Goal: Information Seeking & Learning: Learn about a topic

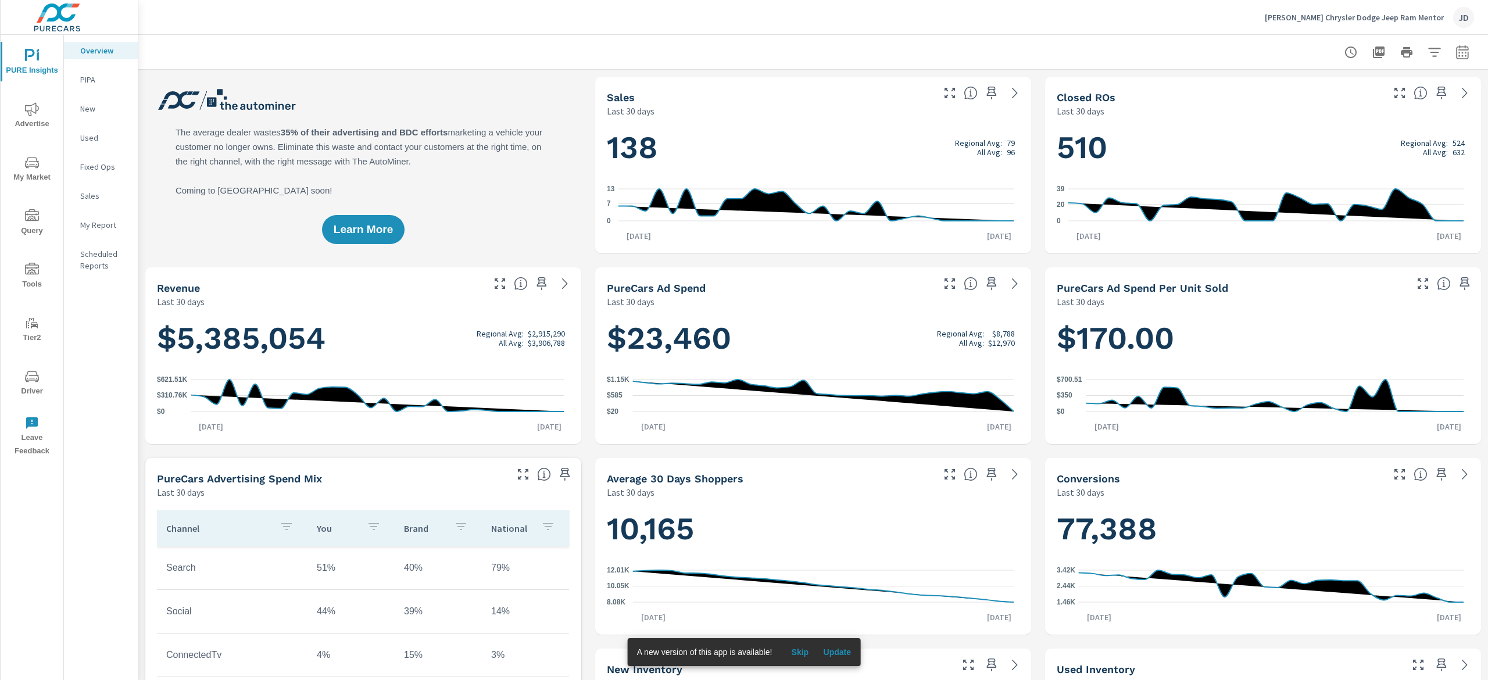
scroll to position [1, 0]
click at [45, 172] on span "My Market" at bounding box center [32, 170] width 56 height 28
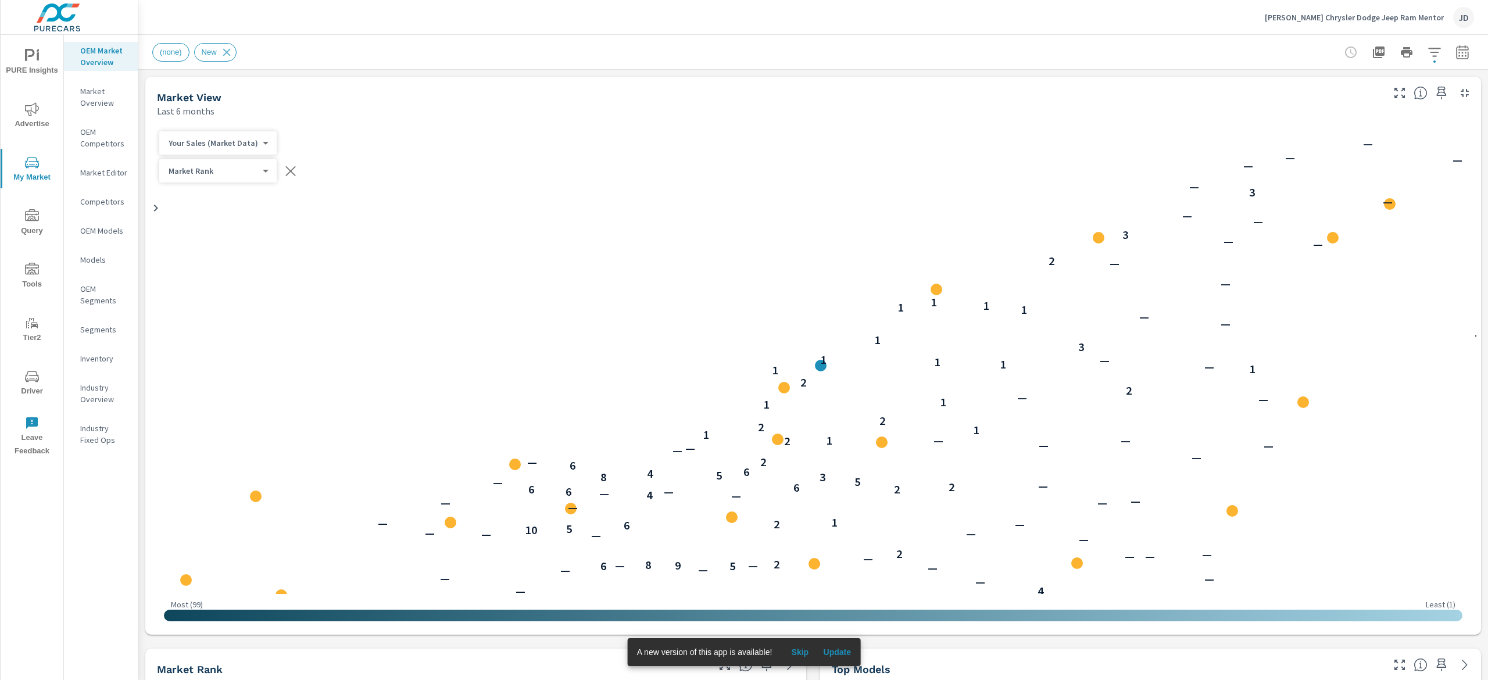
scroll to position [1, 0]
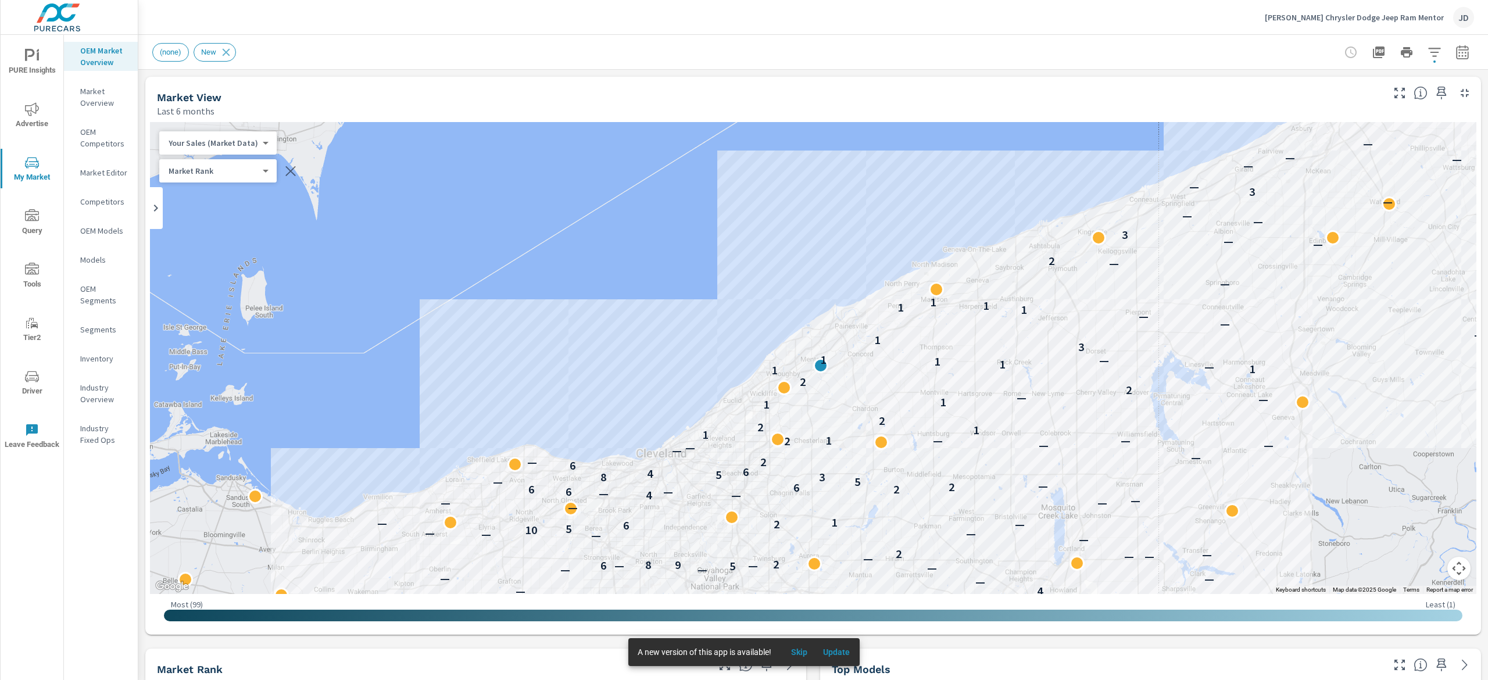
click at [24, 44] on button "PURE Insights" at bounding box center [32, 62] width 63 height 40
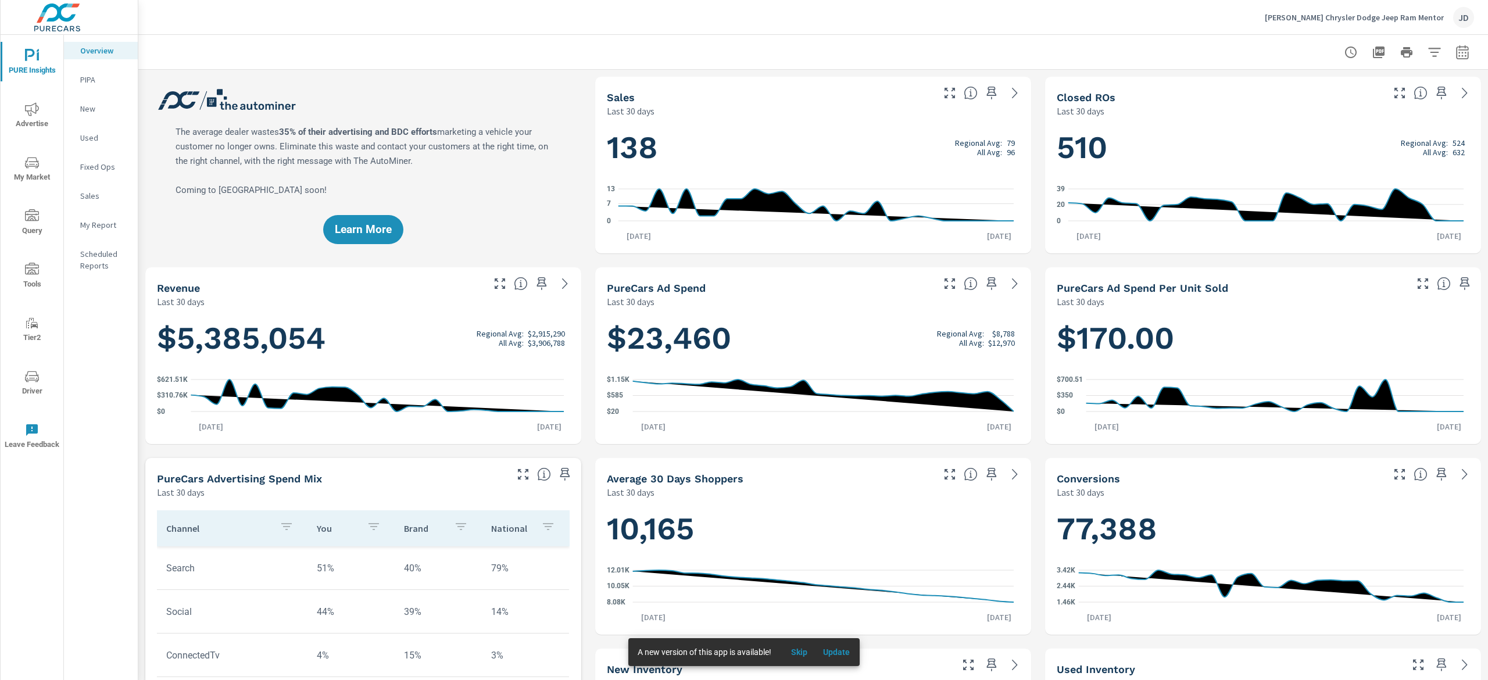
scroll to position [1, 0]
click at [98, 109] on p "New" at bounding box center [104, 109] width 48 height 12
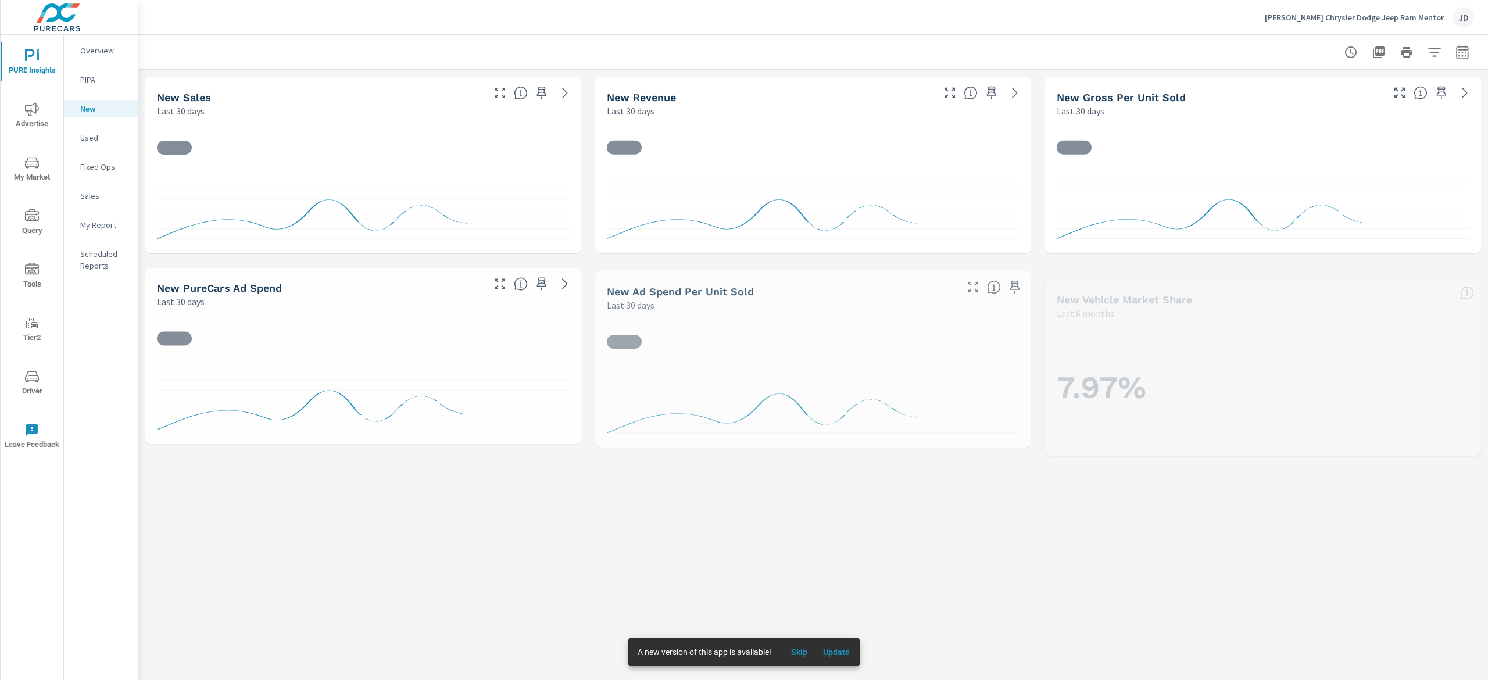
scroll to position [1, 0]
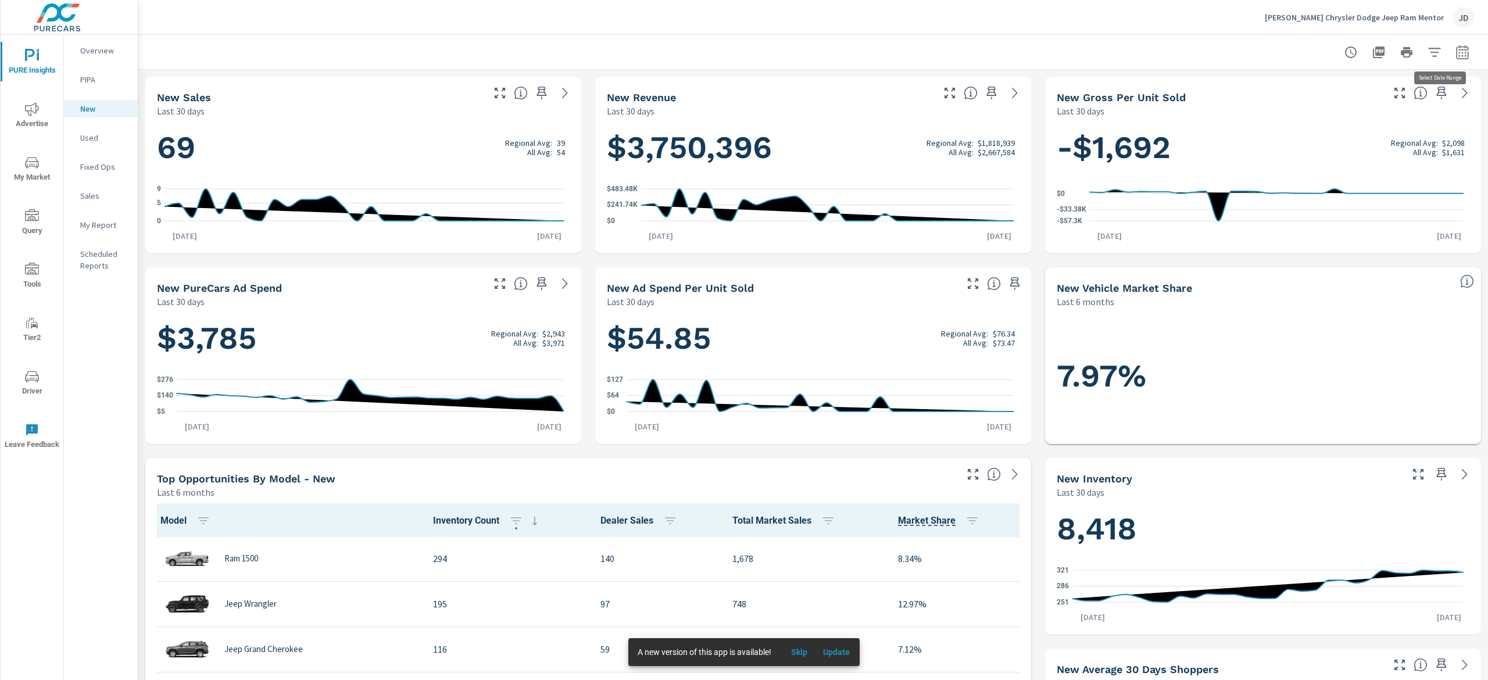
click at [1452, 50] on button "button" at bounding box center [1462, 52] width 23 height 23
click at [1340, 101] on select "Custom Yesterday Last week Last 7 days Last 14 days Last 30 days Last 45 days L…" at bounding box center [1351, 100] width 116 height 23
click at [1293, 89] on select "Custom Yesterday Last week Last 7 days Last 14 days Last 30 days Last 45 days L…" at bounding box center [1351, 100] width 116 height 23
select select "Month to date"
click at [1319, 131] on p "+ Add comparison" at bounding box center [1362, 131] width 149 height 14
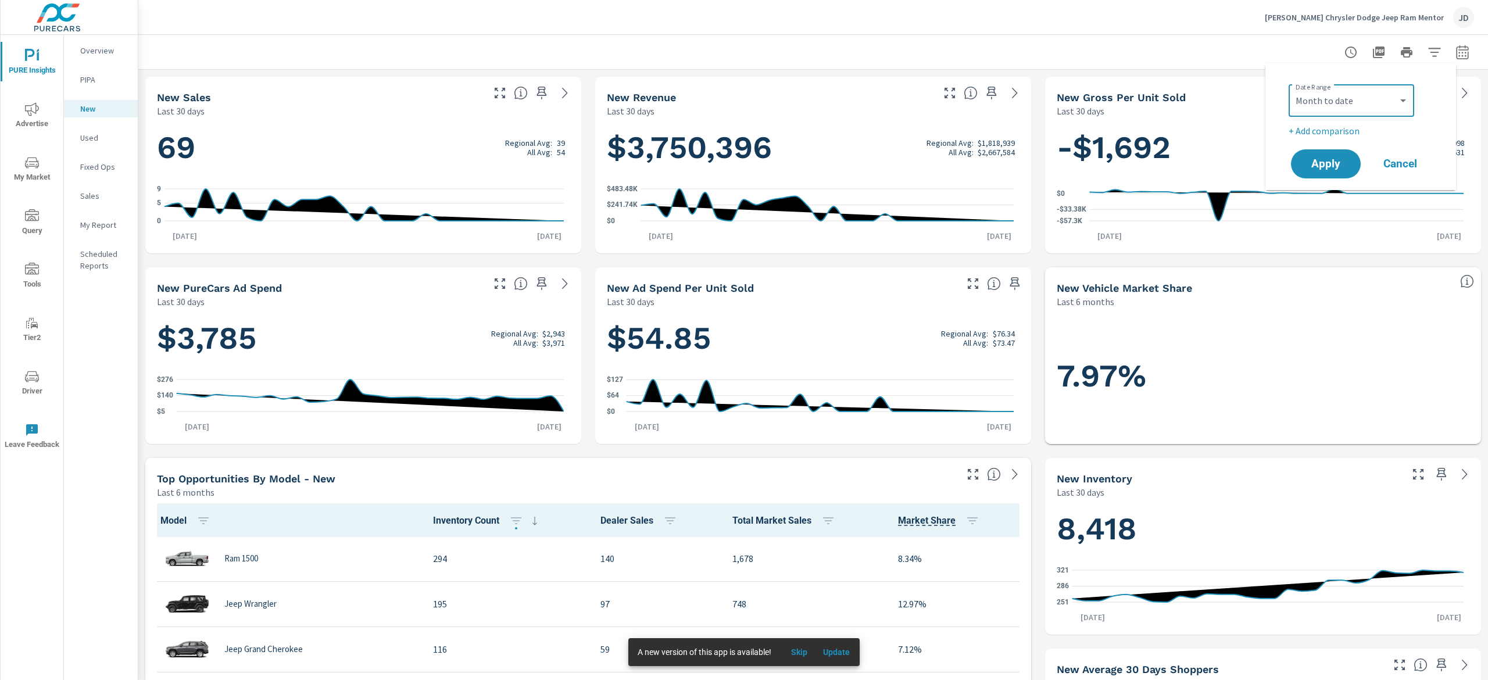
select select "Previous period"
click at [1333, 191] on span "Apply" at bounding box center [1326, 196] width 48 height 11
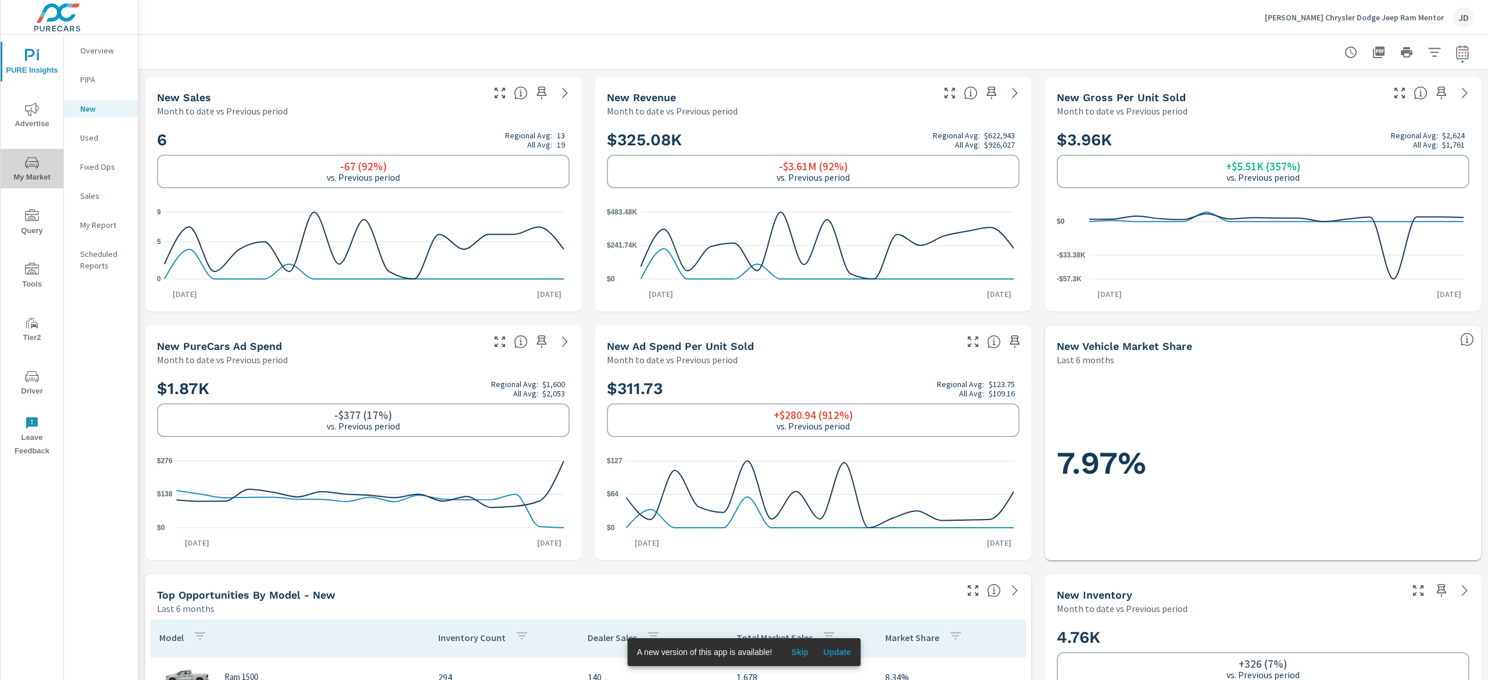
click at [24, 174] on span "My Market" at bounding box center [32, 170] width 56 height 28
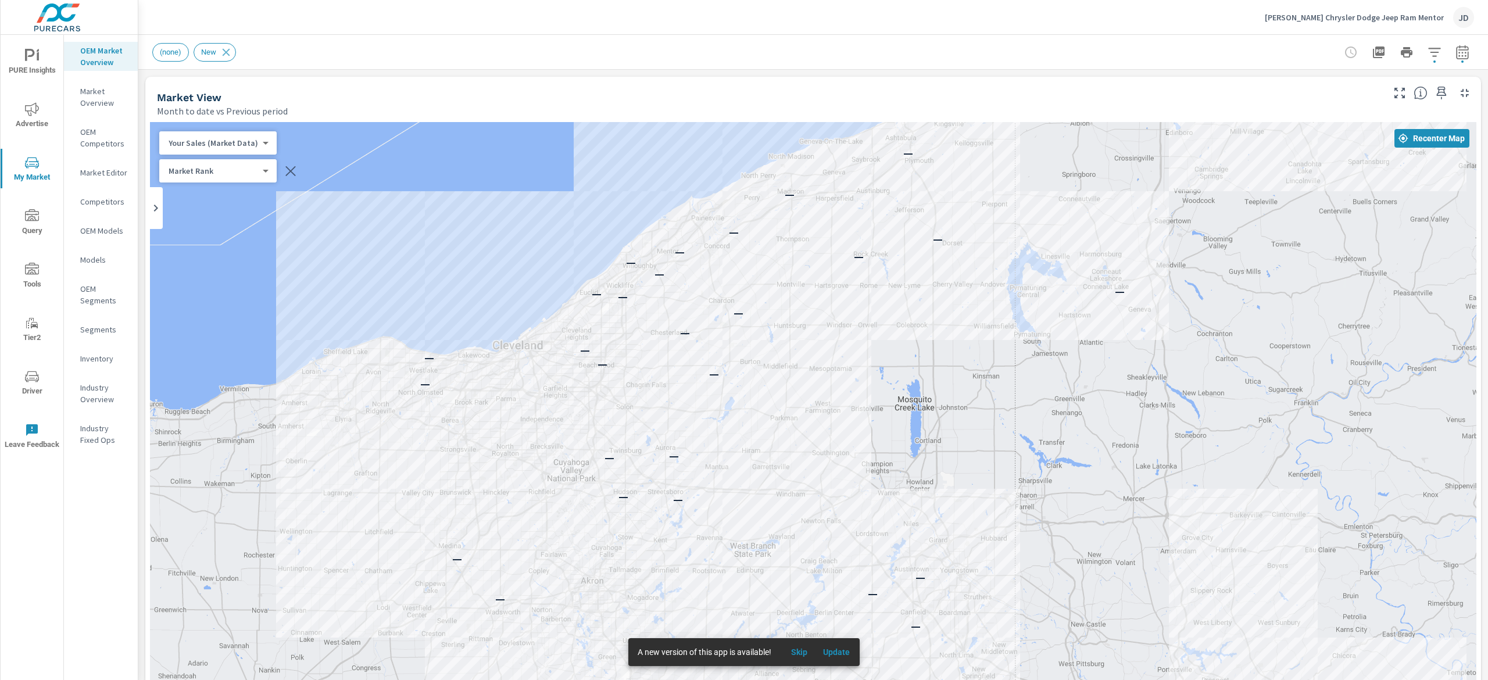
drag, startPoint x: 1276, startPoint y: 488, endPoint x: 1163, endPoint y: 327, distance: 196.9
click at [1163, 327] on div "— — — — — — — — — — — — — — — — — — — — — — — — — — — — — — — — — — —" at bounding box center [1041, 459] width 744 height 418
click at [1455, 48] on icon "button" at bounding box center [1462, 52] width 14 height 14
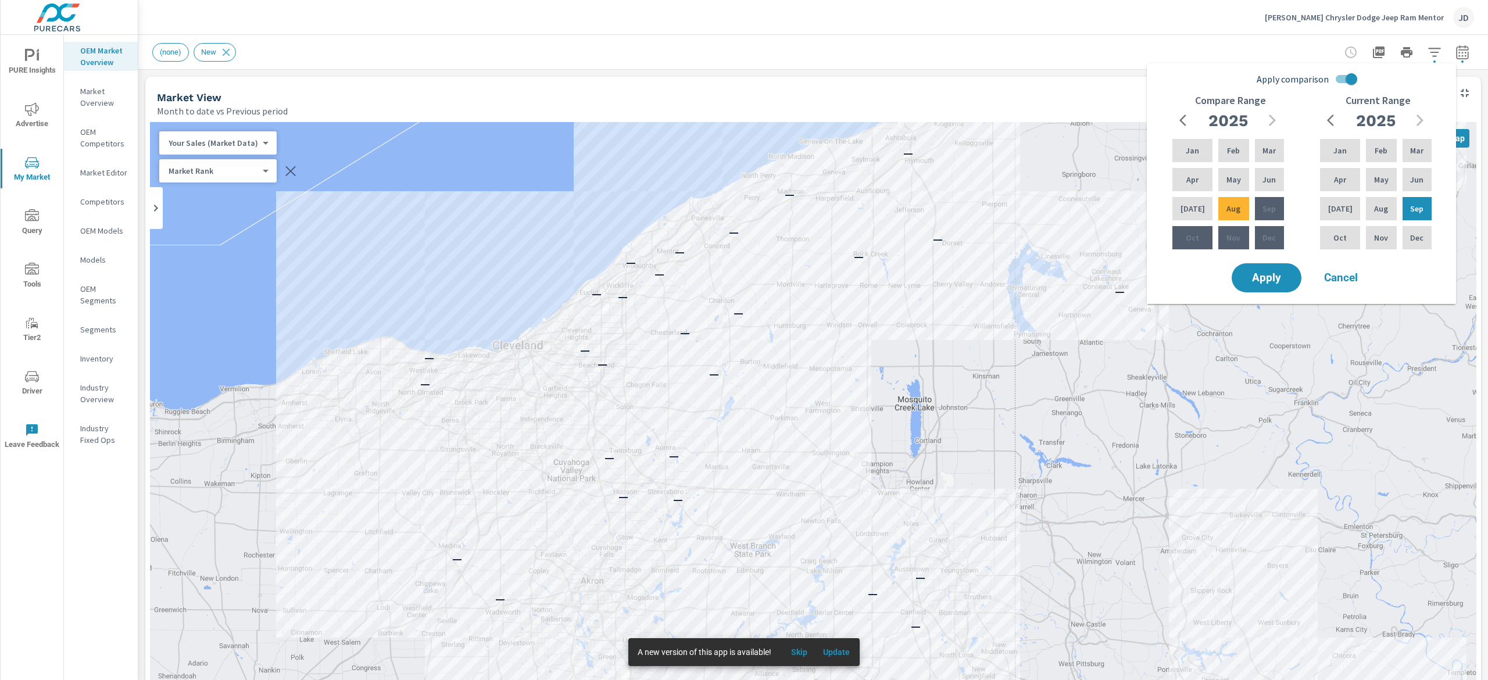
click at [1348, 85] on input "Apply comparison" at bounding box center [1351, 79] width 66 height 22
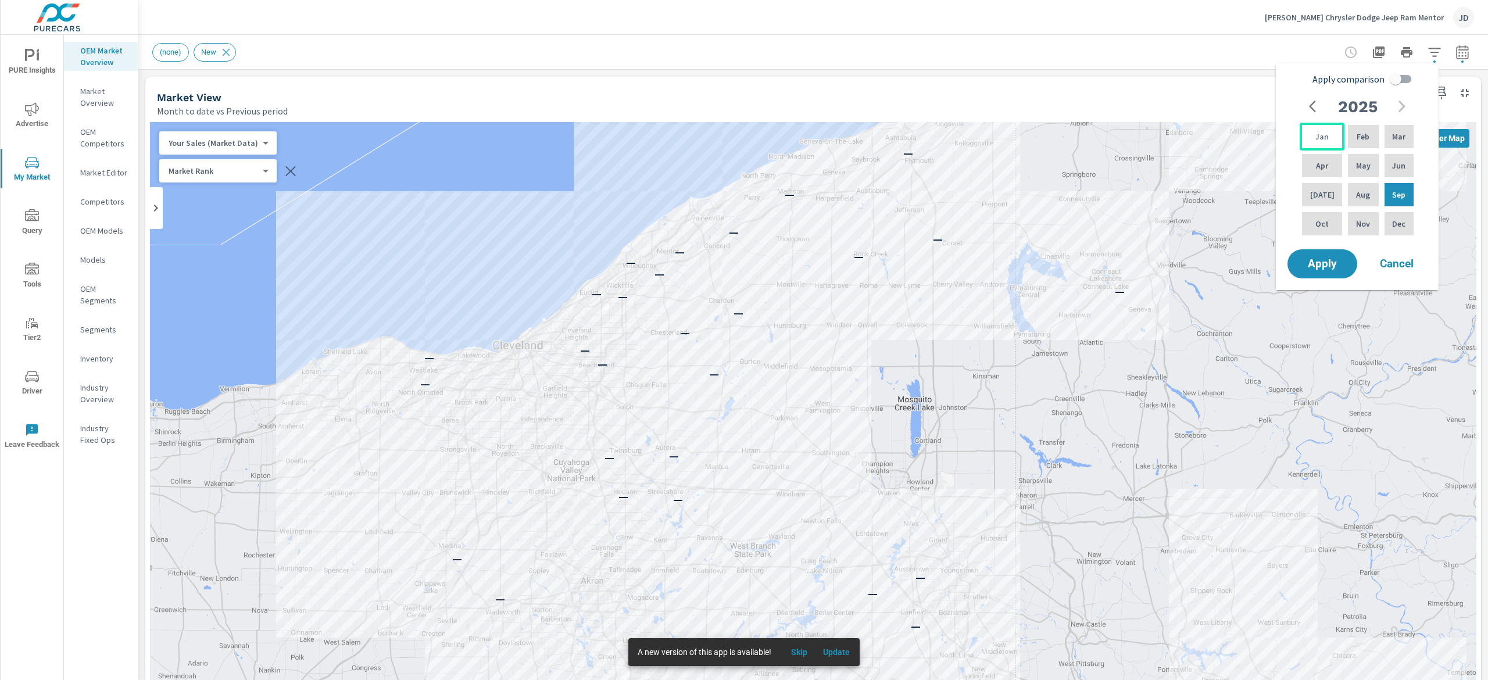
click at [1330, 139] on div "Jan" at bounding box center [1321, 137] width 45 height 28
click at [1360, 195] on p "Aug" at bounding box center [1363, 195] width 14 height 12
click at [1363, 190] on p "Aug" at bounding box center [1363, 195] width 14 height 12
drag, startPoint x: 1323, startPoint y: 199, endPoint x: 1360, endPoint y: 185, distance: 39.4
click at [1324, 199] on div "Jul" at bounding box center [1321, 195] width 45 height 28
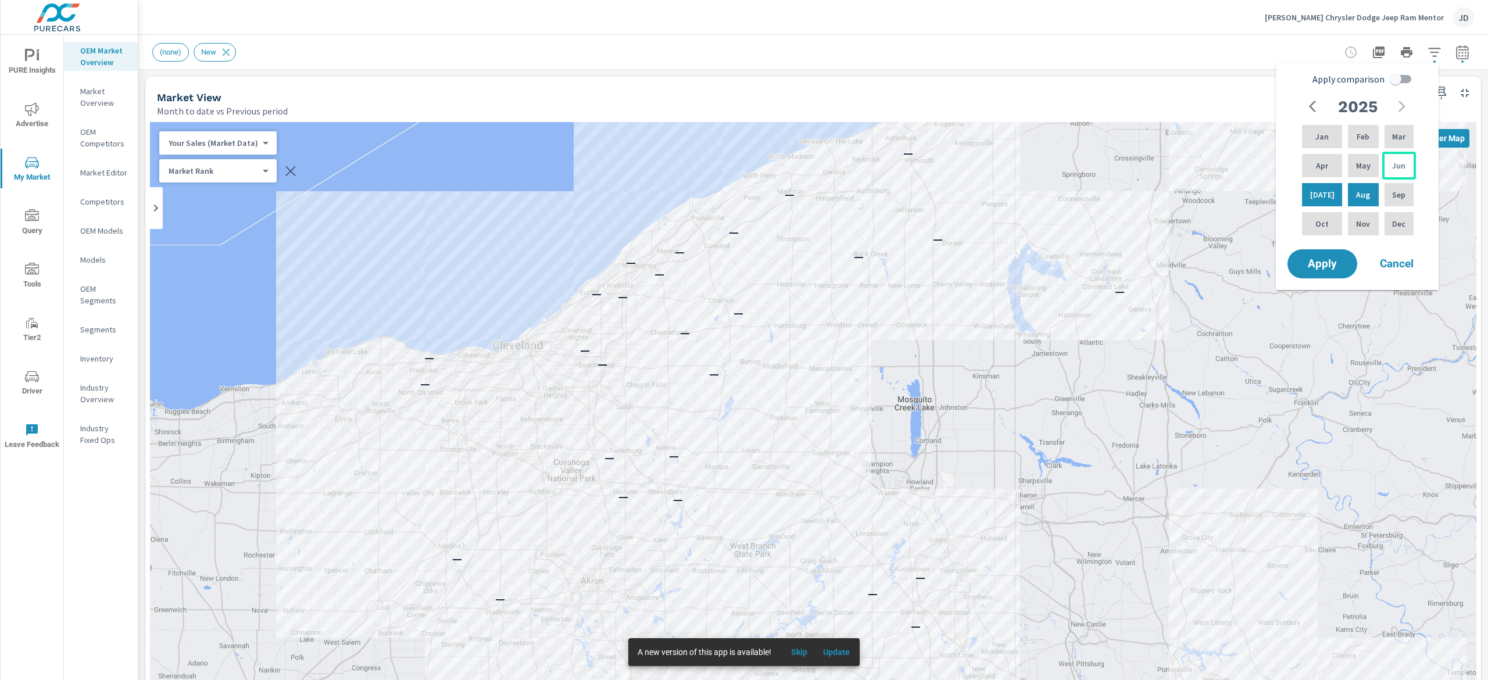
click at [1395, 169] on p "Jun" at bounding box center [1398, 166] width 13 height 12
click at [1363, 169] on p "May" at bounding box center [1363, 166] width 15 height 12
drag, startPoint x: 1323, startPoint y: 169, endPoint x: 1363, endPoint y: 150, distance: 44.4
click at [1331, 165] on div "Apr" at bounding box center [1321, 166] width 45 height 28
click at [1392, 141] on p "Mar" at bounding box center [1398, 137] width 13 height 12
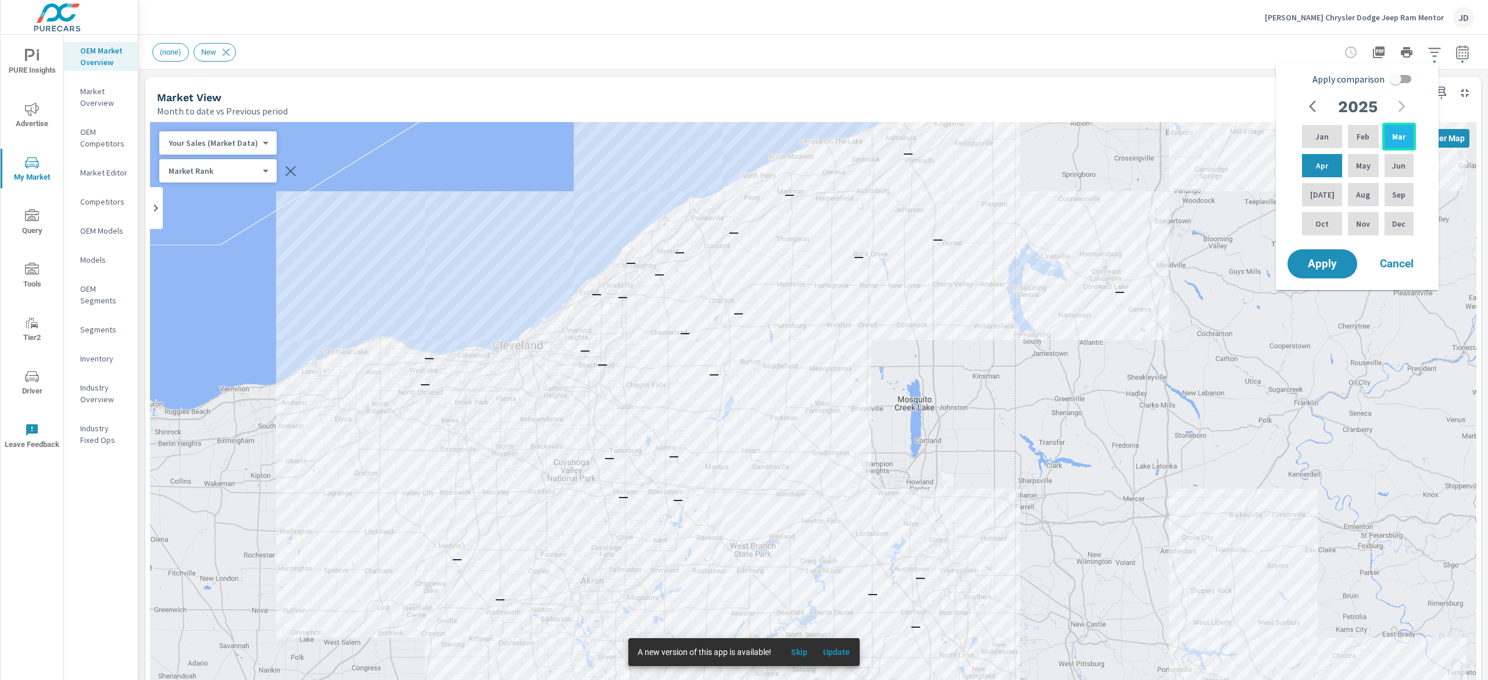
click at [1396, 136] on p "Mar" at bounding box center [1398, 137] width 13 height 12
click at [1356, 192] on p "Aug" at bounding box center [1363, 195] width 14 height 12
click at [1402, 76] on input "Apply comparison" at bounding box center [1395, 79] width 66 height 22
checkbox input "true"
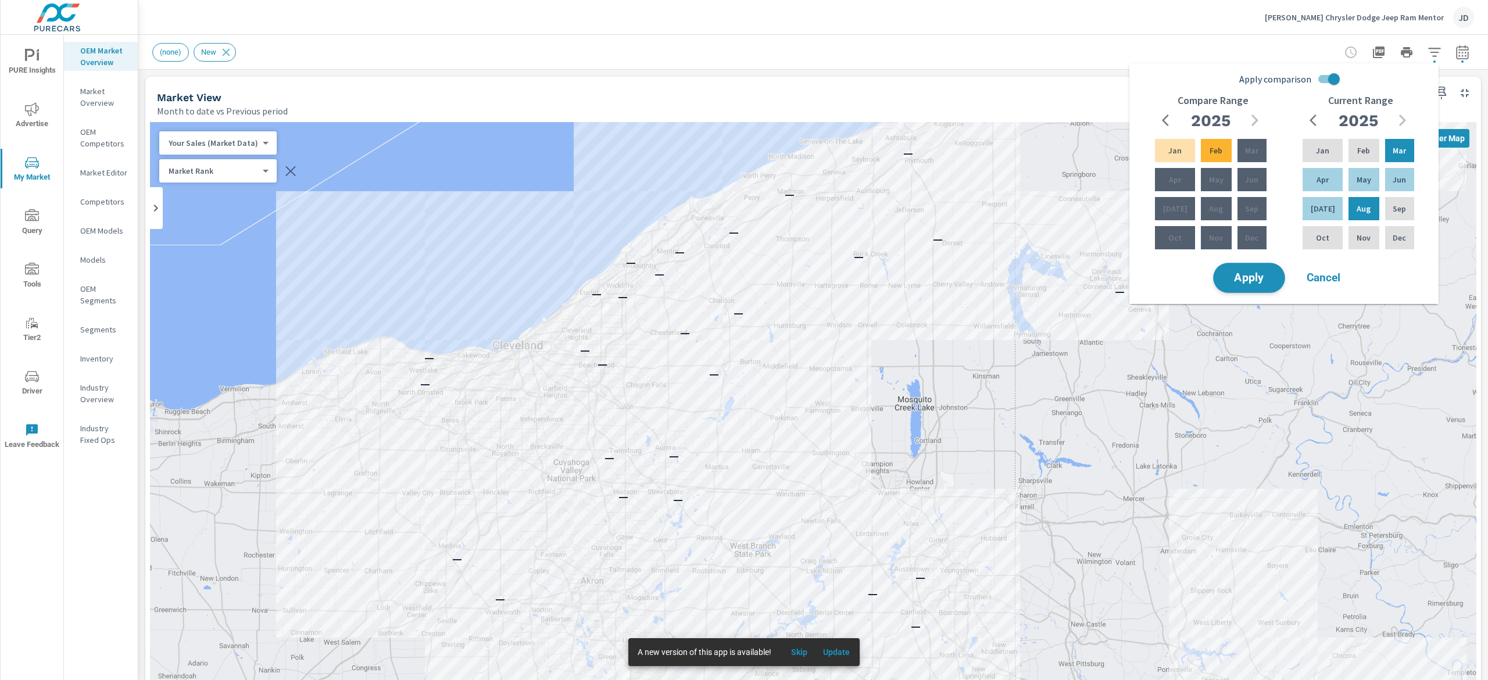
click at [1255, 276] on span "Apply" at bounding box center [1249, 278] width 48 height 11
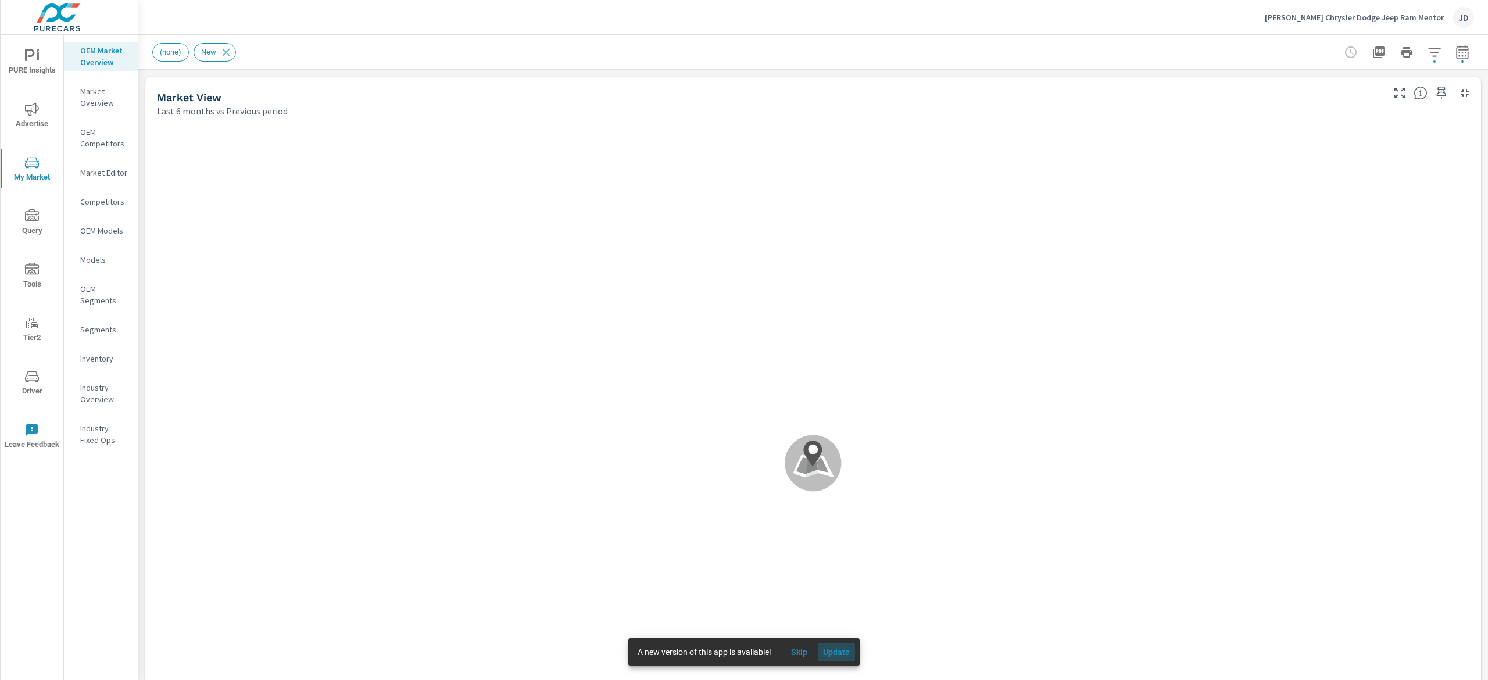
click at [828, 655] on span "Update" at bounding box center [836, 652] width 28 height 10
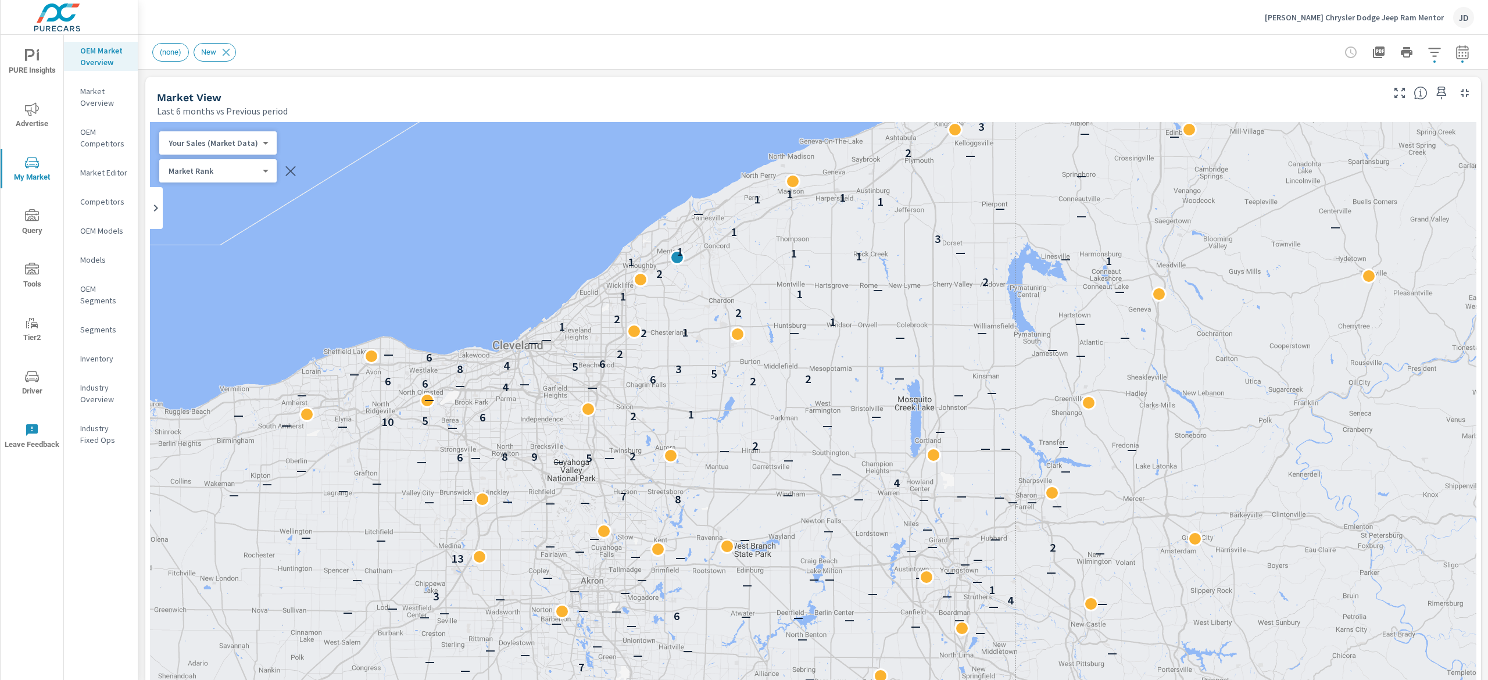
drag, startPoint x: 1041, startPoint y: 518, endPoint x: 1022, endPoint y: 322, distance: 197.4
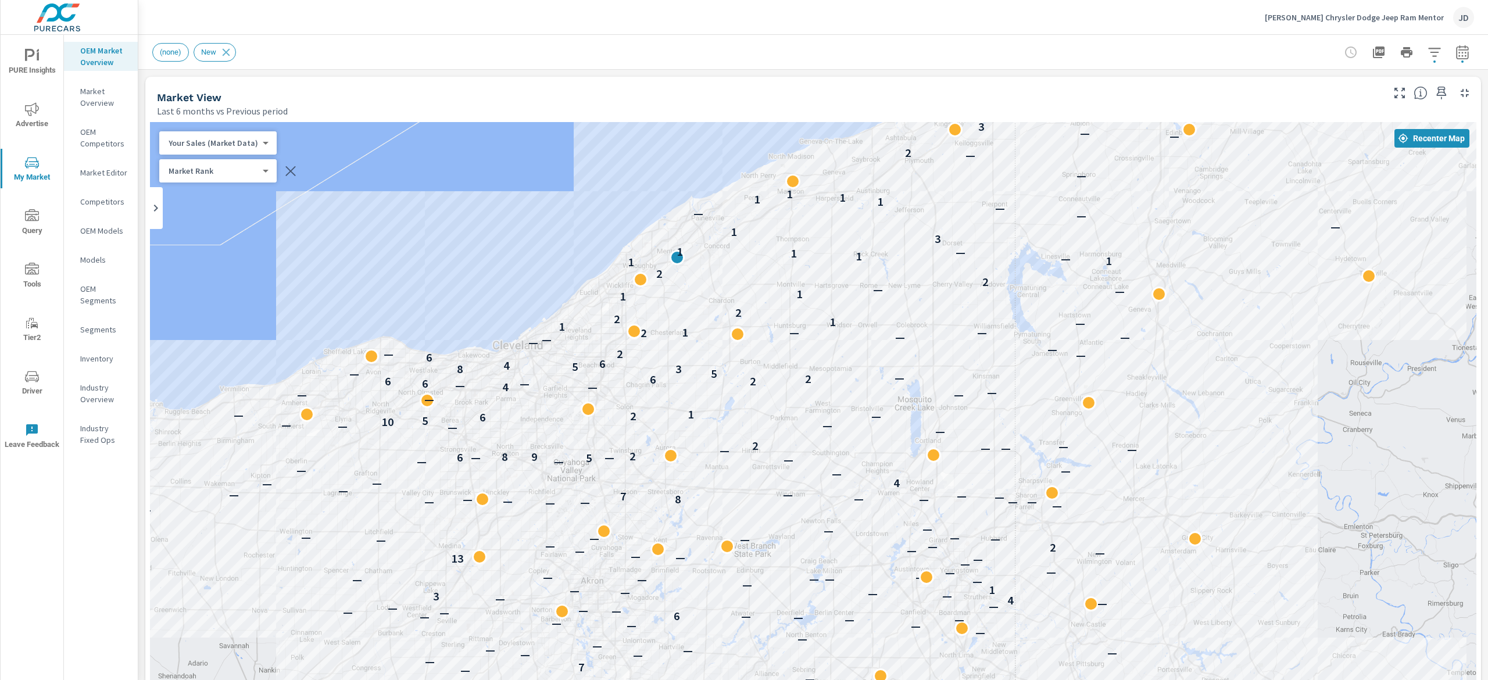
click at [1452, 41] on div at bounding box center [1406, 52] width 135 height 23
click at [1455, 51] on icon "button" at bounding box center [1462, 52] width 14 height 14
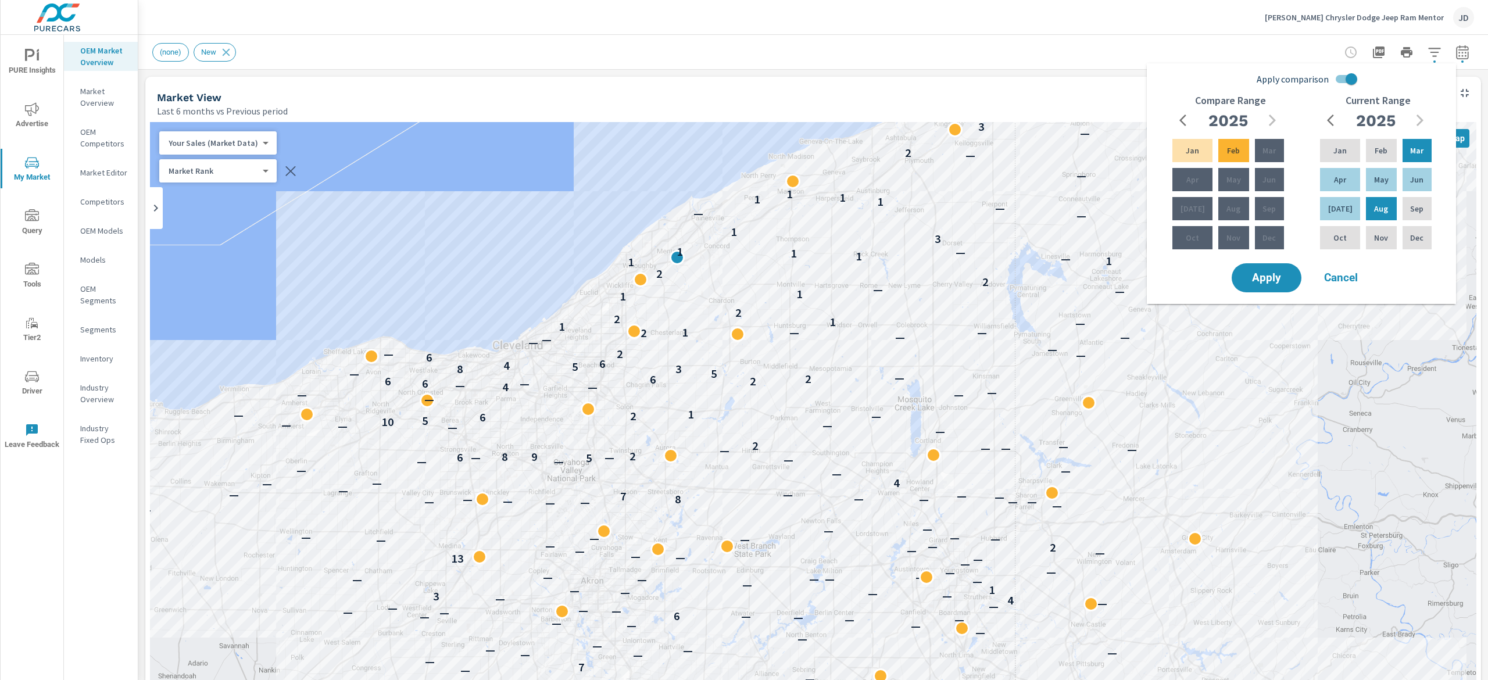
click at [998, 58] on div "(none) New" at bounding box center [731, 52] width 1159 height 19
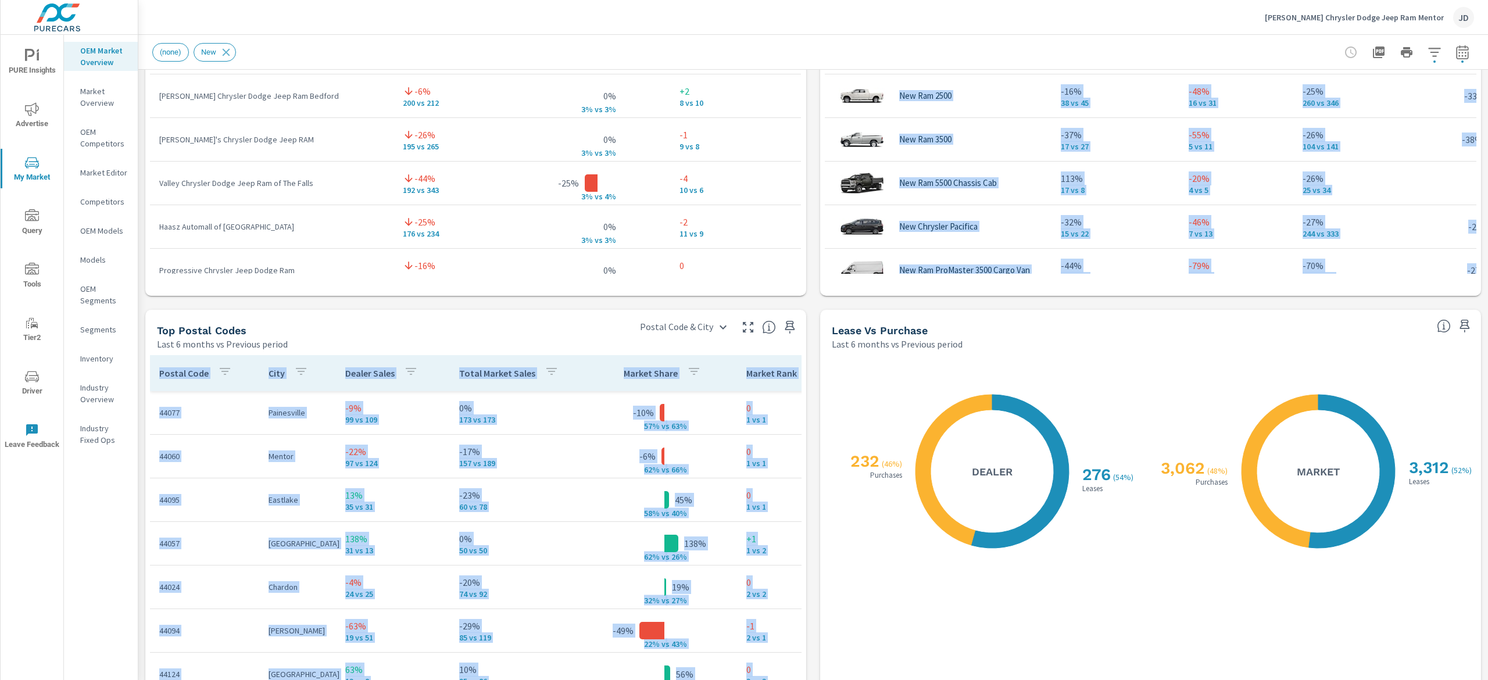
scroll to position [1193, 0]
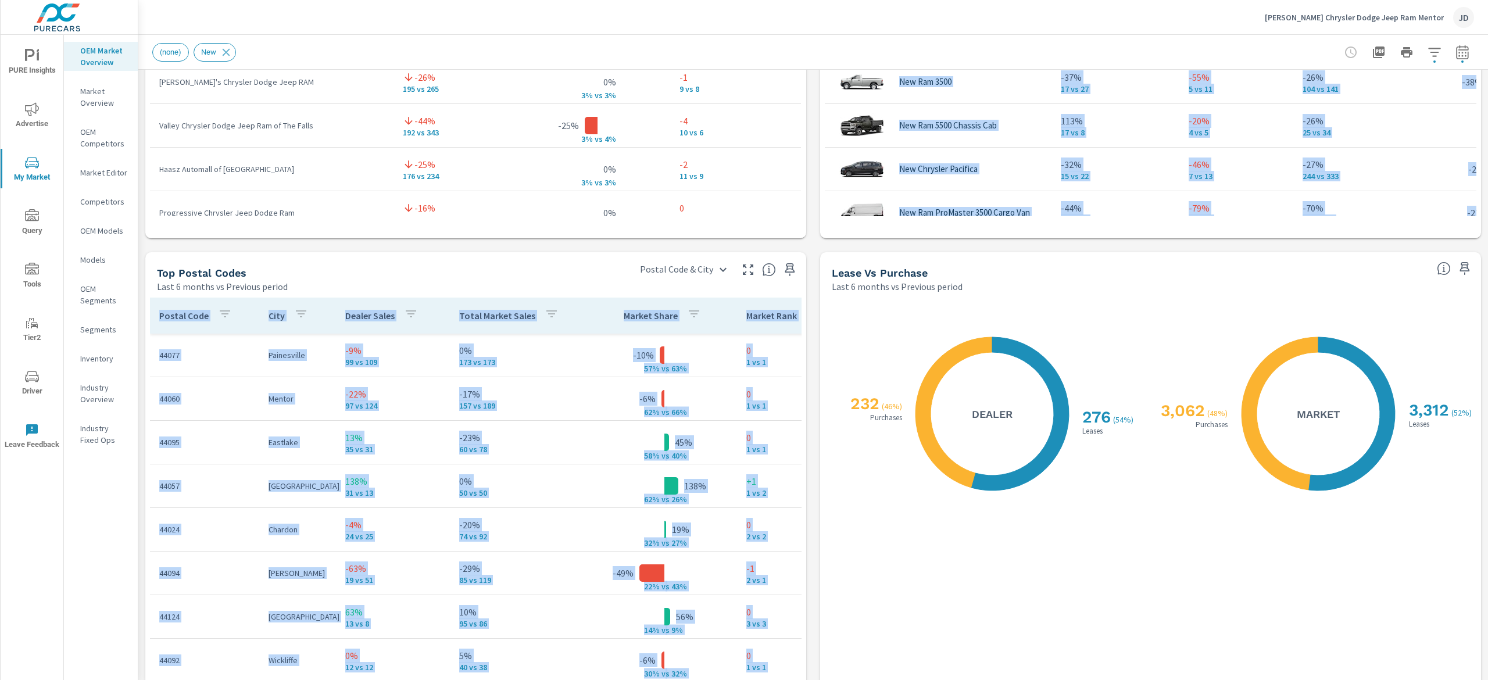
drag, startPoint x: 1487, startPoint y: 304, endPoint x: 1487, endPoint y: 461, distance: 157.5
click at [1487, 461] on div "Market Overview Ken Ganley Chrysler Dodge Jeep Ram Mentor Report date range: Ma…" at bounding box center [812, 357] width 1349 height 645
click at [1130, 568] on div "X X 276 ( 54% ) Leases 232 ( 46% ) Purchases Dealer" at bounding box center [988, 577] width 312 height 544
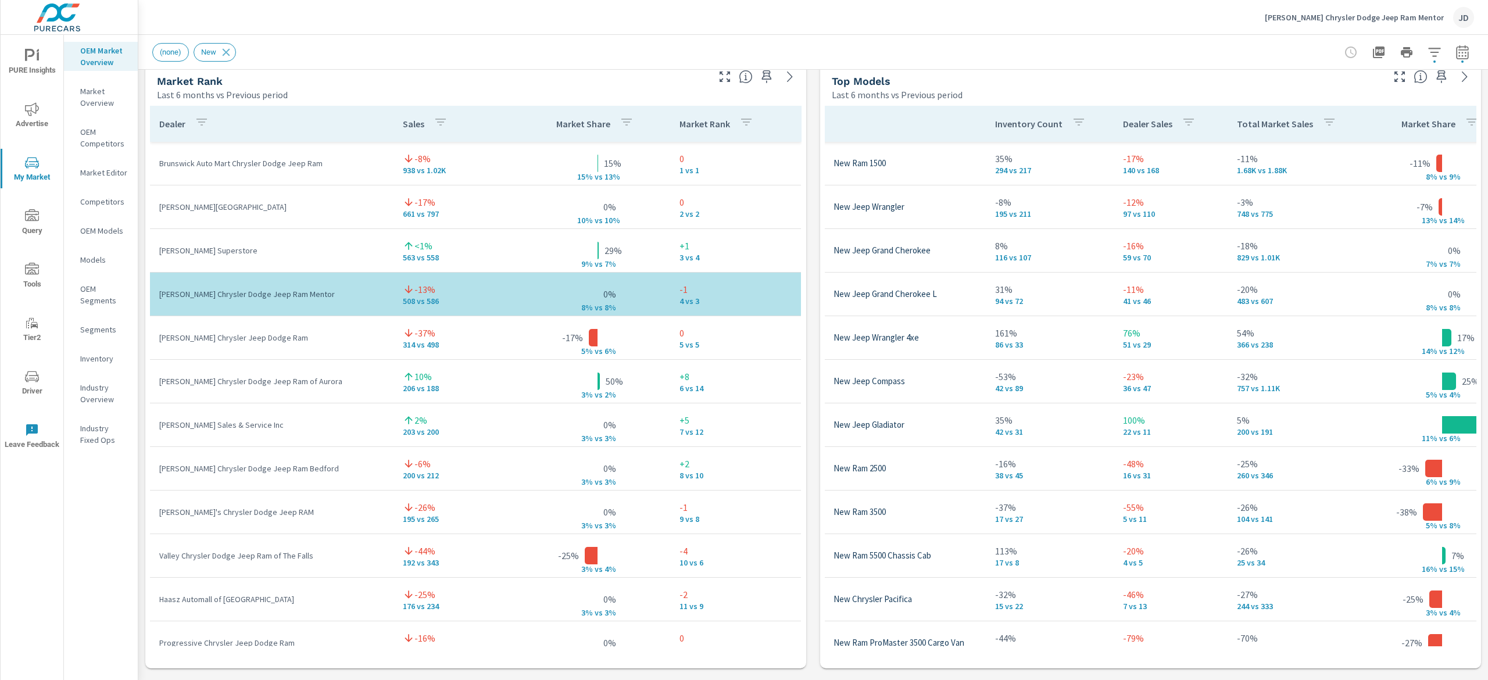
scroll to position [0, 75]
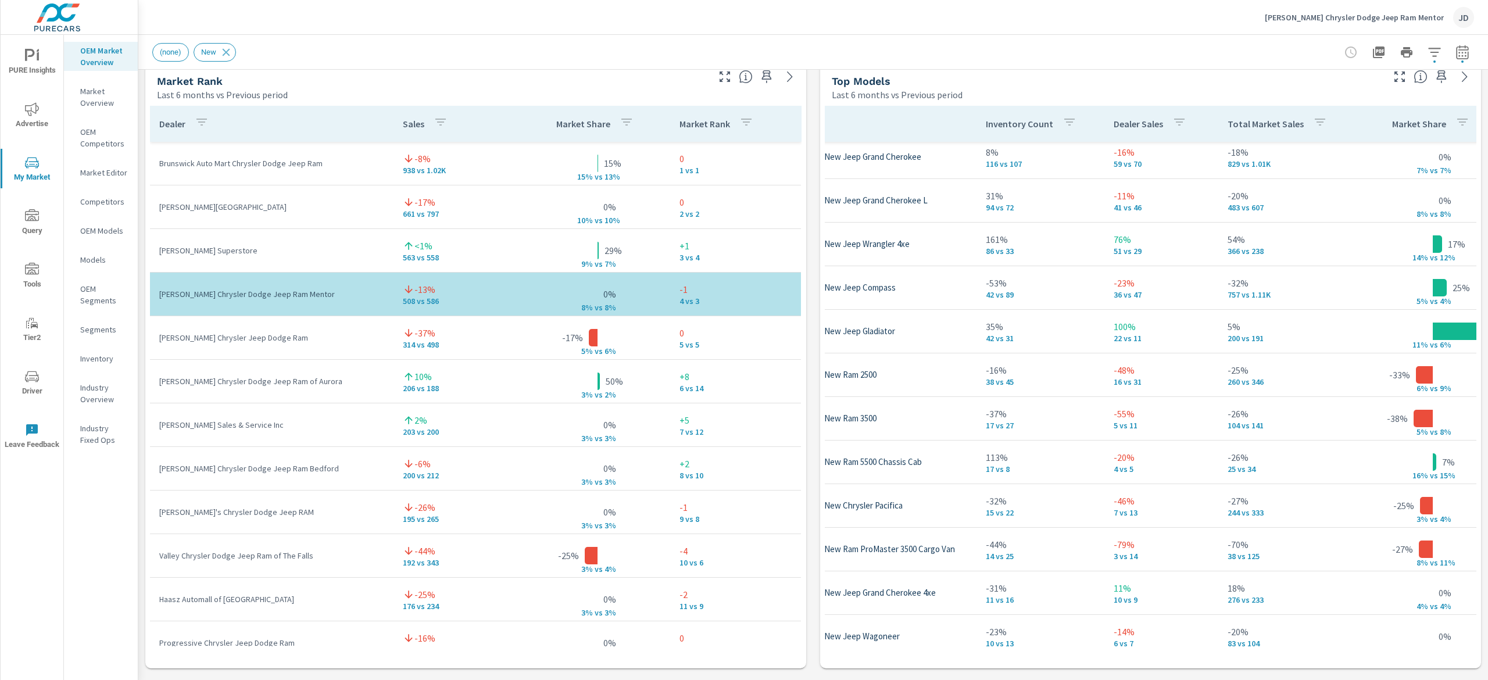
scroll to position [273, 75]
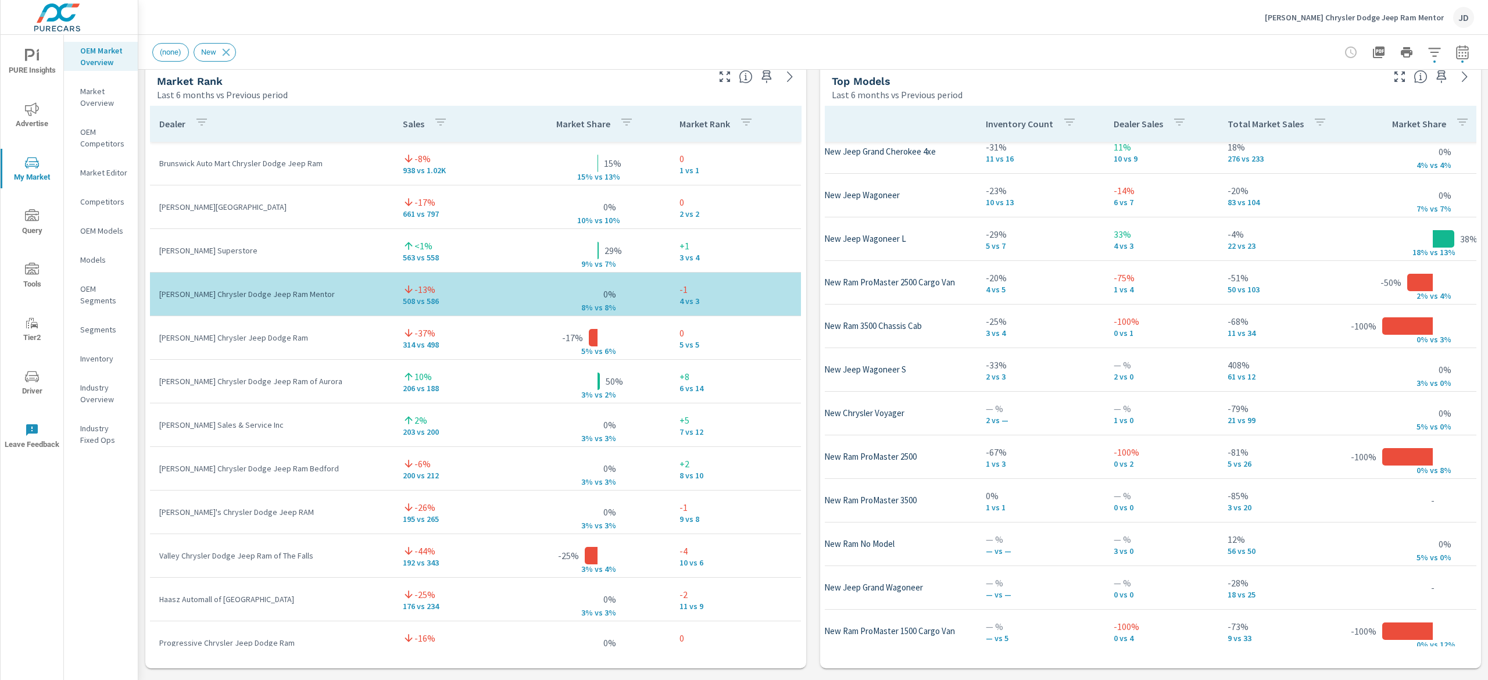
scroll to position [642, 75]
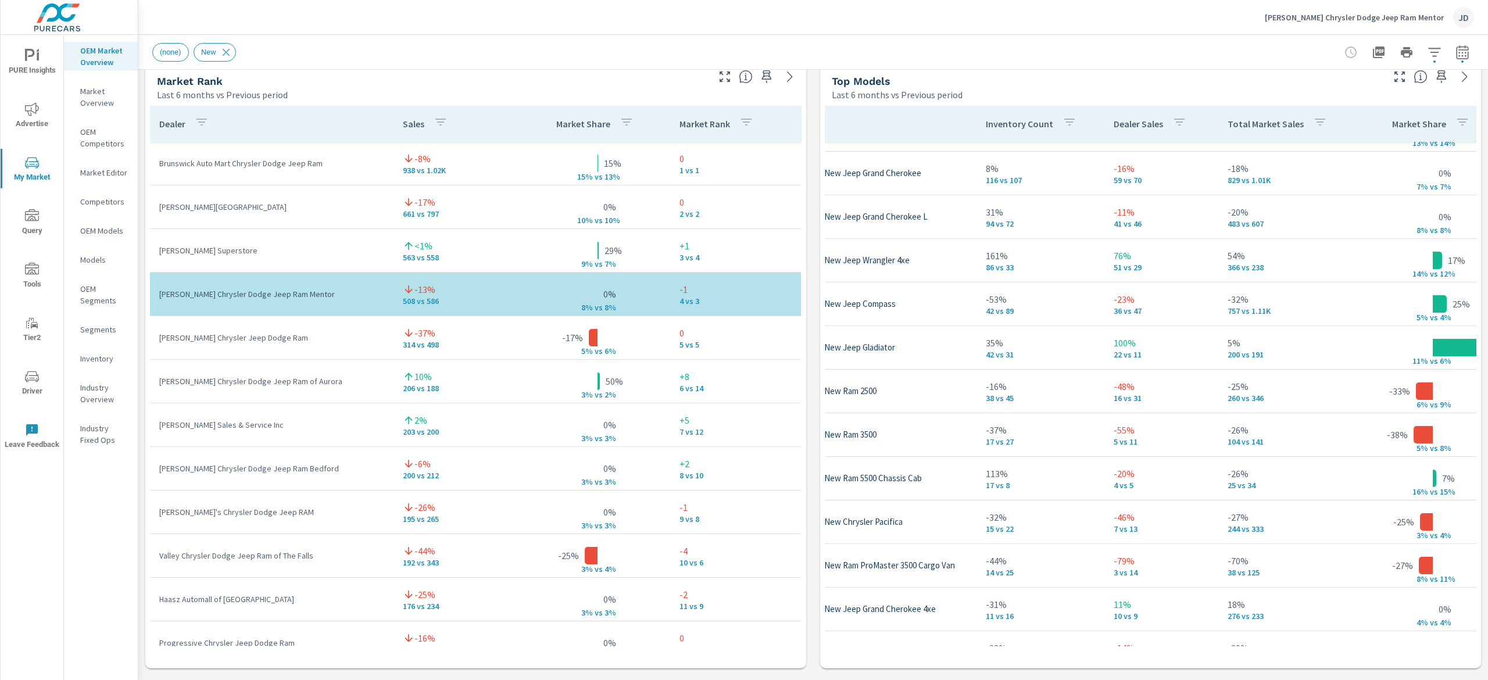
scroll to position [13, 75]
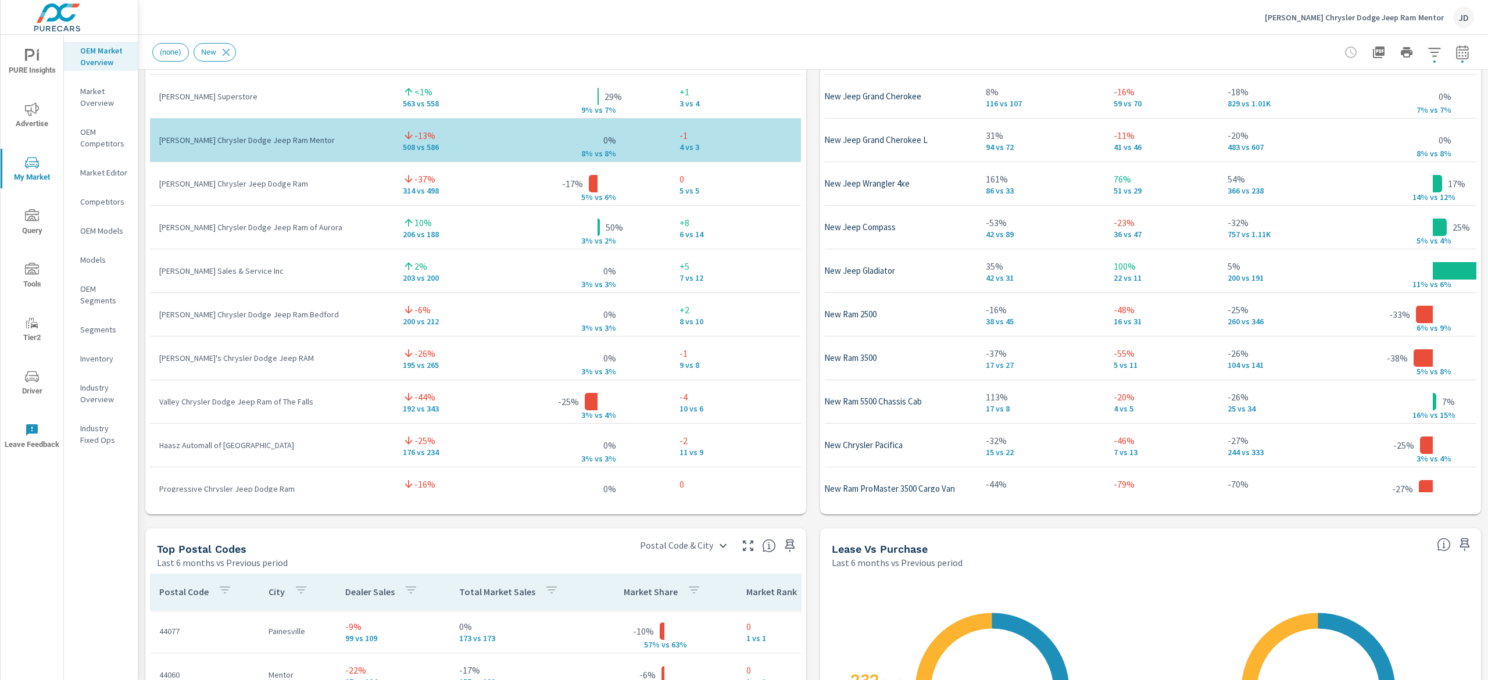
scroll to position [1137, 0]
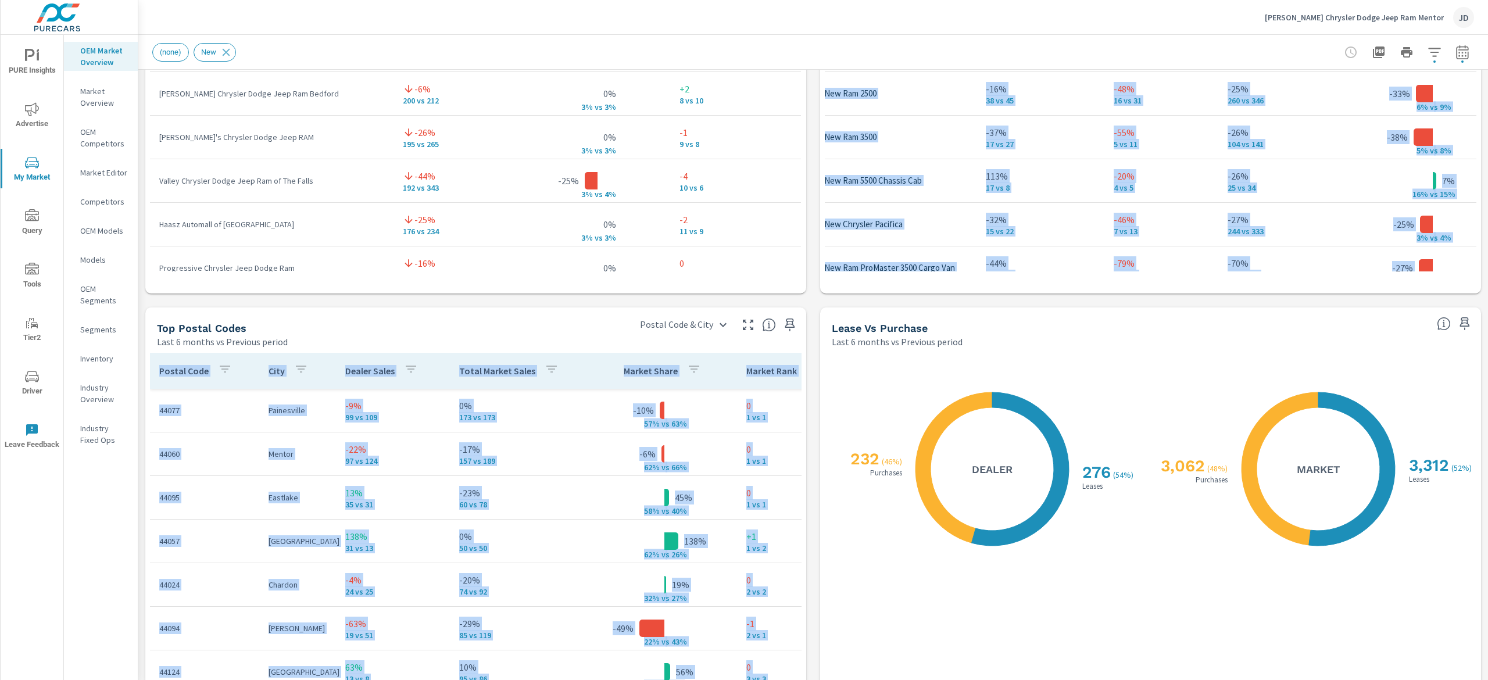
drag, startPoint x: 1487, startPoint y: 308, endPoint x: 1487, endPoint y: 421, distance: 112.7
click at [1487, 421] on div "Market Overview Ken Ganley Chrysler Dodge Jeep Ram Mentor Report date range: Ma…" at bounding box center [812, 357] width 1349 height 645
click at [1109, 343] on div "Last 6 months vs Previous period" at bounding box center [1130, 342] width 596 height 14
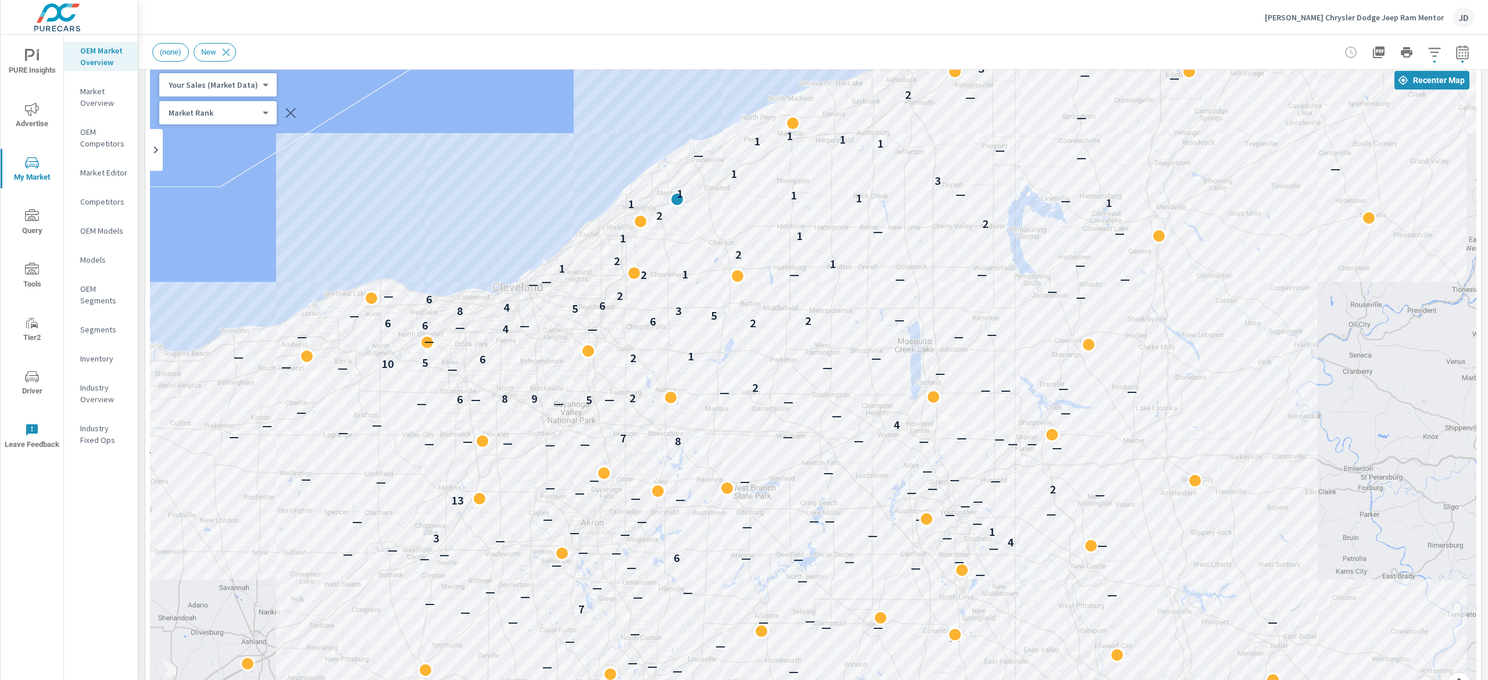
scroll to position [56, 0]
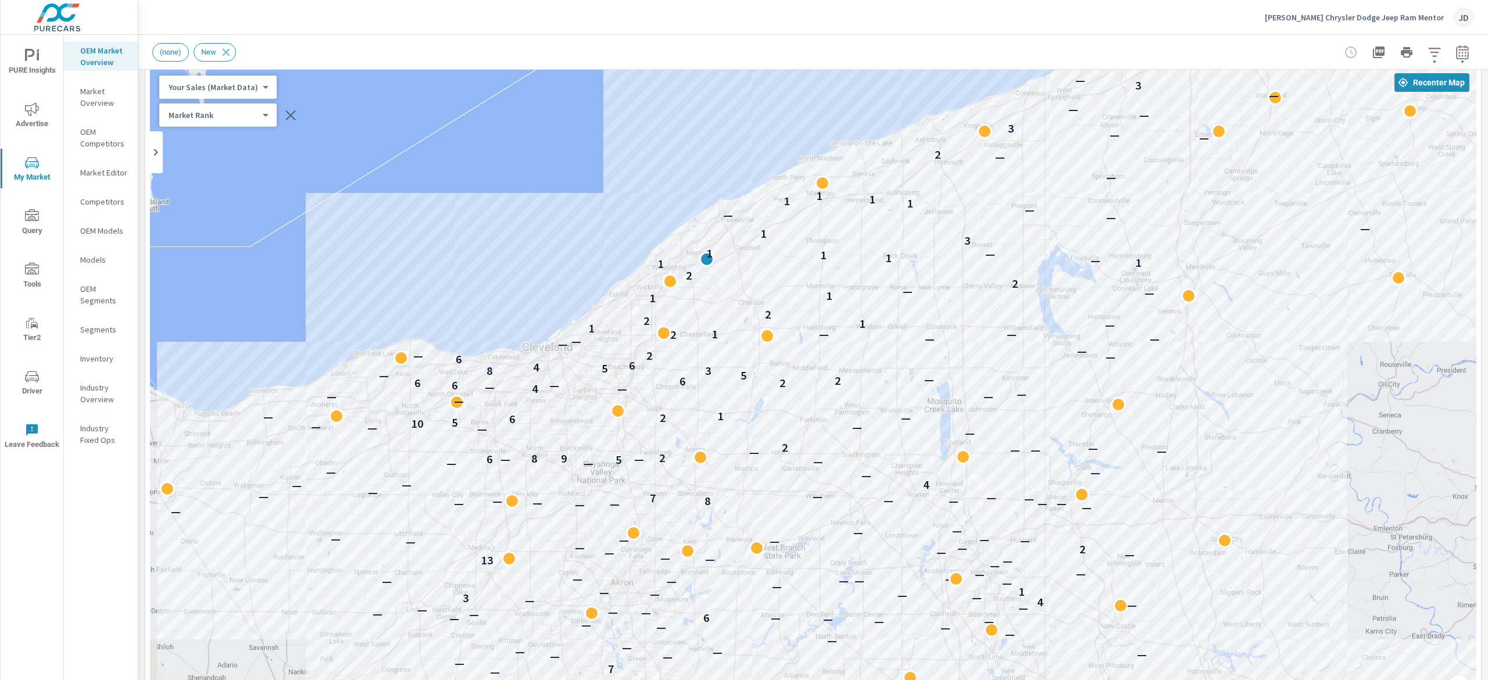
drag, startPoint x: 991, startPoint y: 157, endPoint x: 1023, endPoint y: 215, distance: 66.0
click at [1025, 215] on p "—" at bounding box center [1030, 210] width 10 height 14
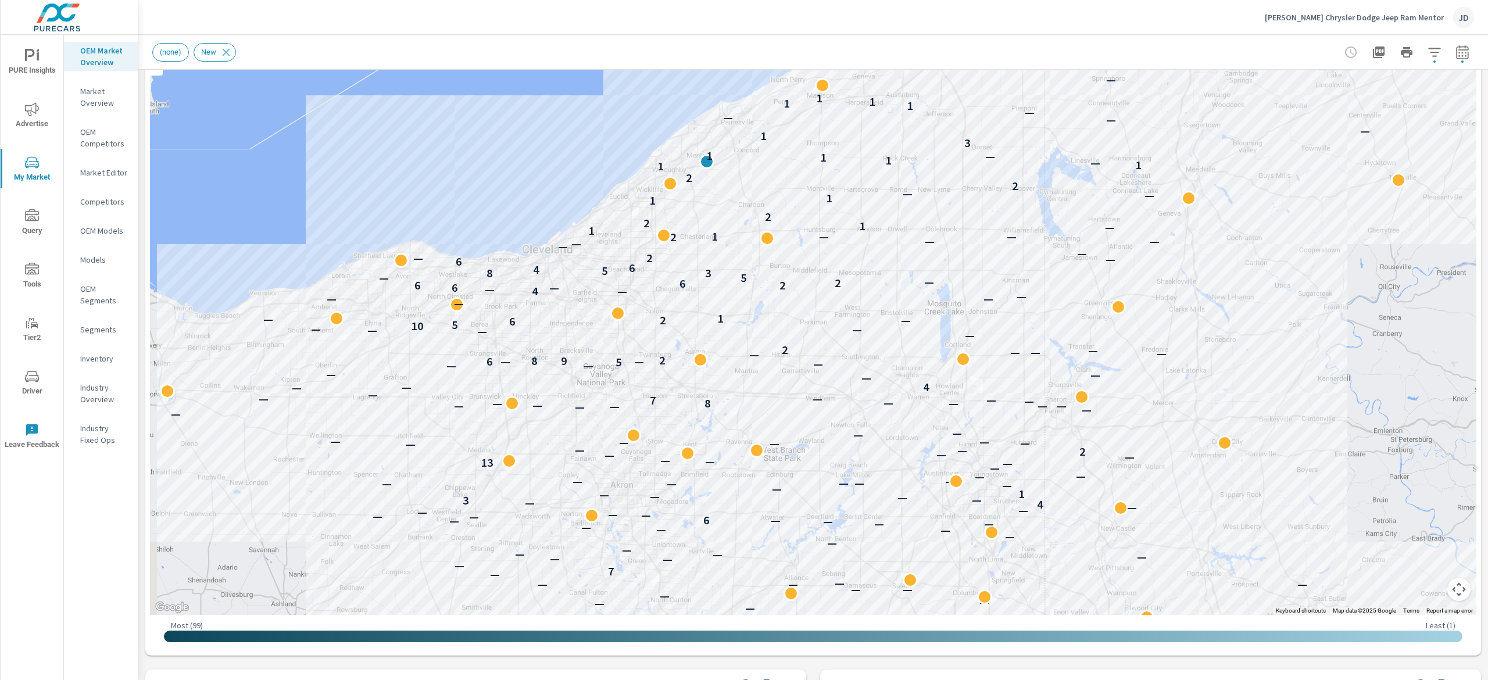
scroll to position [142, 0]
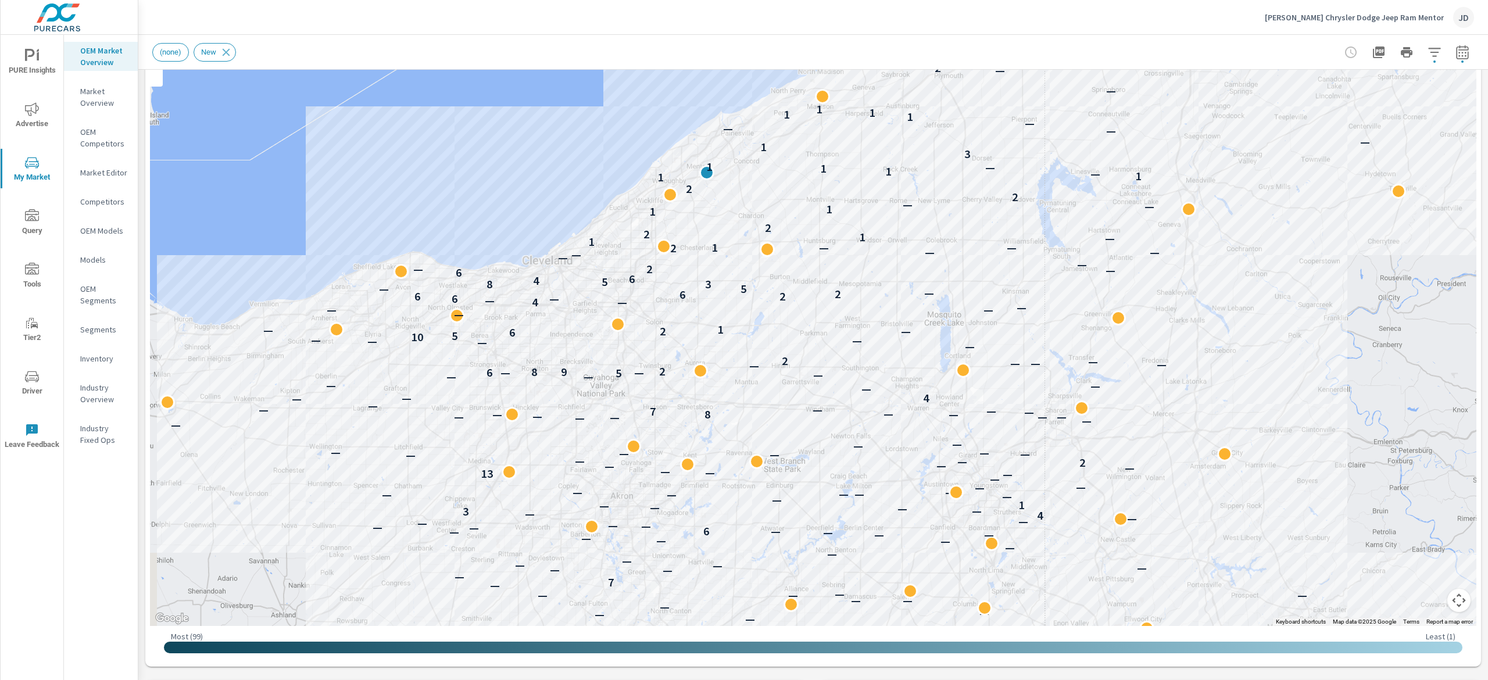
click at [1487, 137] on div "Market Overview Ken Ganley Chrysler Dodge Jeep Ram Mentor Report date range: Ma…" at bounding box center [812, 357] width 1349 height 645
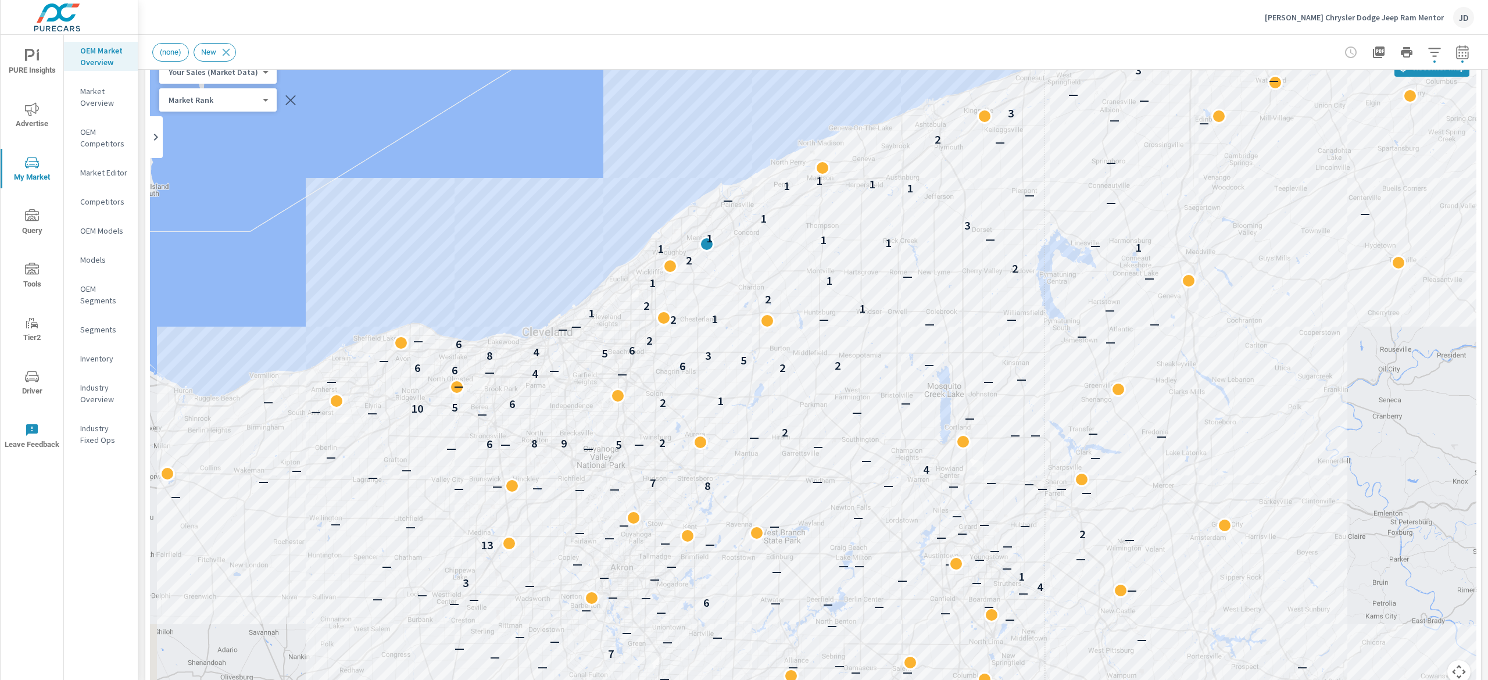
scroll to position [94, 0]
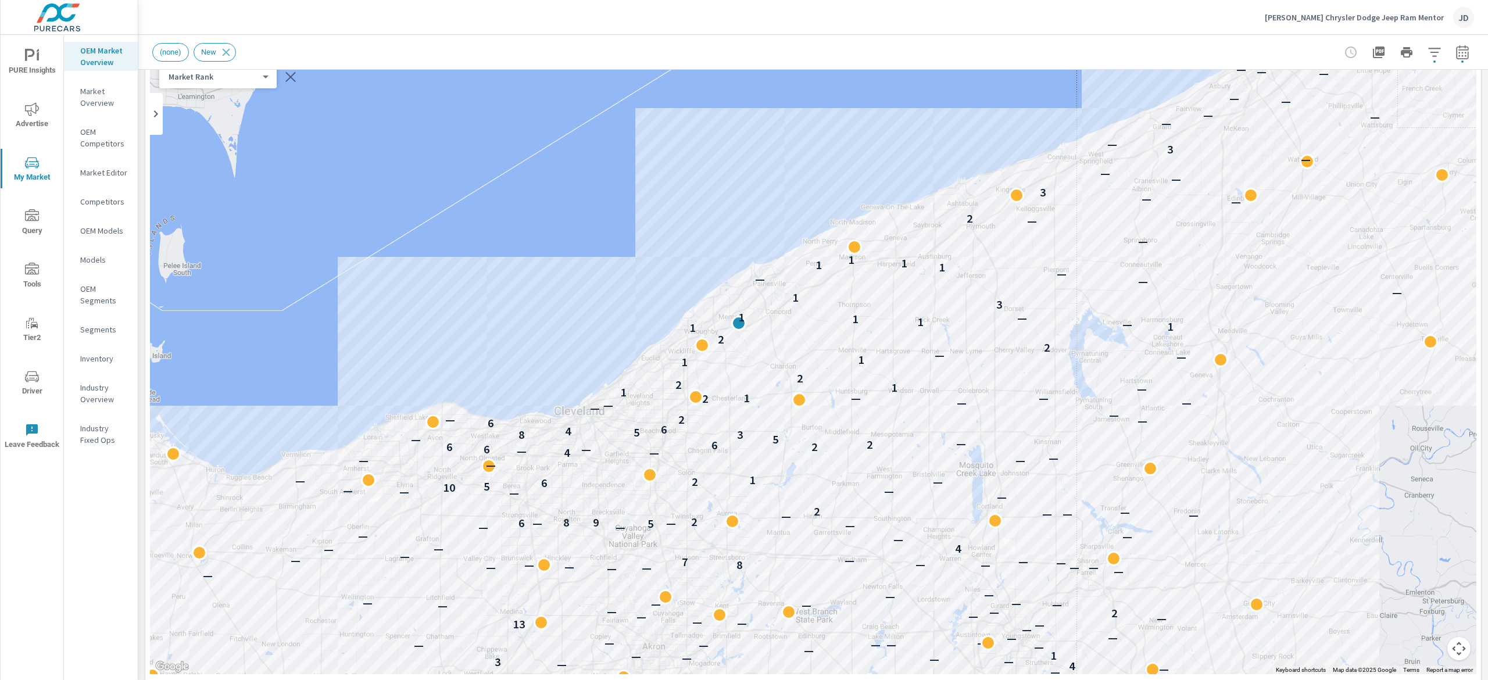
drag, startPoint x: 1305, startPoint y: 248, endPoint x: 1282, endPoint y: 316, distance: 71.9
click at [1323, 322] on div "— — — — — — — — — — — — — — — — — — — — 8 — — — — — — — — — — — — — — — — 7 — —…" at bounding box center [813, 351] width 1326 height 646
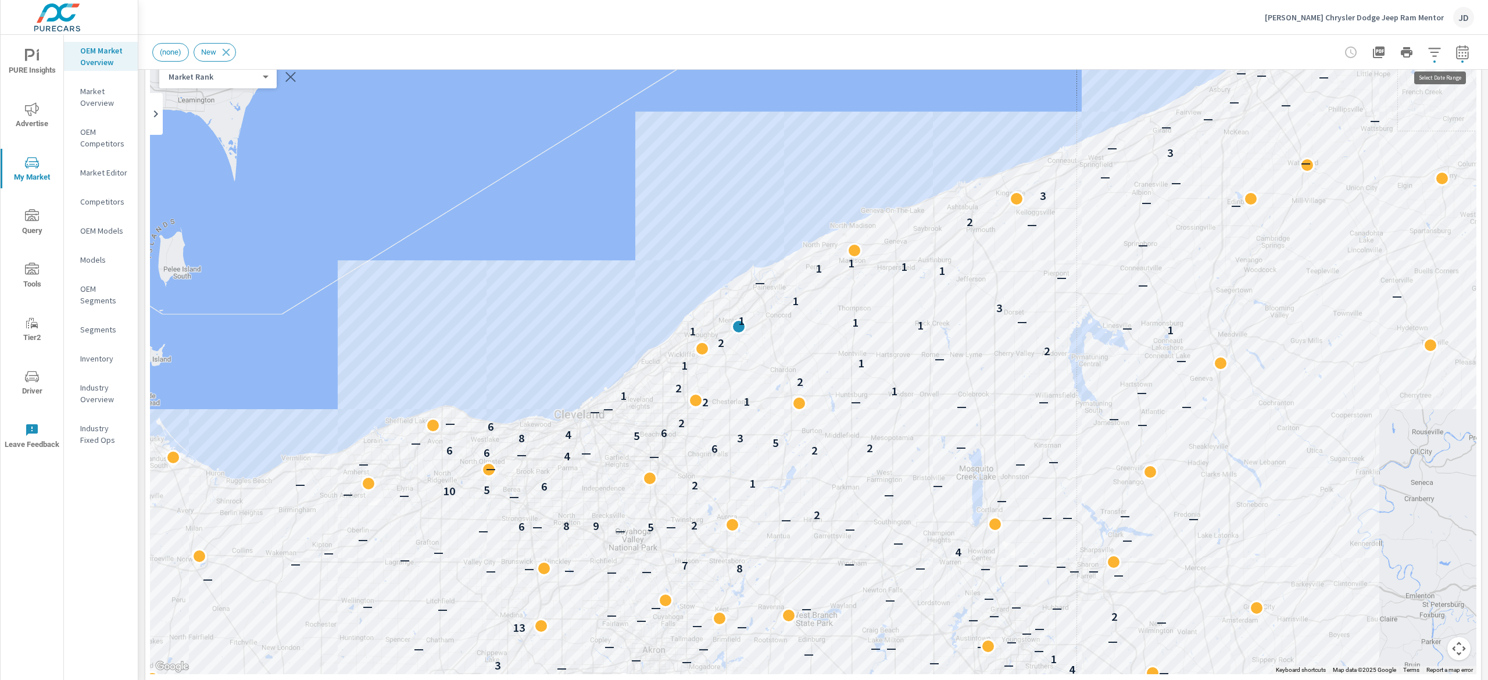
click at [1455, 58] on icon "button" at bounding box center [1462, 52] width 14 height 14
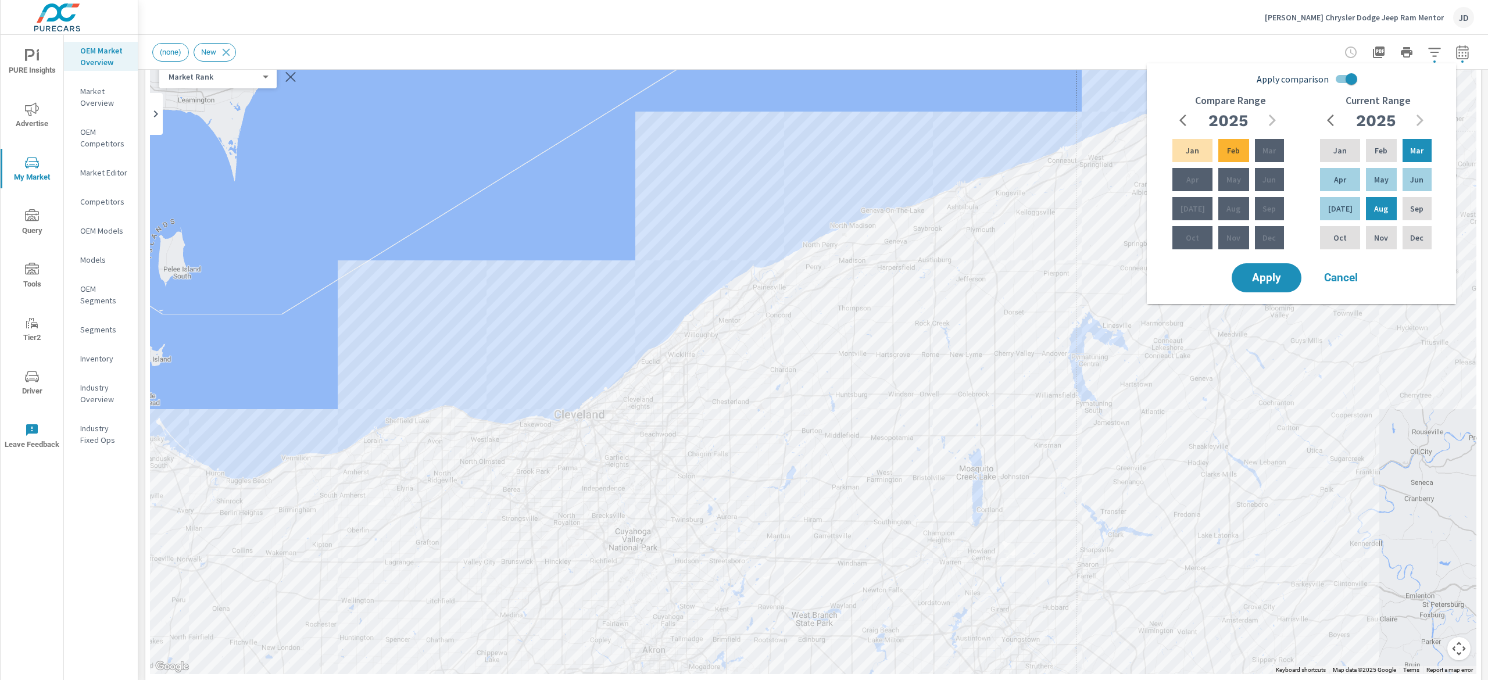
click at [880, 122] on div "— — — — — — — — — — — — — — — — — — 8 — — — — — — — — — — — — — — — — 7 — — — —…" at bounding box center [813, 351] width 1326 height 646
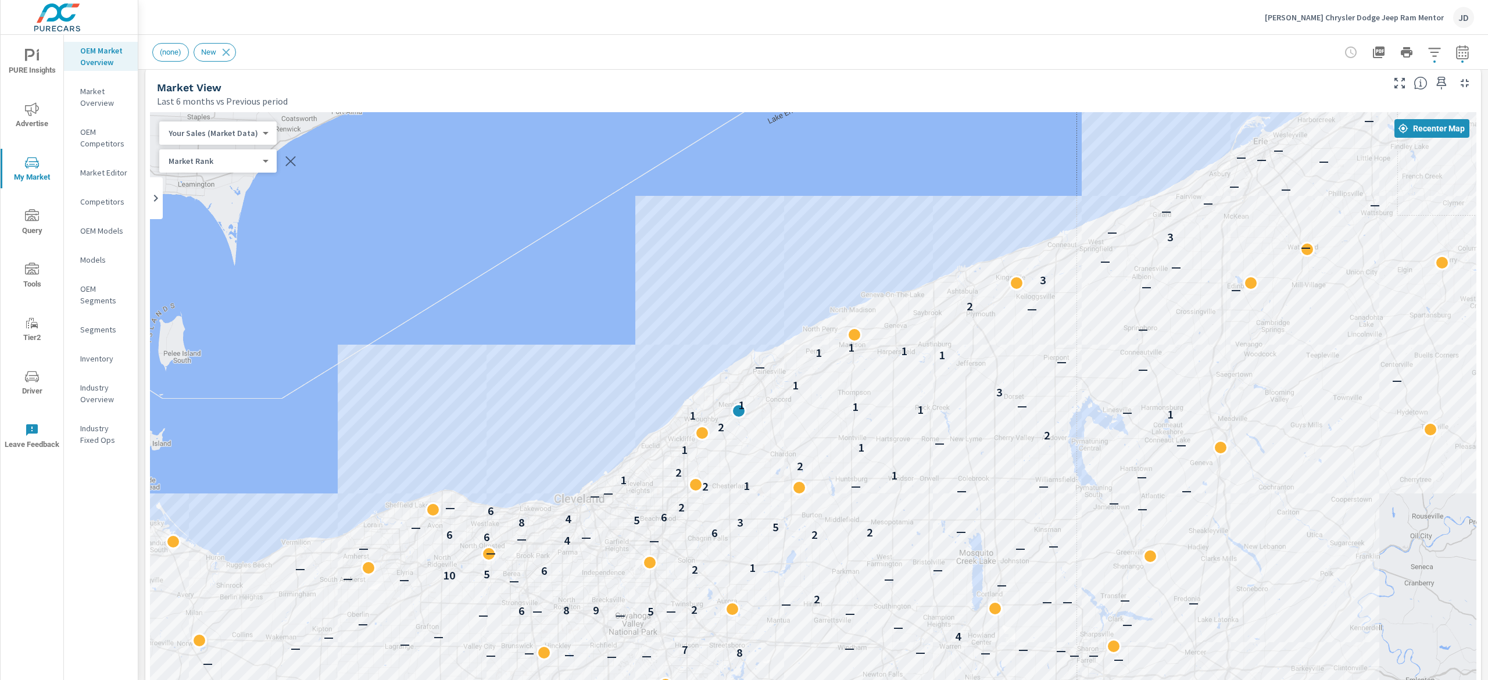
drag, startPoint x: 1487, startPoint y: 251, endPoint x: 1487, endPoint y: 227, distance: 24.4
click at [1487, 227] on div "Market Overview [PERSON_NAME] Chrysler Dodge Jeep Ram Mentor Report date range:…" at bounding box center [812, 357] width 1349 height 645
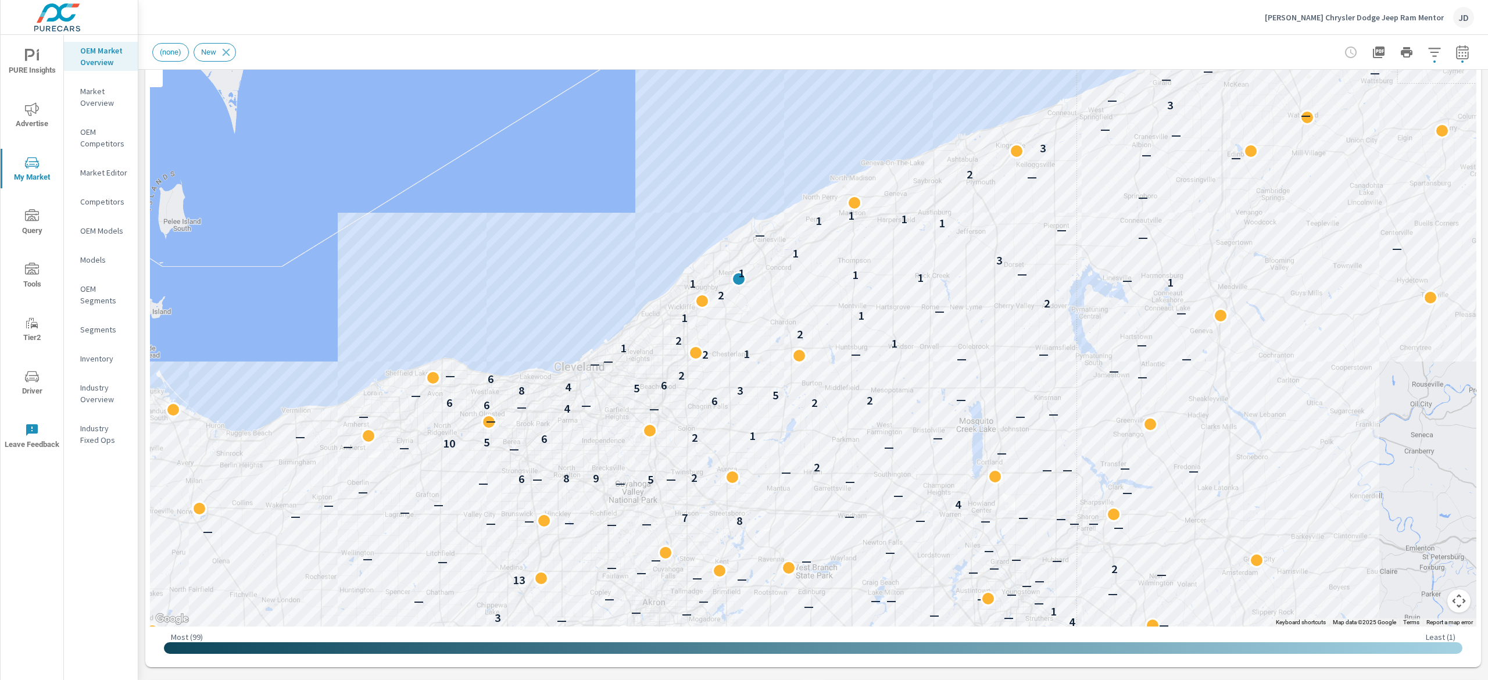
scroll to position [152, 0]
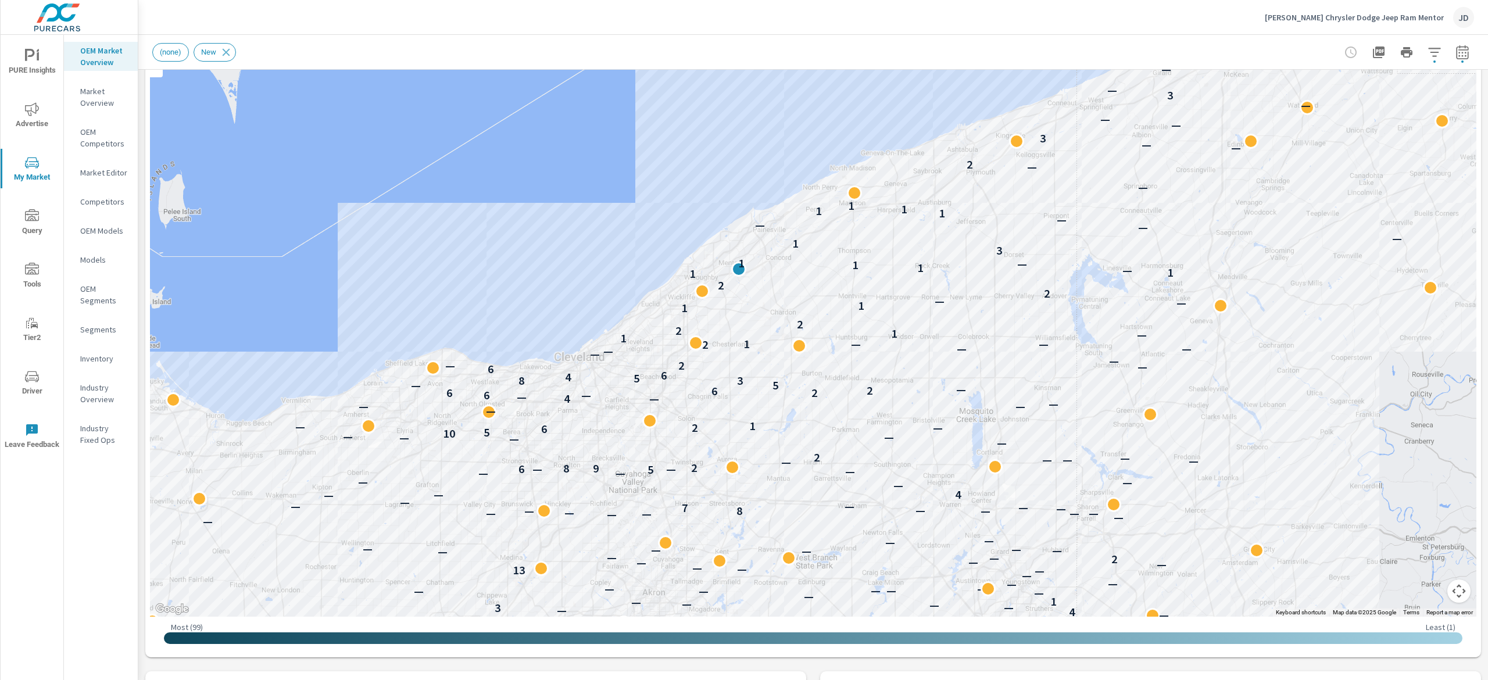
drag, startPoint x: 1487, startPoint y: 227, endPoint x: 1487, endPoint y: 269, distance: 42.4
click at [1487, 269] on div "Market Overview [PERSON_NAME] Chrysler Dodge Jeep Ram Mentor Report date range:…" at bounding box center [812, 357] width 1349 height 645
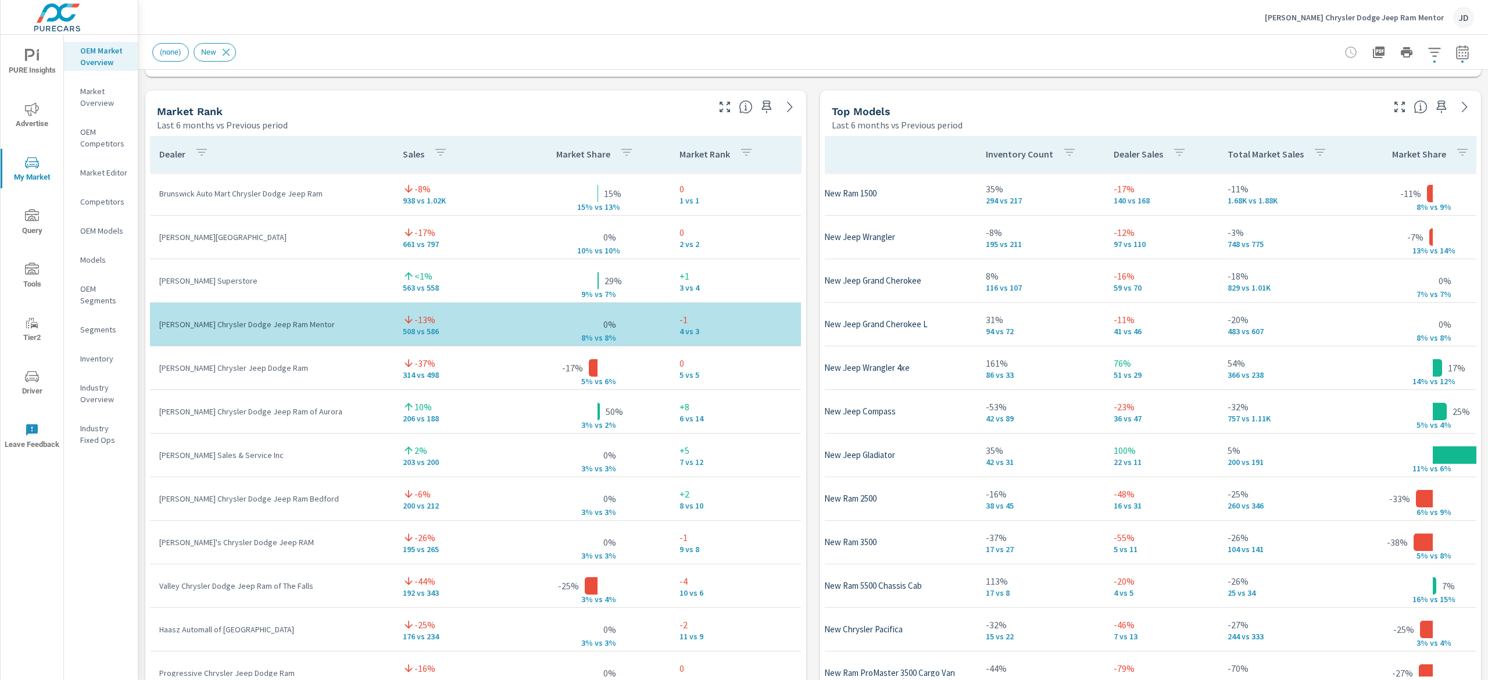
scroll to position [747, 0]
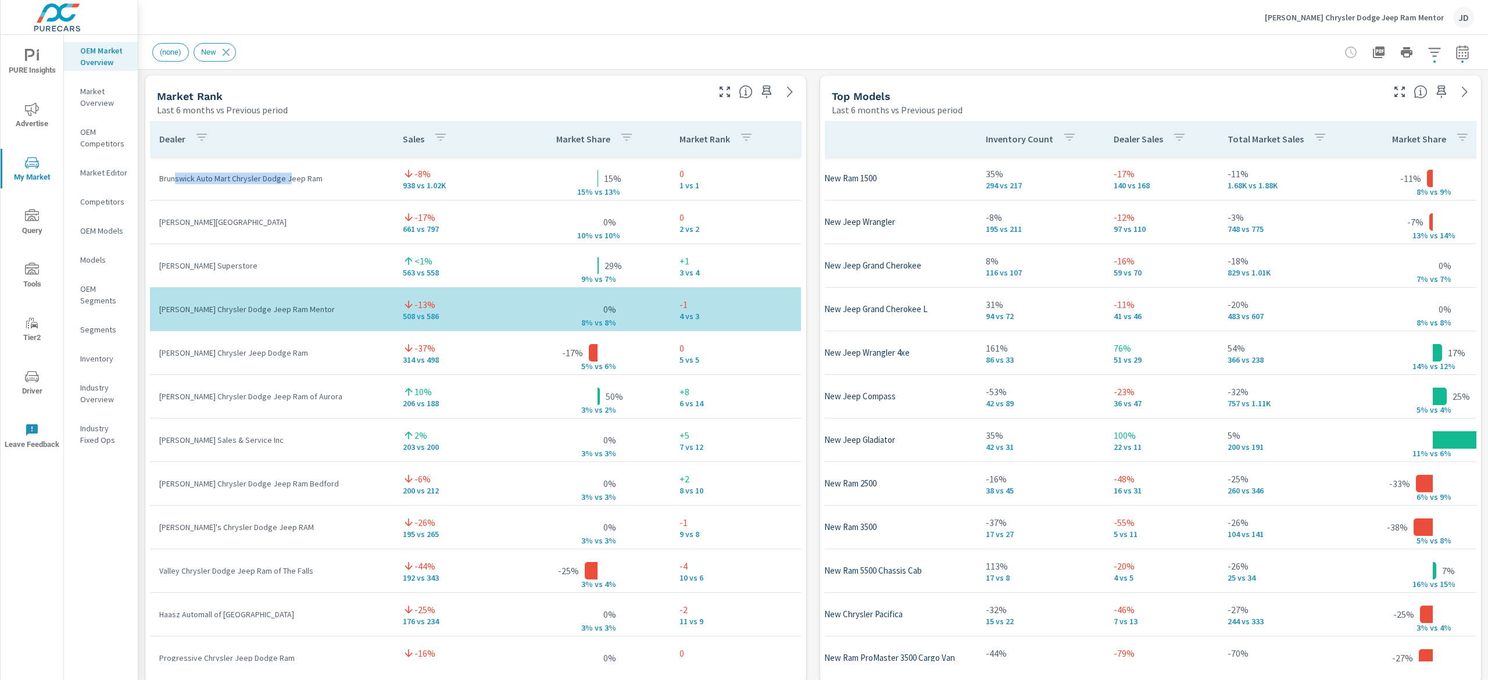
drag, startPoint x: 175, startPoint y: 180, endPoint x: 289, endPoint y: 184, distance: 114.5
click at [289, 184] on p "Brunswick Auto Mart Chrysler Dodge Jeep Ram" at bounding box center [271, 179] width 225 height 12
click at [546, 95] on div "Market Rank" at bounding box center [431, 95] width 549 height 13
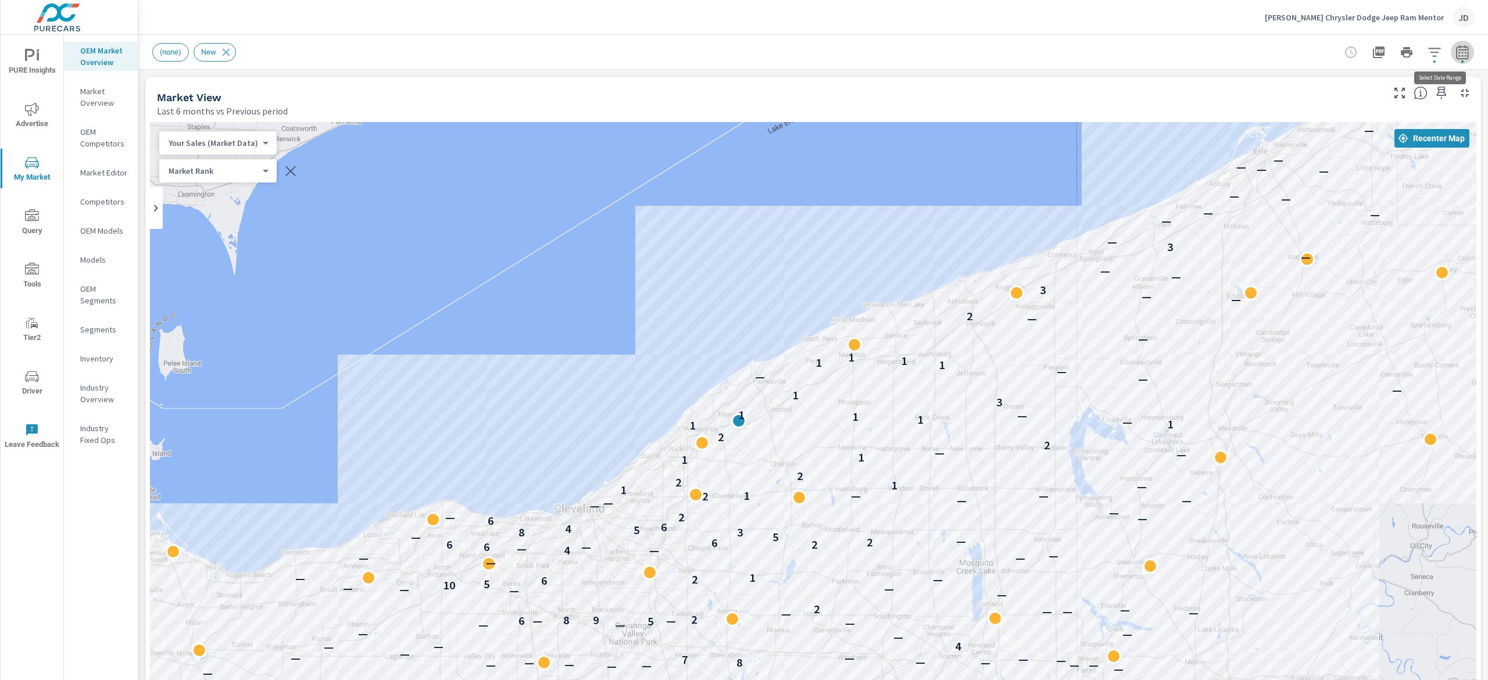
click at [1456, 49] on icon "button" at bounding box center [1462, 52] width 12 height 14
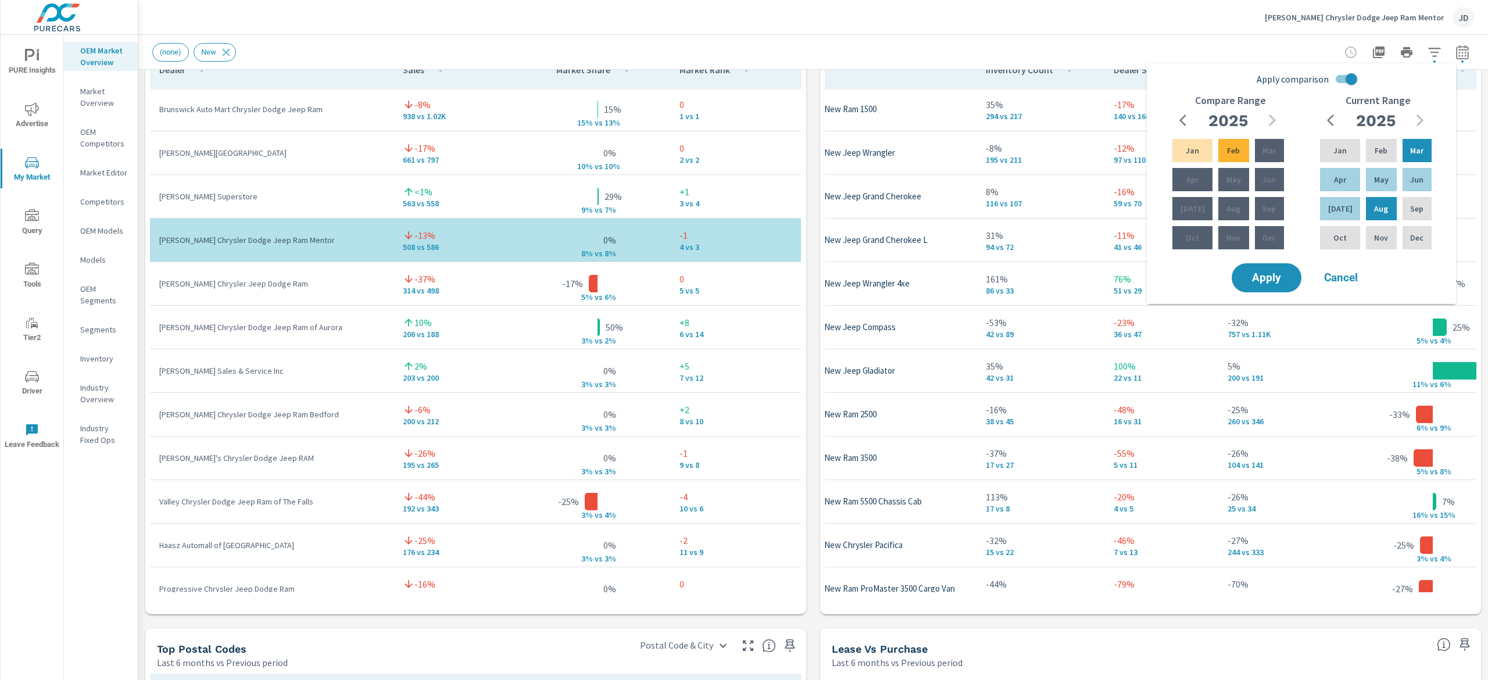
scroll to position [809, 0]
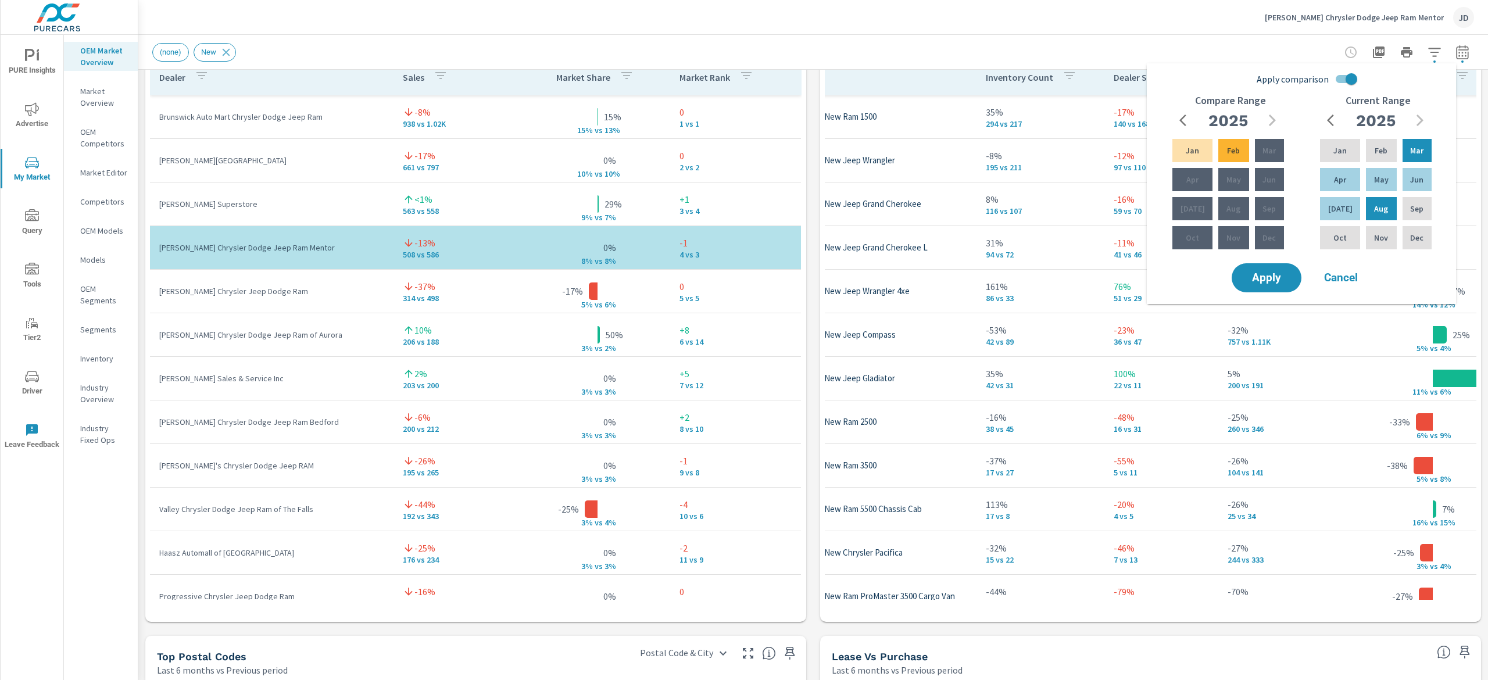
click at [851, 32] on div "[PERSON_NAME] Chrysler Dodge Jeep Ram Mentor JD" at bounding box center [813, 17] width 1322 height 34
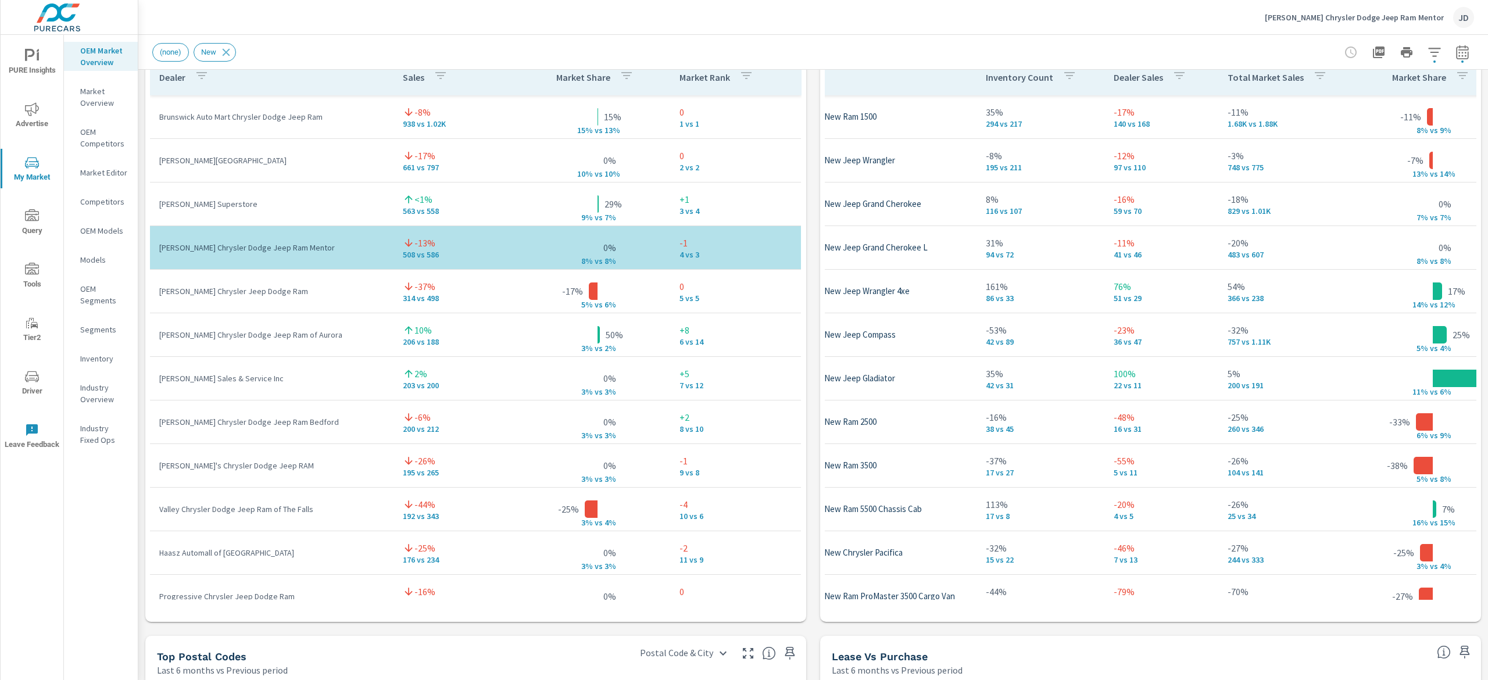
scroll to position [0, 0]
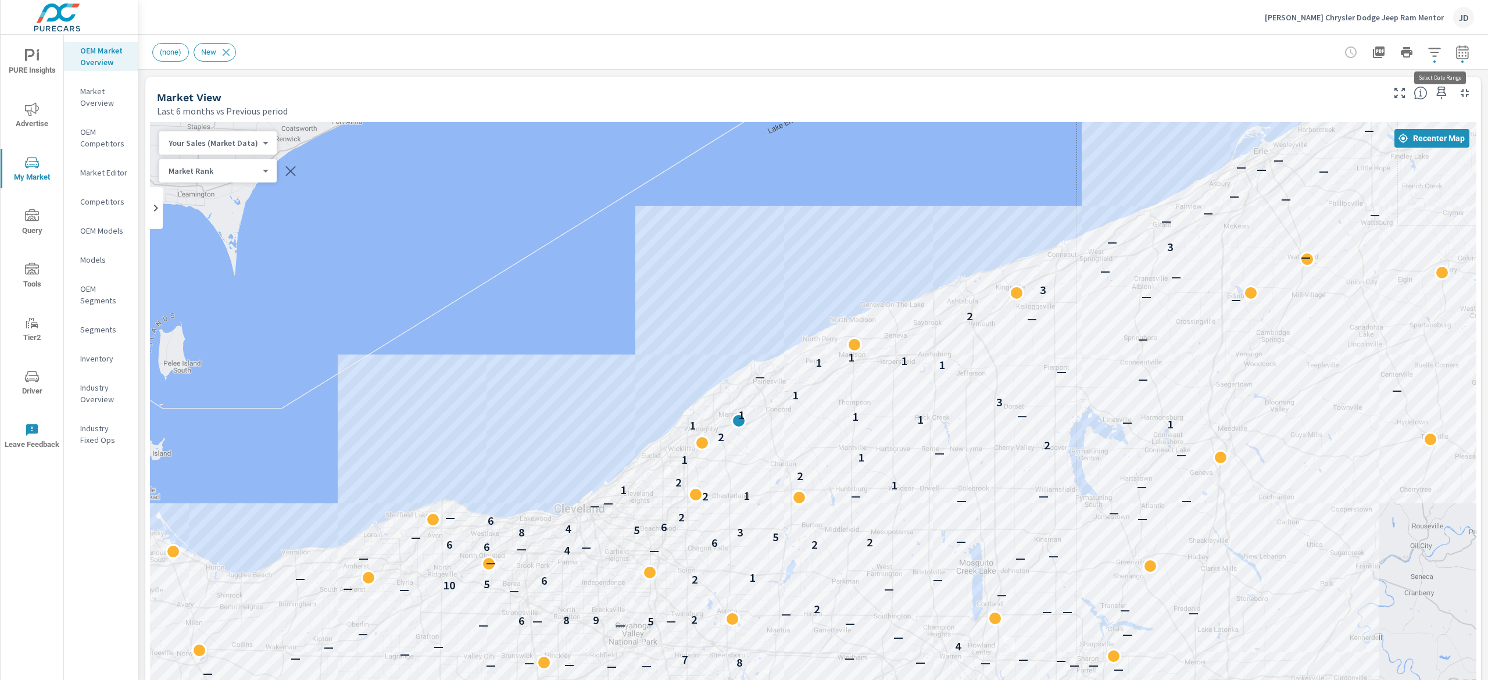
click at [1455, 58] on icon "button" at bounding box center [1462, 52] width 14 height 14
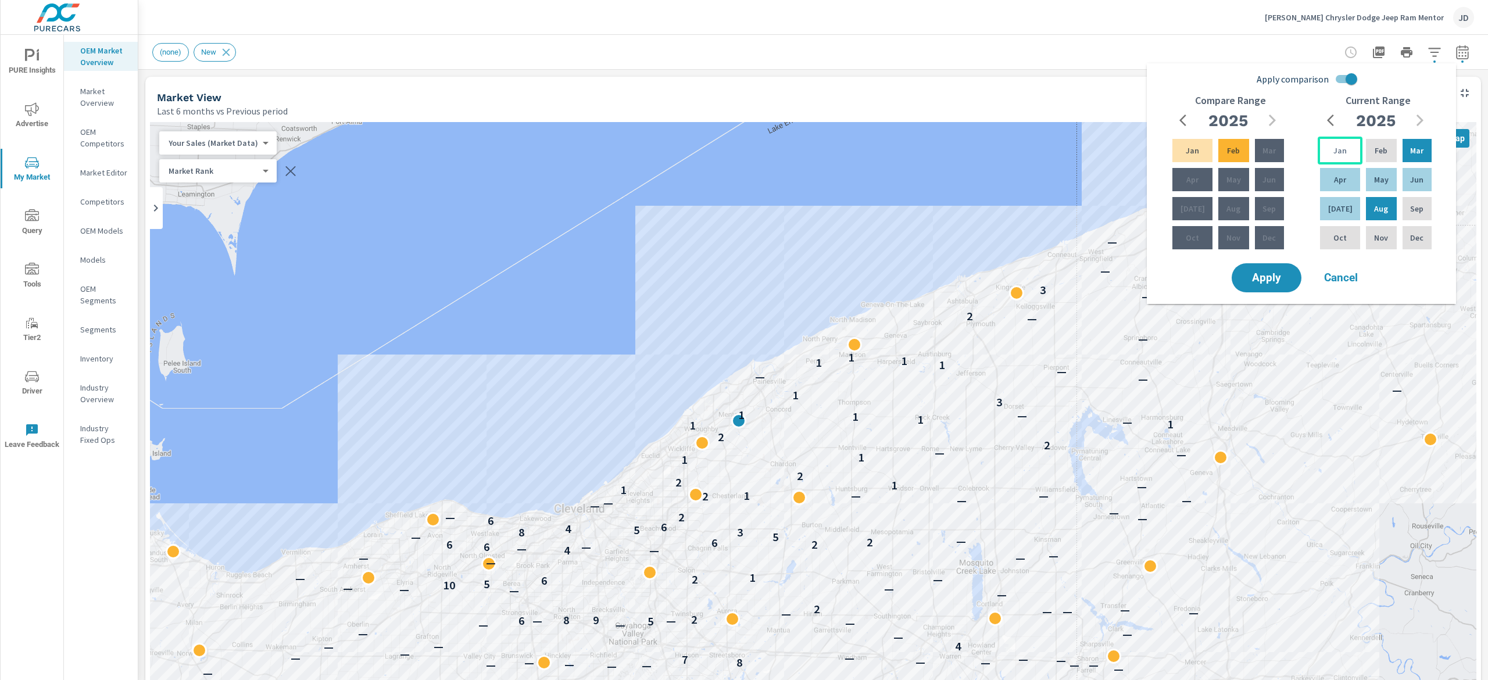
click at [1338, 150] on p "Jan" at bounding box center [1339, 151] width 13 height 12
click at [1347, 71] on input "Apply comparison" at bounding box center [1351, 79] width 66 height 22
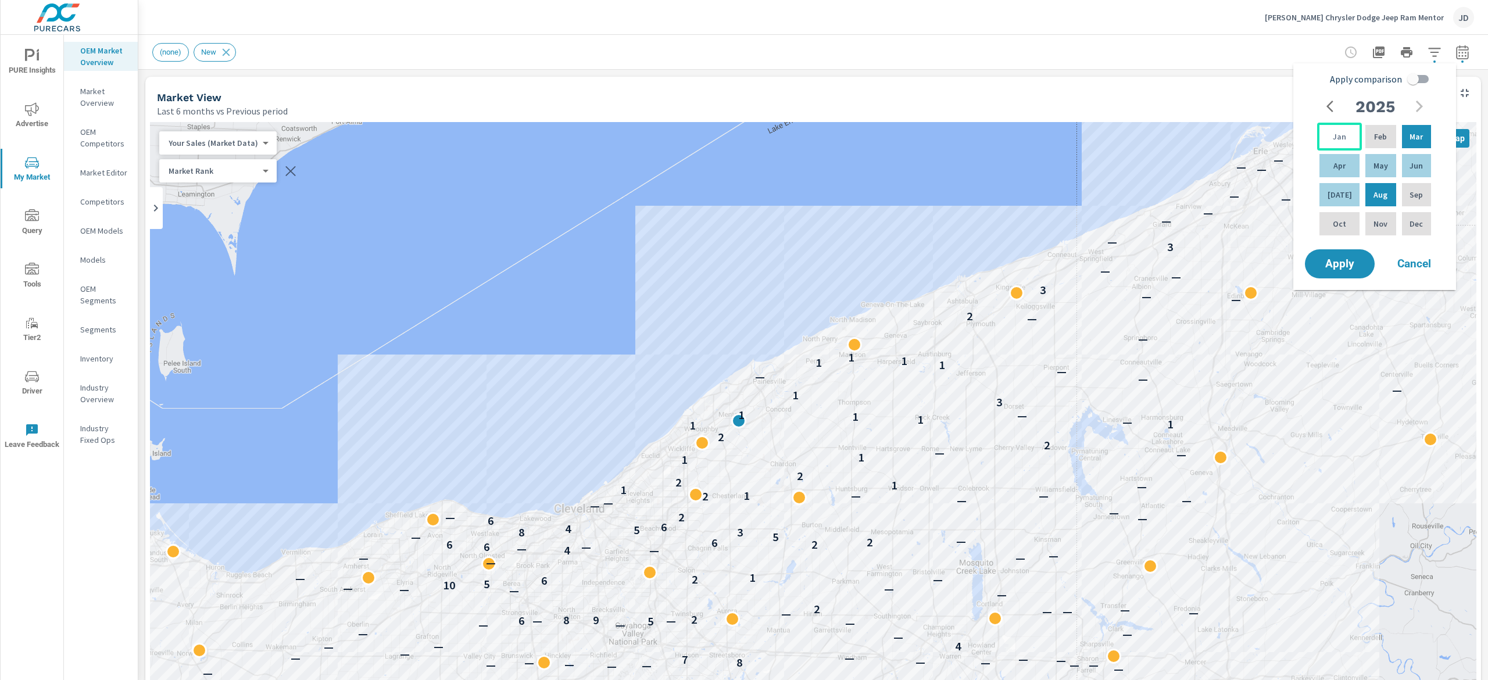
click at [1342, 138] on div "Jan" at bounding box center [1339, 137] width 45 height 28
click at [1388, 192] on div "Aug" at bounding box center [1380, 195] width 35 height 28
click at [1416, 78] on input "Apply comparison" at bounding box center [1413, 79] width 66 height 22
checkbox input "true"
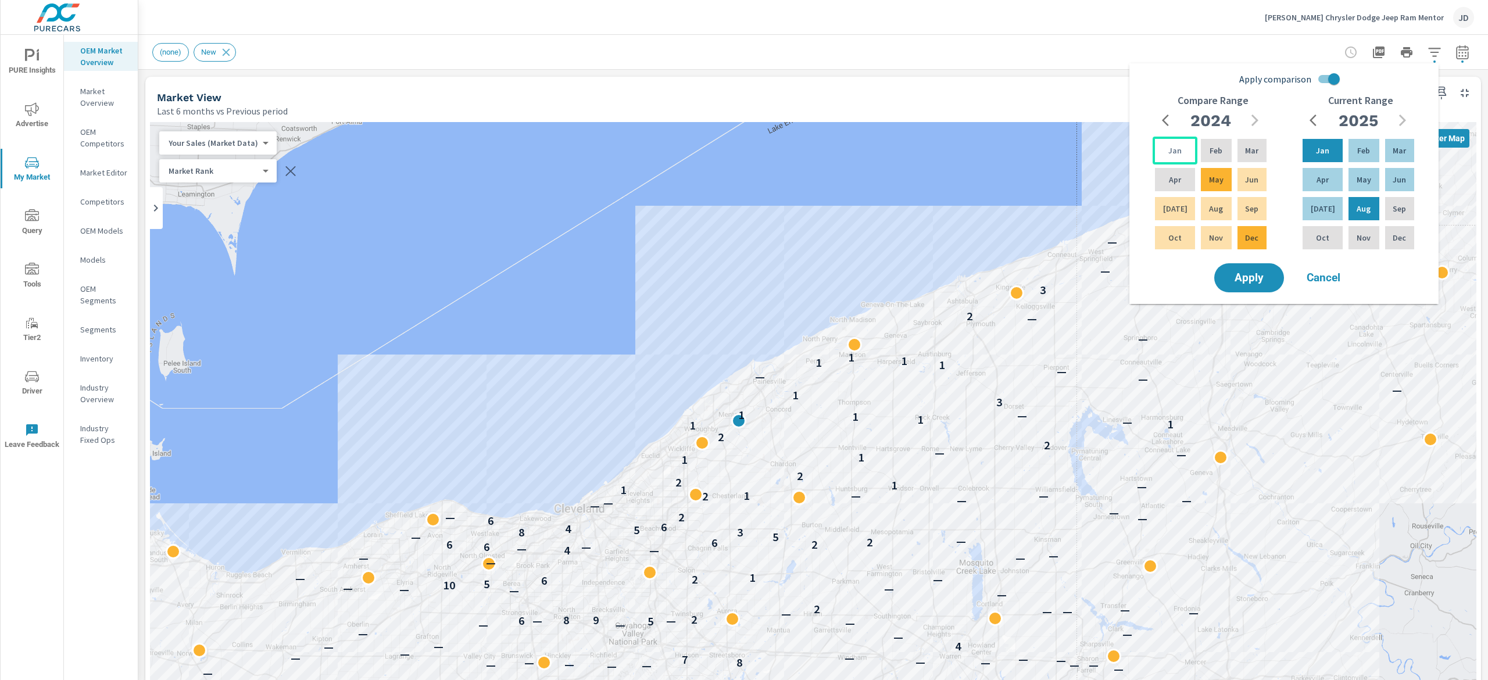
click at [1176, 151] on p "Jan" at bounding box center [1174, 151] width 13 height 12
click at [1223, 212] on div "Aug" at bounding box center [1215, 209] width 35 height 28
click at [1251, 276] on span "Apply" at bounding box center [1249, 278] width 48 height 11
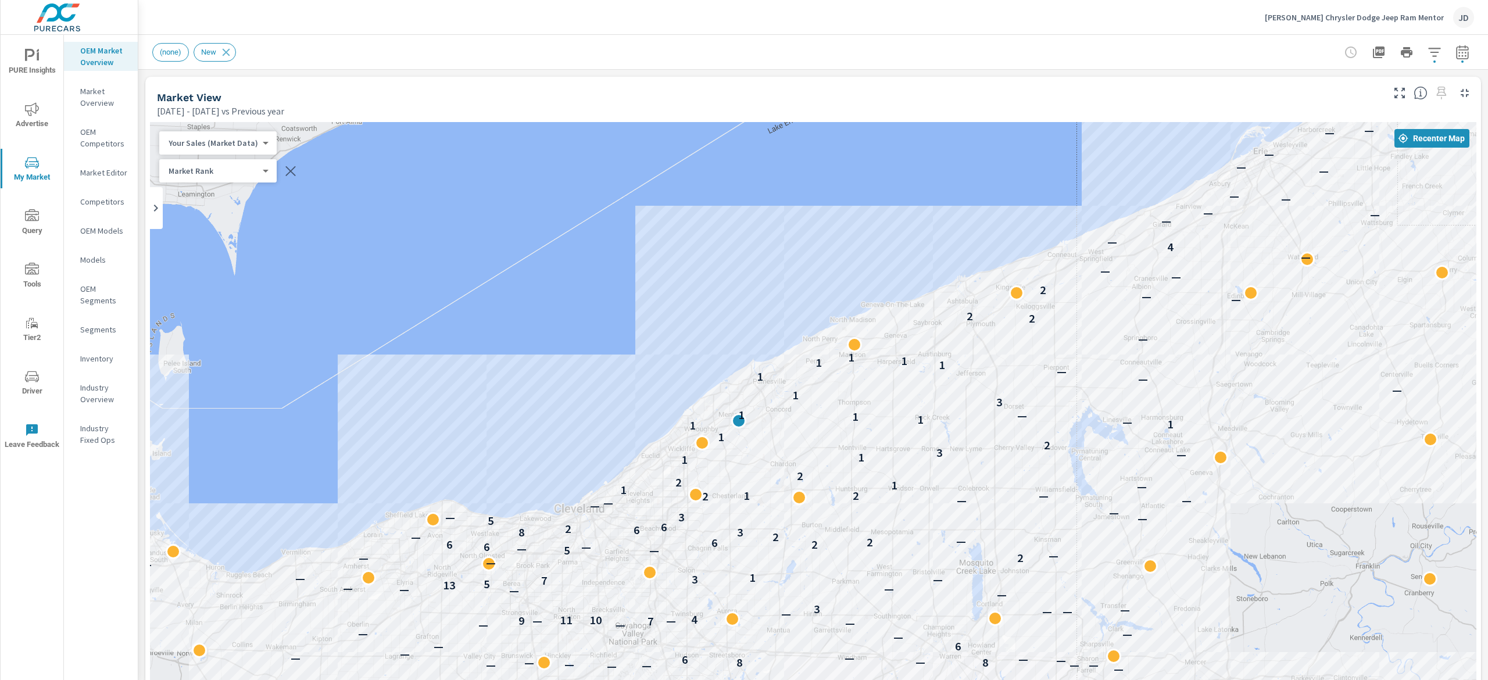
click at [1455, 55] on icon "button" at bounding box center [1462, 52] width 14 height 14
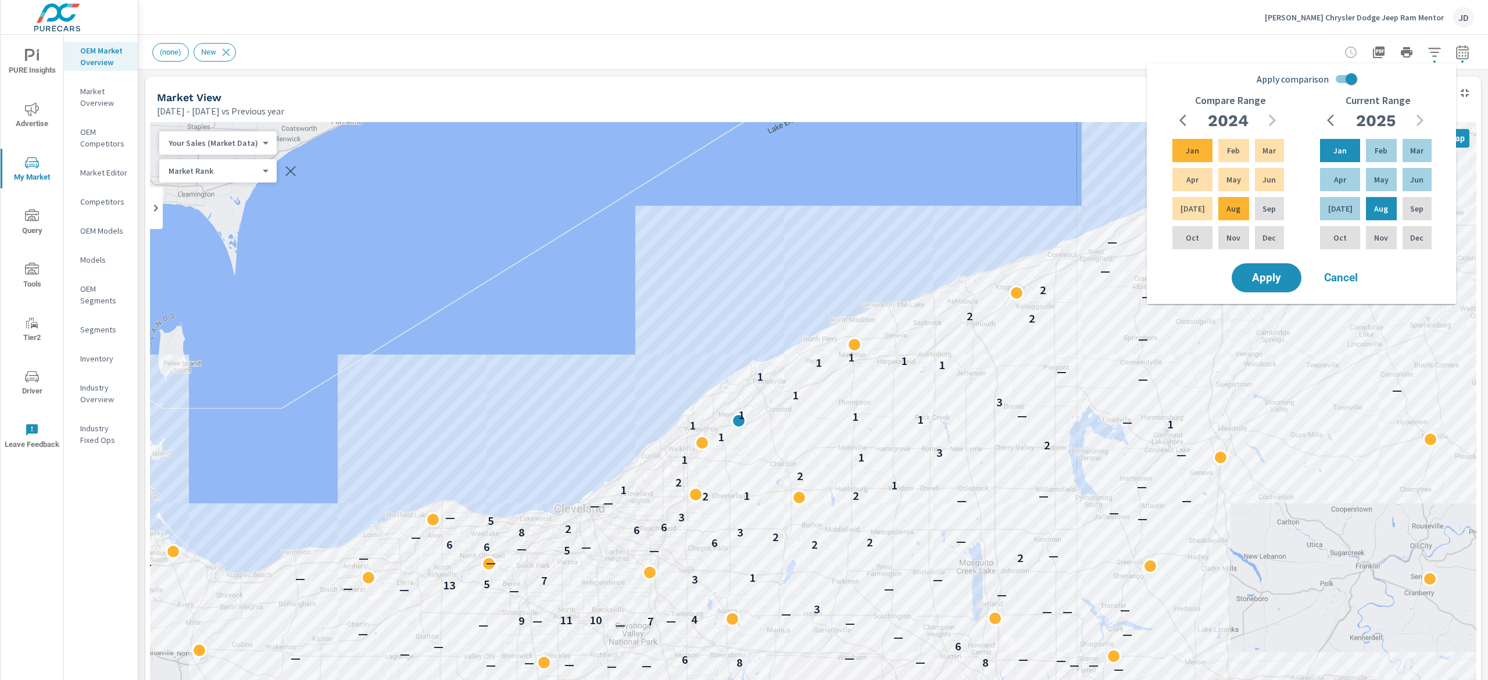
click at [771, 51] on div "(none) New" at bounding box center [731, 52] width 1159 height 19
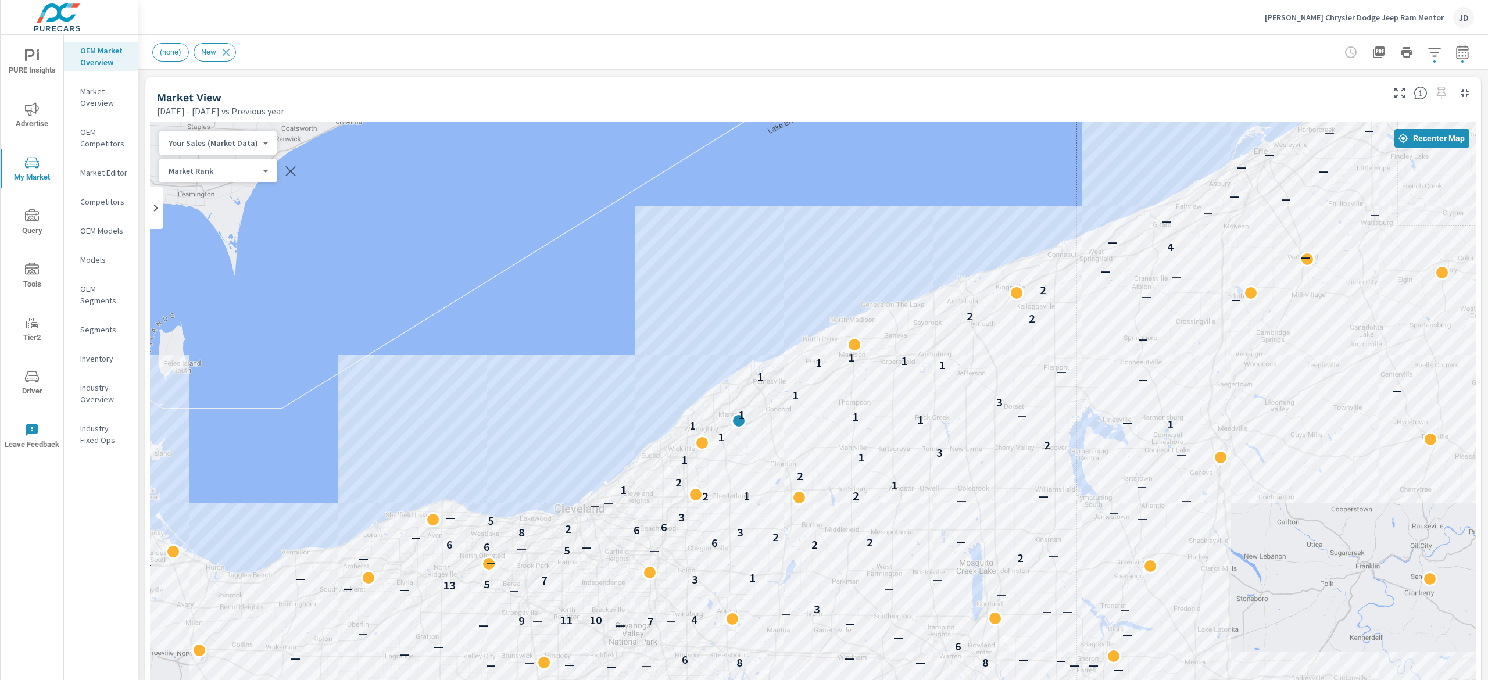
click at [1451, 49] on button "button" at bounding box center [1462, 52] width 23 height 23
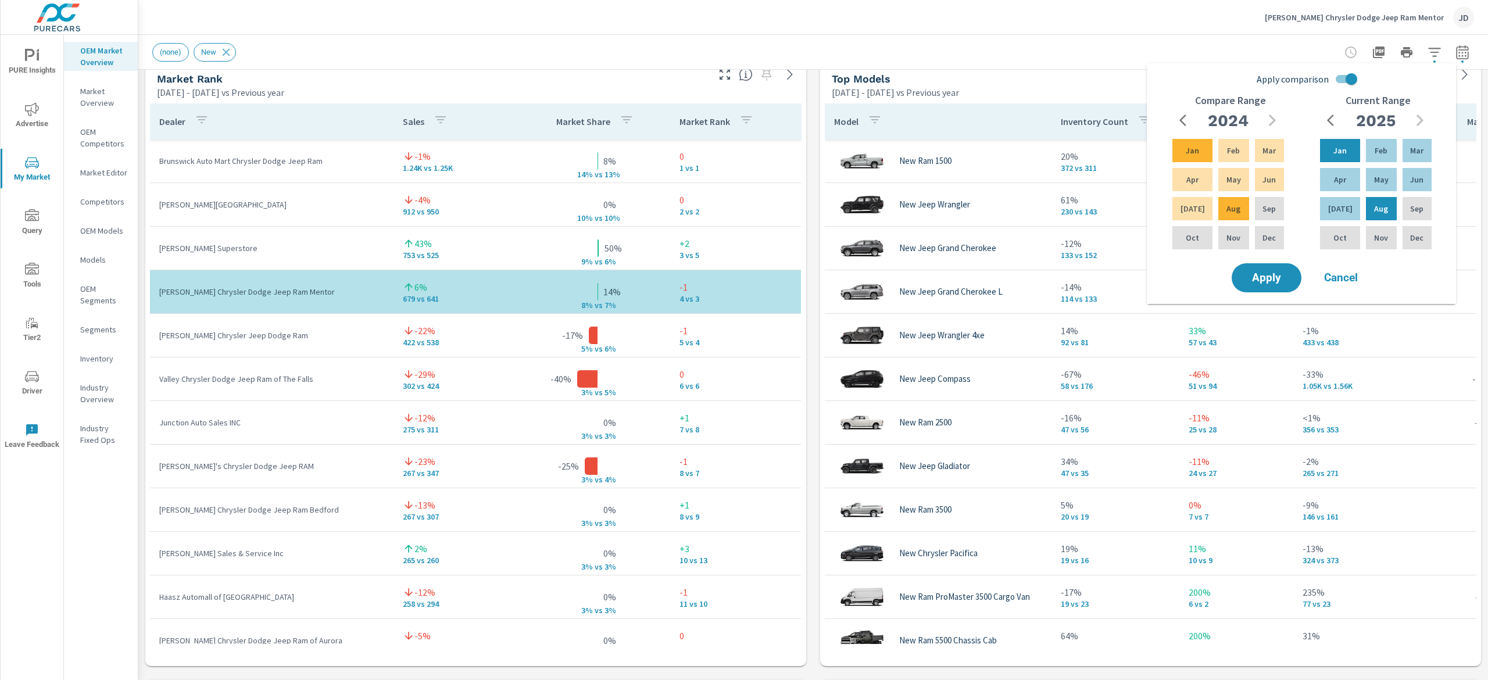
scroll to position [775, 0]
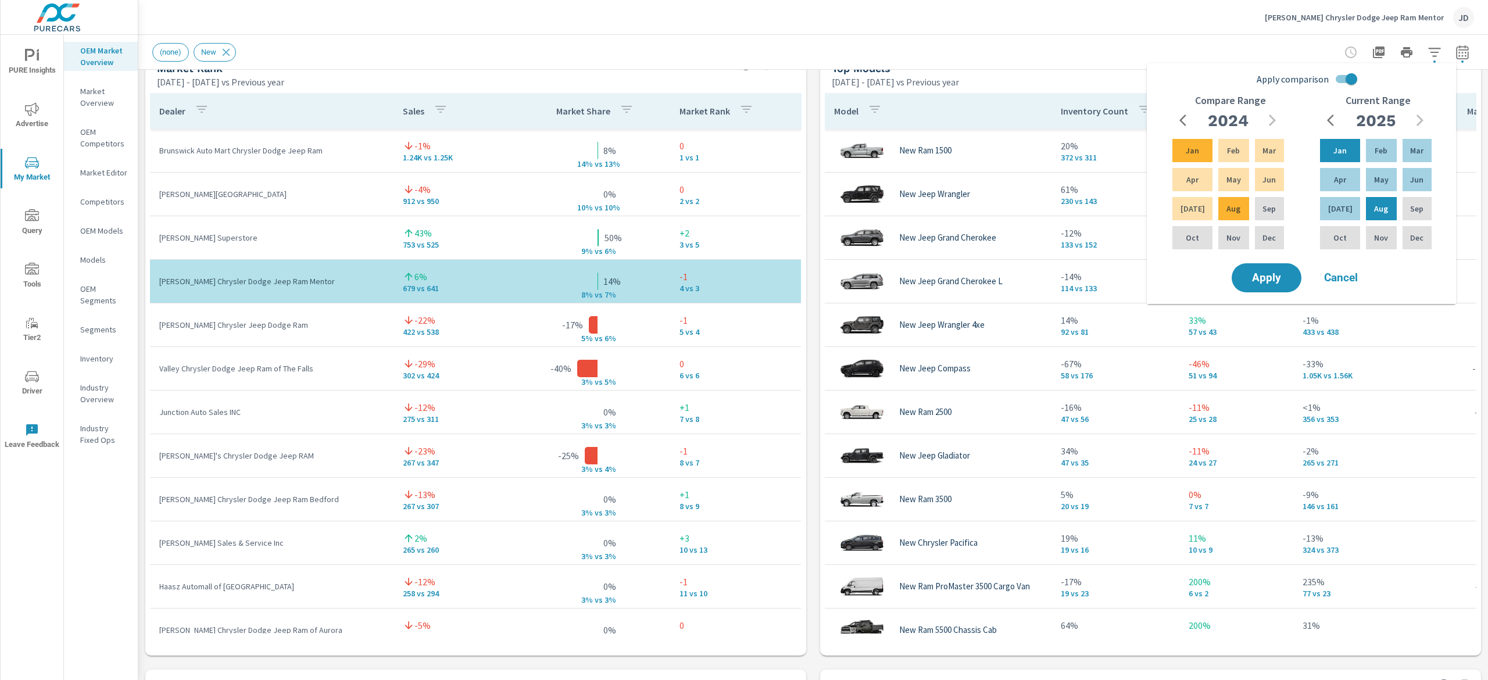
click at [815, 40] on div "(none) New" at bounding box center [813, 52] width 1322 height 34
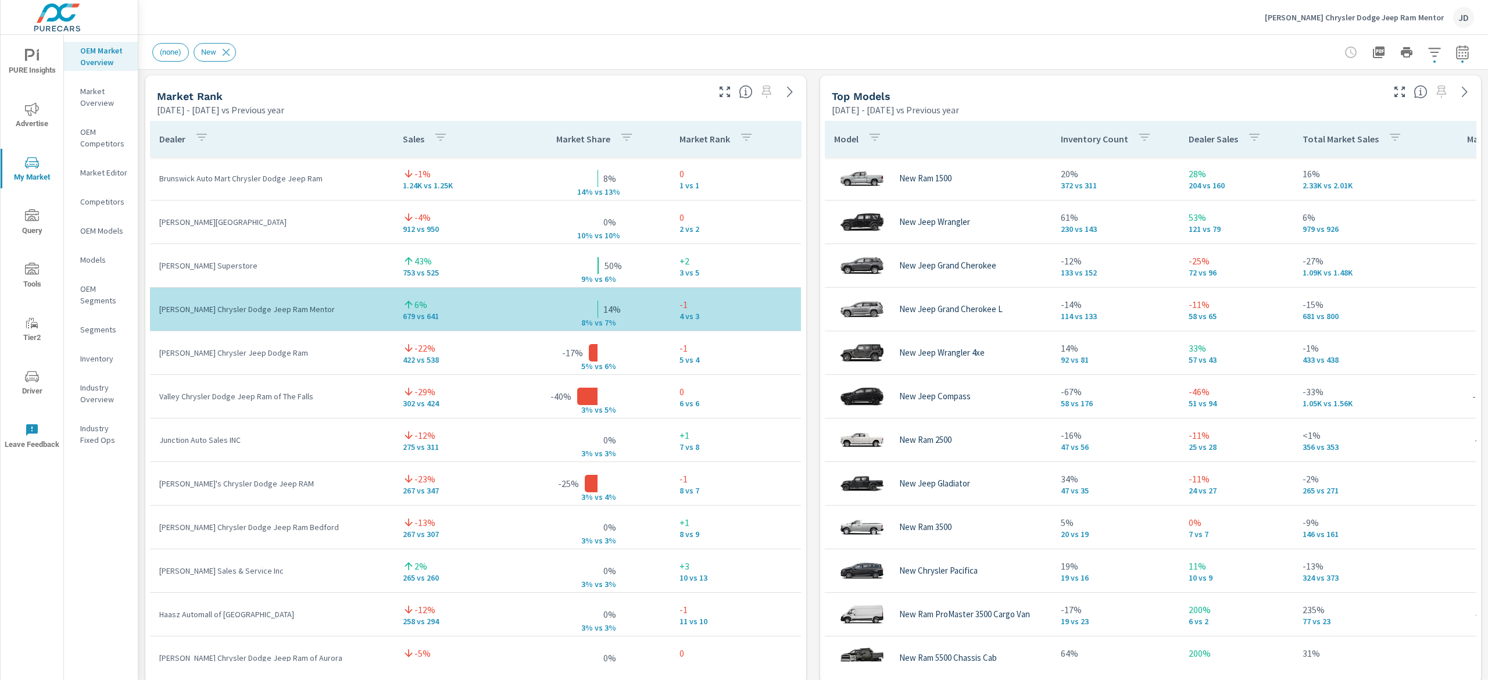
scroll to position [740, 0]
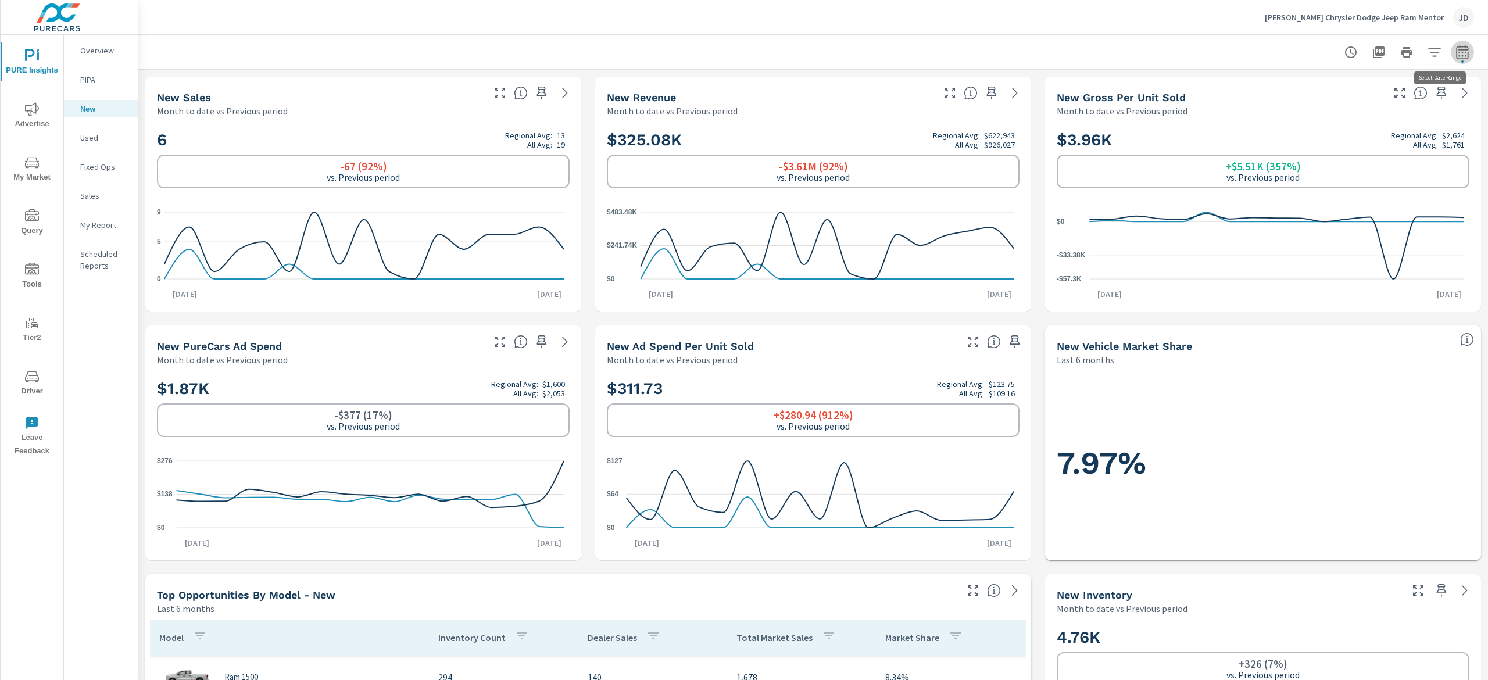
click at [1456, 46] on icon "button" at bounding box center [1462, 52] width 12 height 14
select select "Month to date"
select select "Previous period"
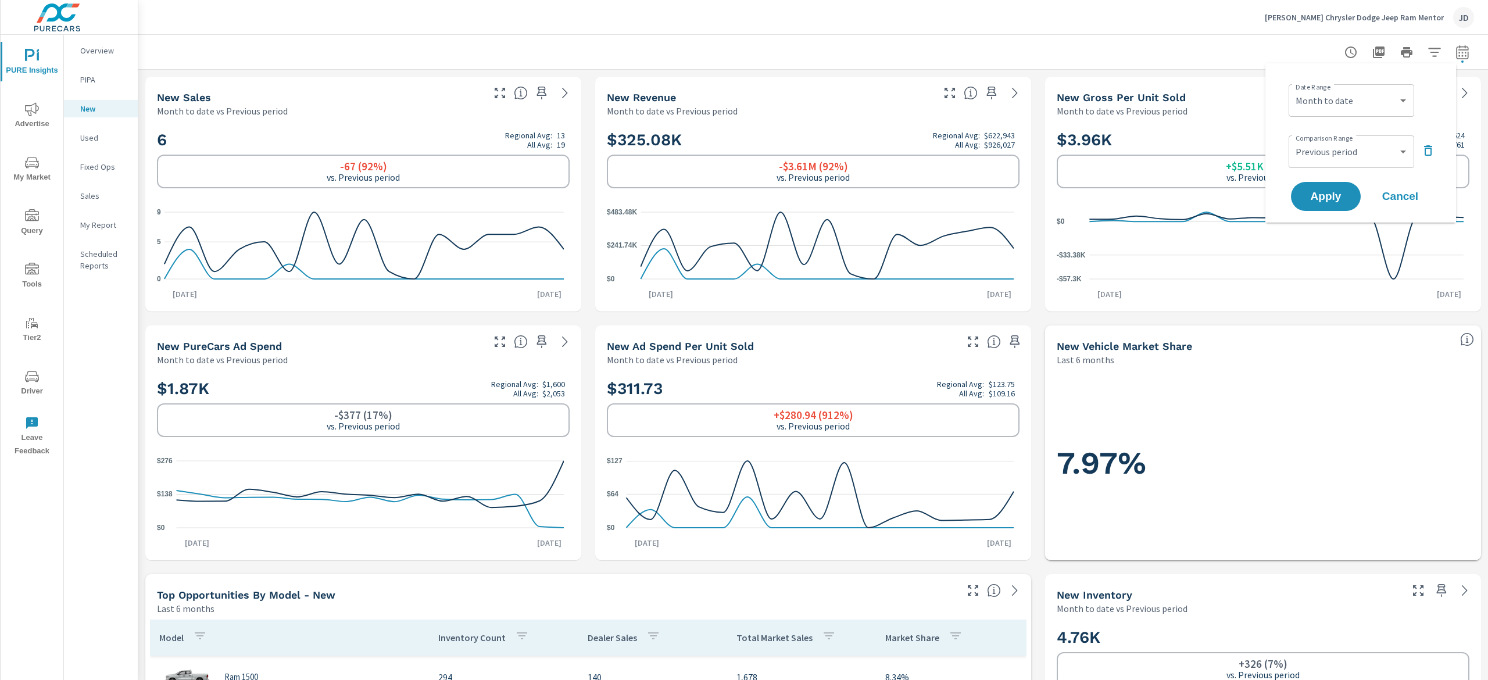
click at [1139, 51] on div at bounding box center [813, 52] width 1322 height 34
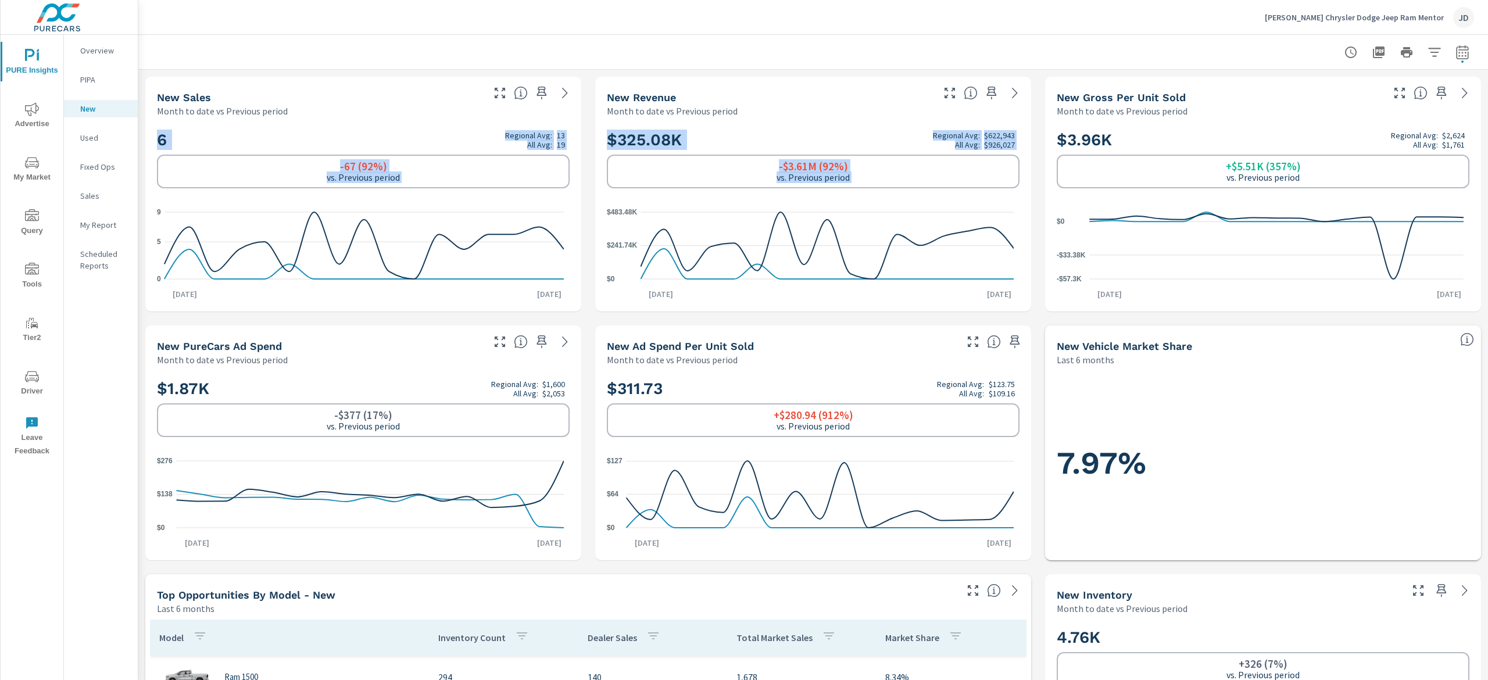
drag, startPoint x: 1487, startPoint y: 103, endPoint x: 1487, endPoint y: 44, distance: 59.9
click at [1487, 44] on div "New Profit Center [PERSON_NAME] Chrysler Dodge Jeep Ram Mentor Report date rang…" at bounding box center [812, 357] width 1349 height 645
click at [1124, 37] on div at bounding box center [813, 52] width 1322 height 34
drag, startPoint x: 1128, startPoint y: 16, endPoint x: 1134, endPoint y: 17, distance: 6.5
click at [1127, 16] on div "[PERSON_NAME] Chrysler Dodge Jeep Ram Mentor JD" at bounding box center [813, 17] width 1322 height 34
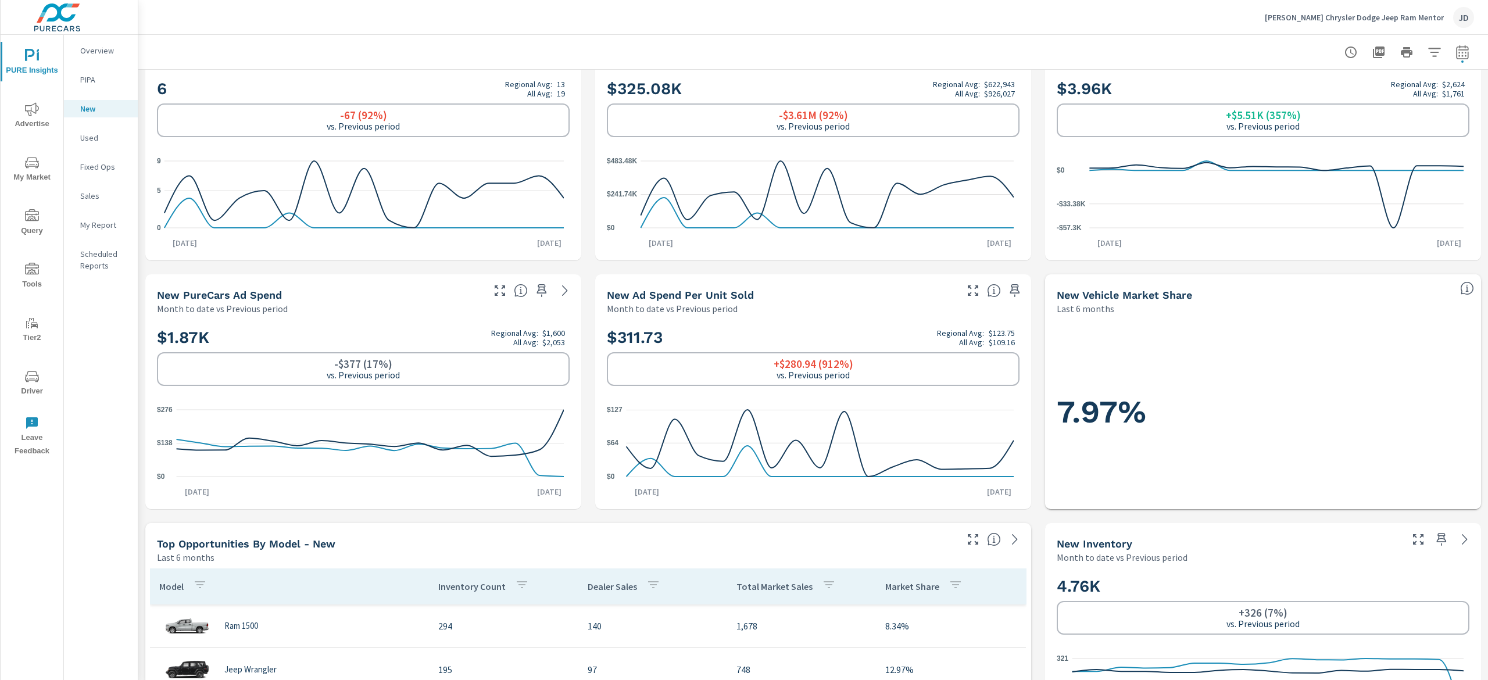
scroll to position [31, 0]
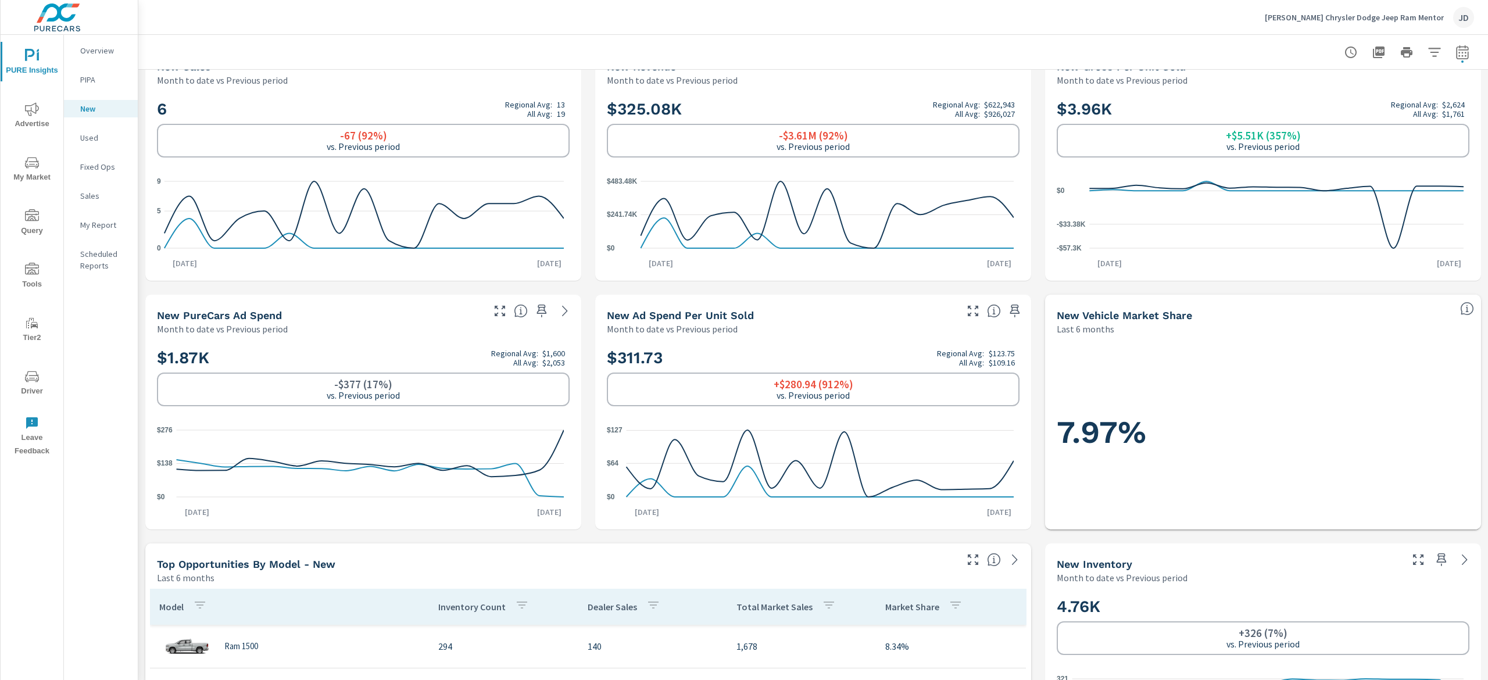
click at [445, 13] on div "Ken Ganley Chrysler Dodge Jeep Ram Mentor JD" at bounding box center [813, 17] width 1322 height 34
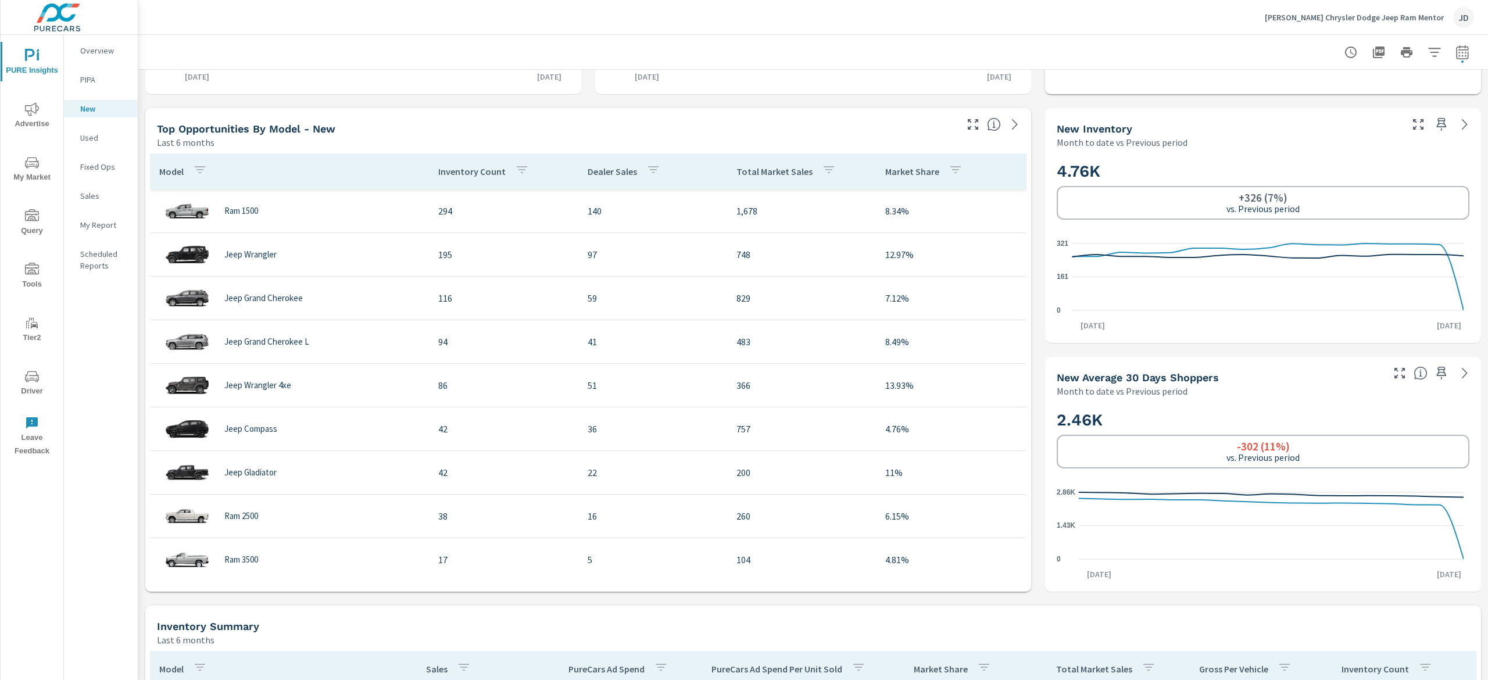
scroll to position [535, 0]
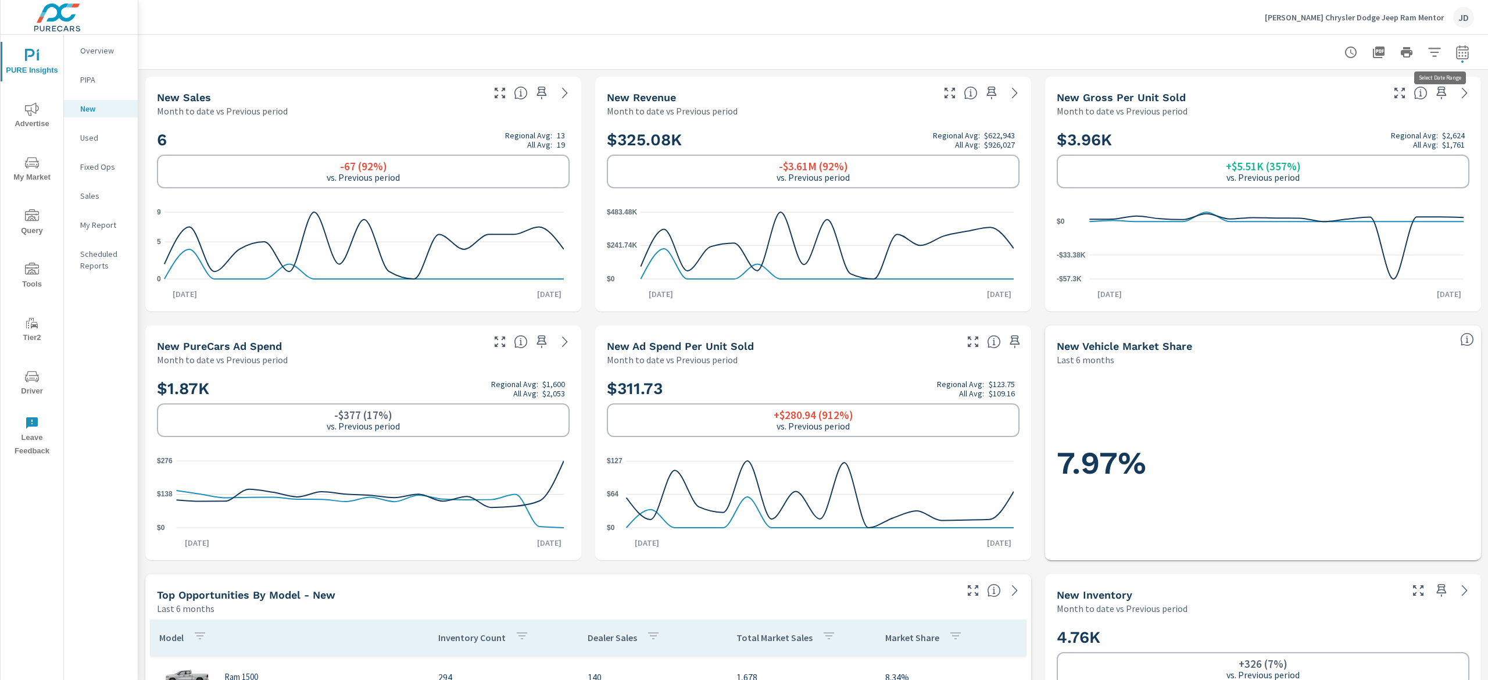
click at [1453, 46] on button "button" at bounding box center [1462, 52] width 23 height 23
select select "Month to date"
select select "Previous period"
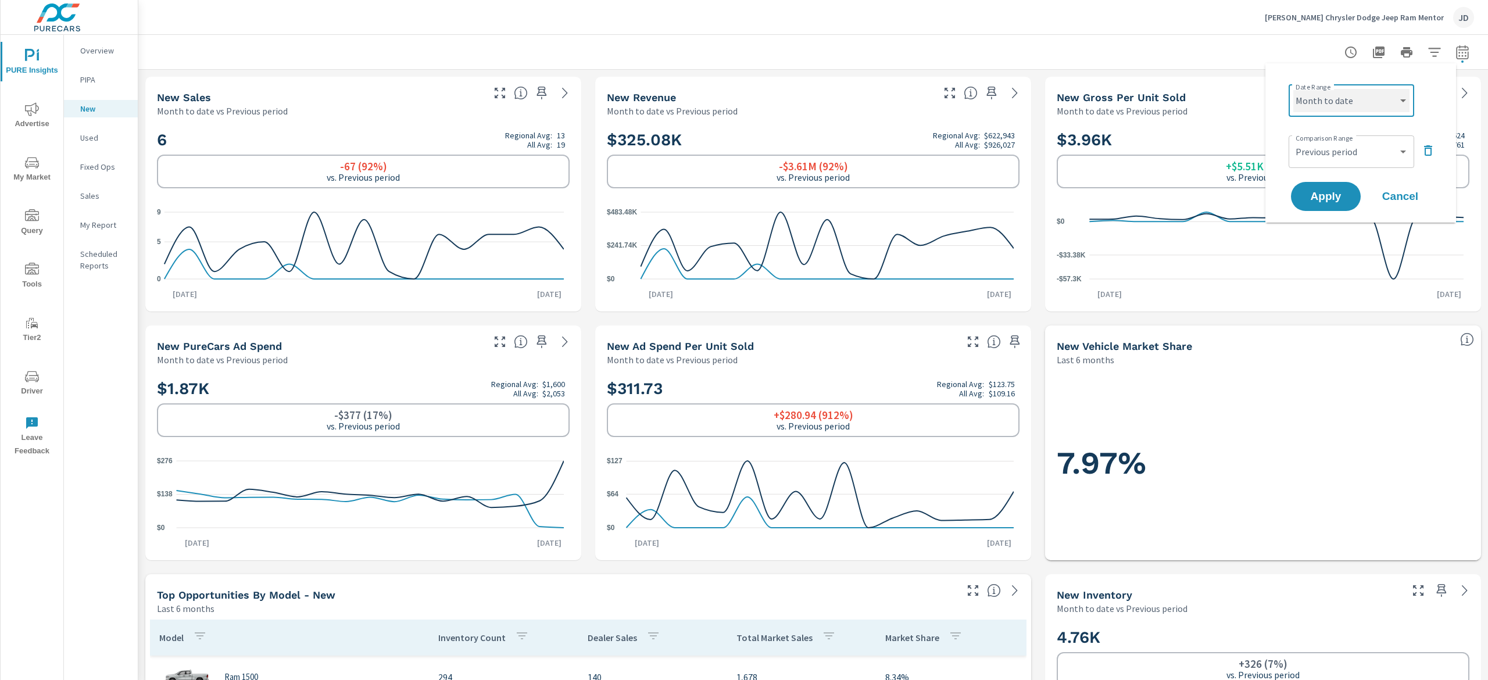
click at [1367, 99] on select "Custom Yesterday Last week Last 7 days Last 14 days Last 30 days Last 45 days L…" at bounding box center [1351, 100] width 116 height 23
click at [1293, 89] on select "Custom Yesterday Last week Last 7 days Last 14 days Last 30 days Last 45 days L…" at bounding box center [1351, 100] width 116 height 23
select select "Last month"
click at [1330, 192] on span "Apply" at bounding box center [1326, 196] width 48 height 11
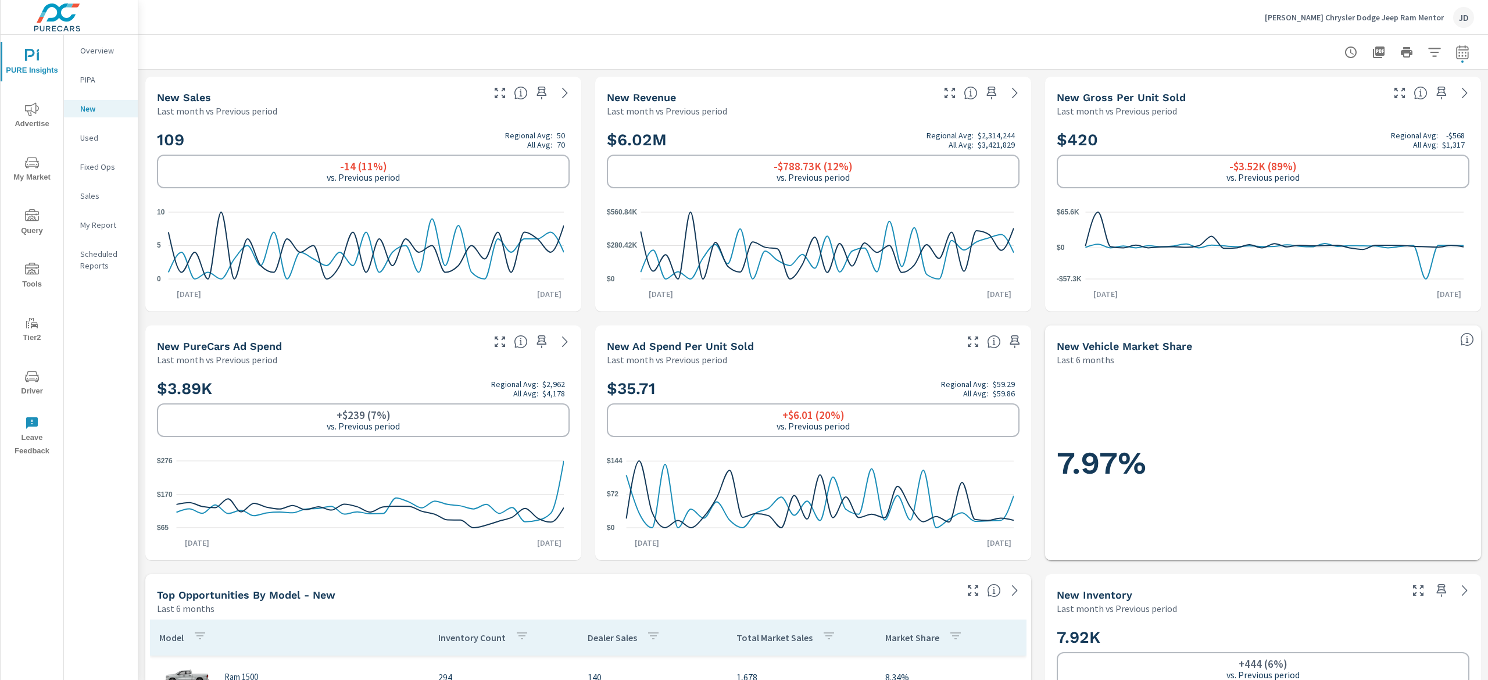
click at [28, 176] on span "My Market" at bounding box center [32, 170] width 56 height 28
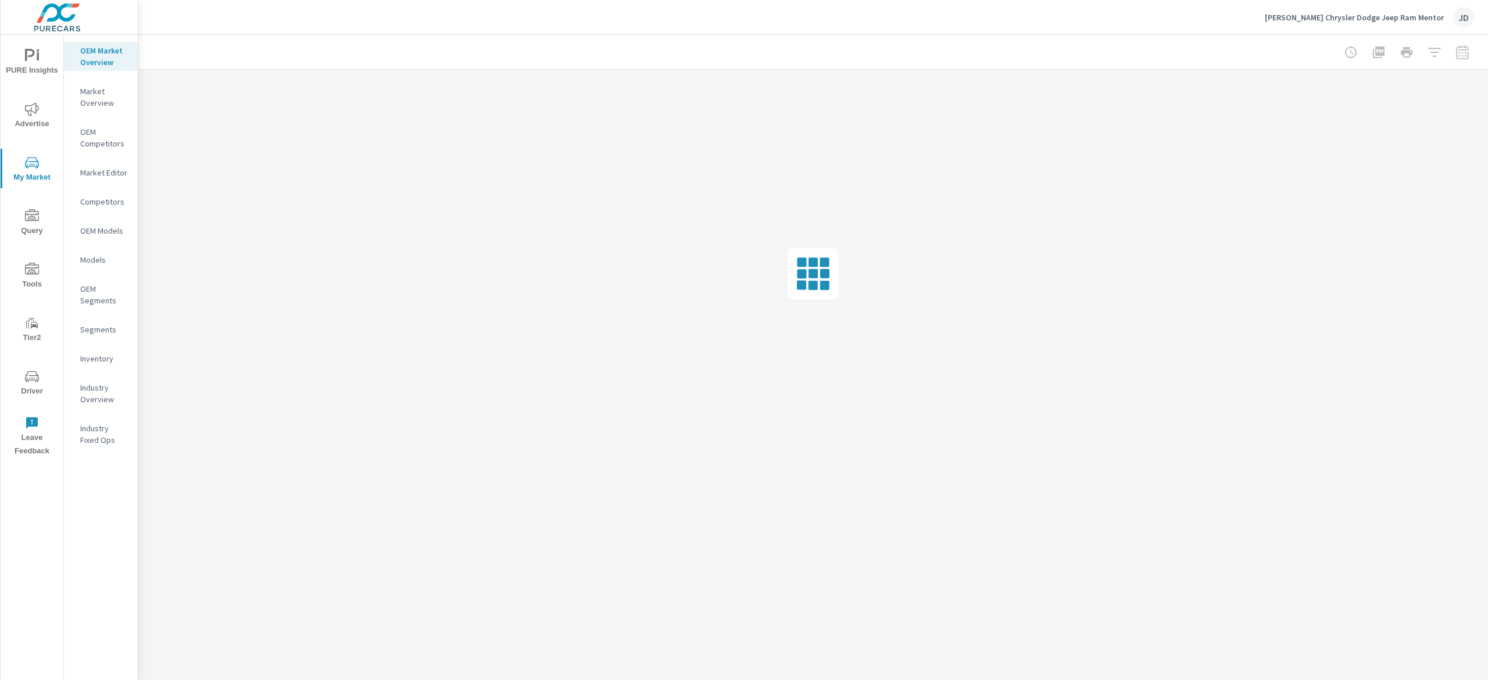
click at [102, 351] on div "Inventory" at bounding box center [101, 358] width 74 height 17
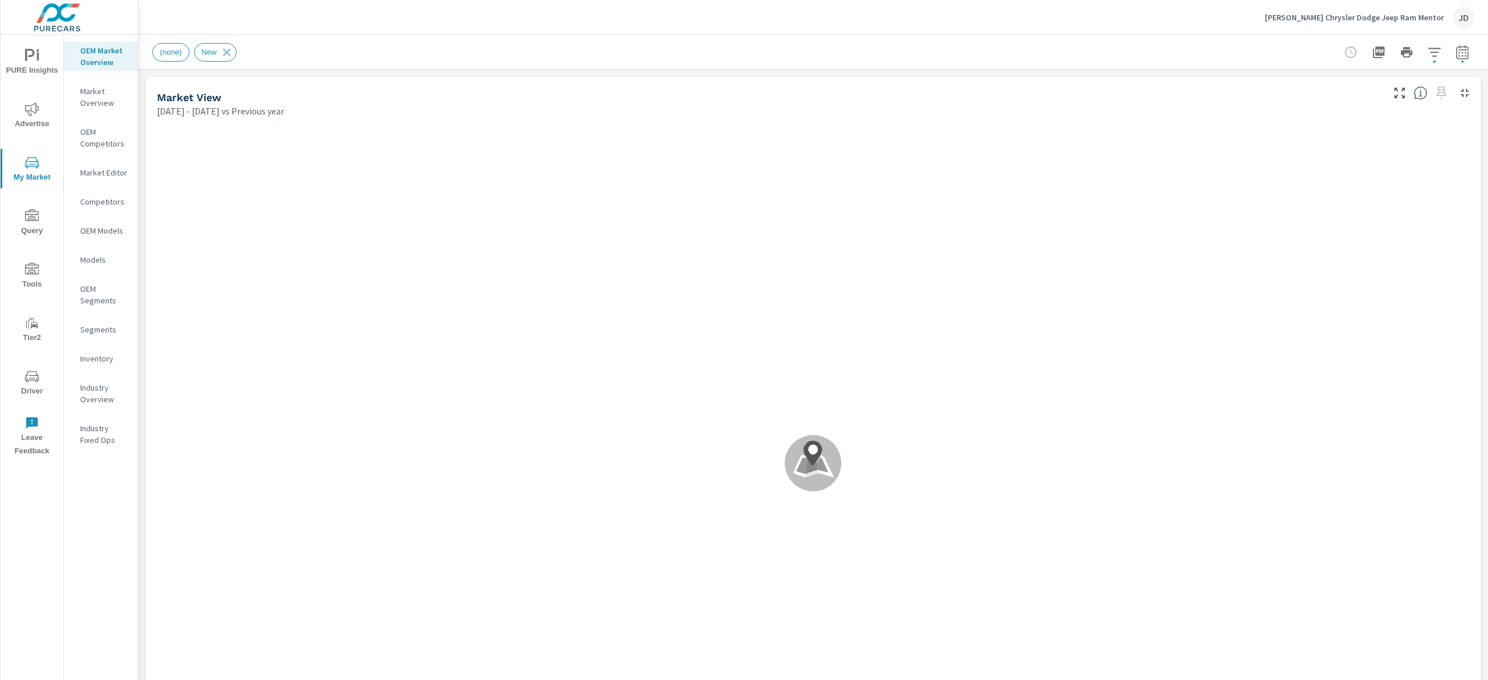
click at [1455, 48] on button "button" at bounding box center [1462, 52] width 23 height 23
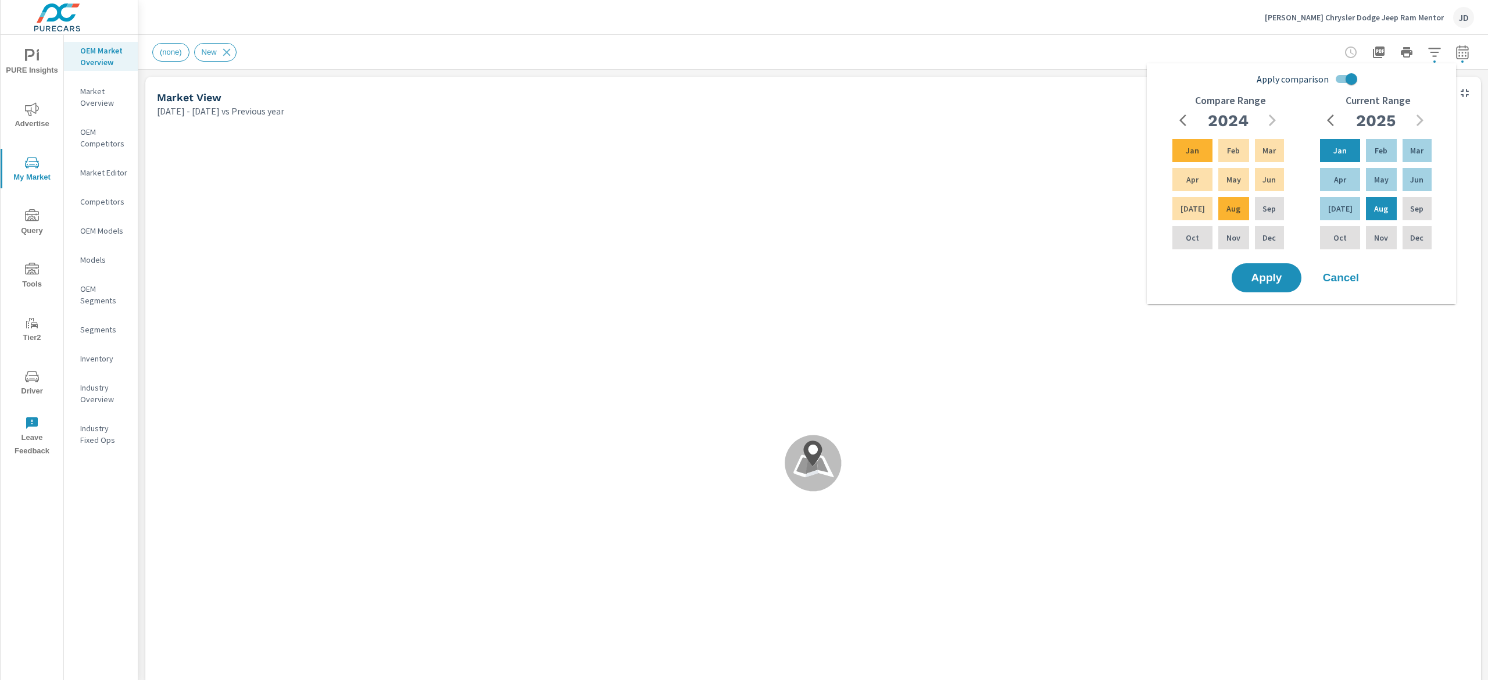
click at [1435, 60] on div at bounding box center [1406, 52] width 135 height 23
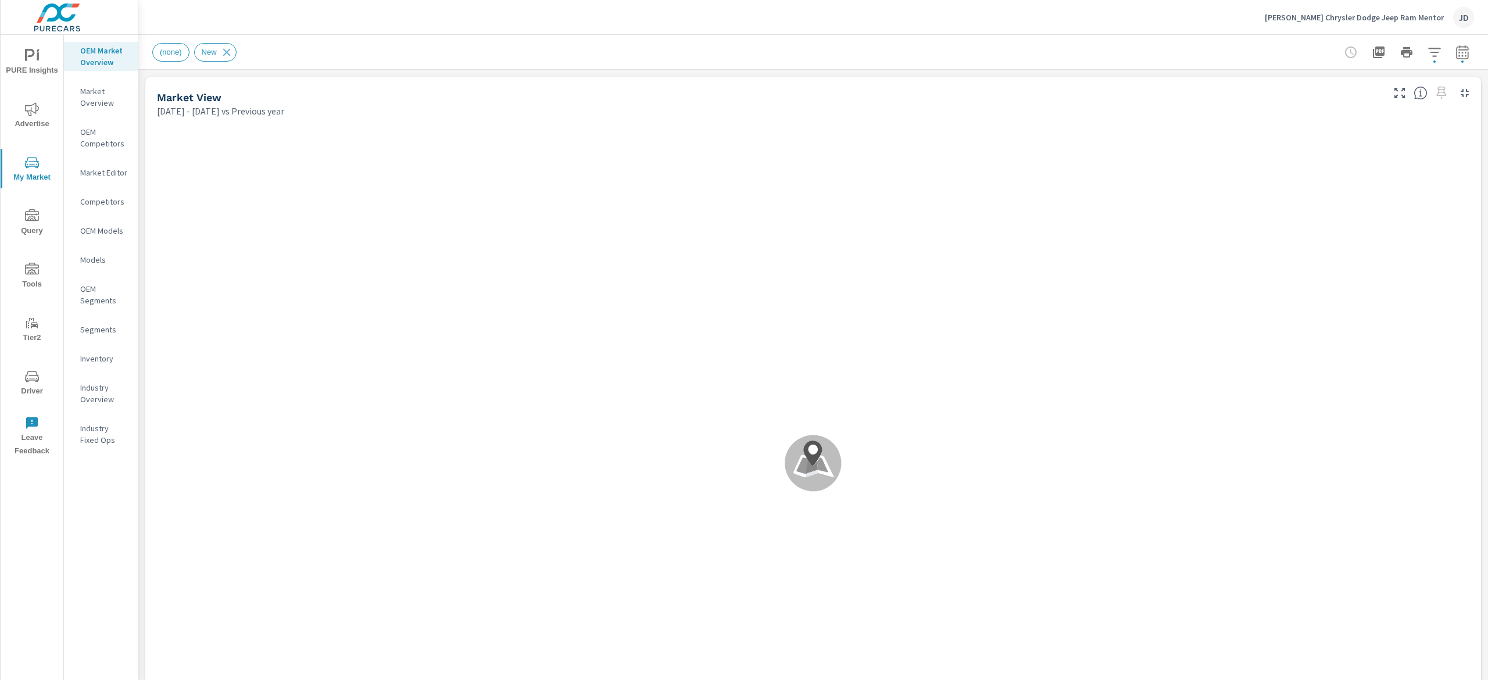
click at [1340, 90] on div "Apply comparison Compare Range [DATE] Feb Mar Apr May Jun [DATE] Aug Sep Oct No…" at bounding box center [1341, 120] width 221 height 109
click at [1455, 53] on icon "button" at bounding box center [1462, 52] width 14 height 14
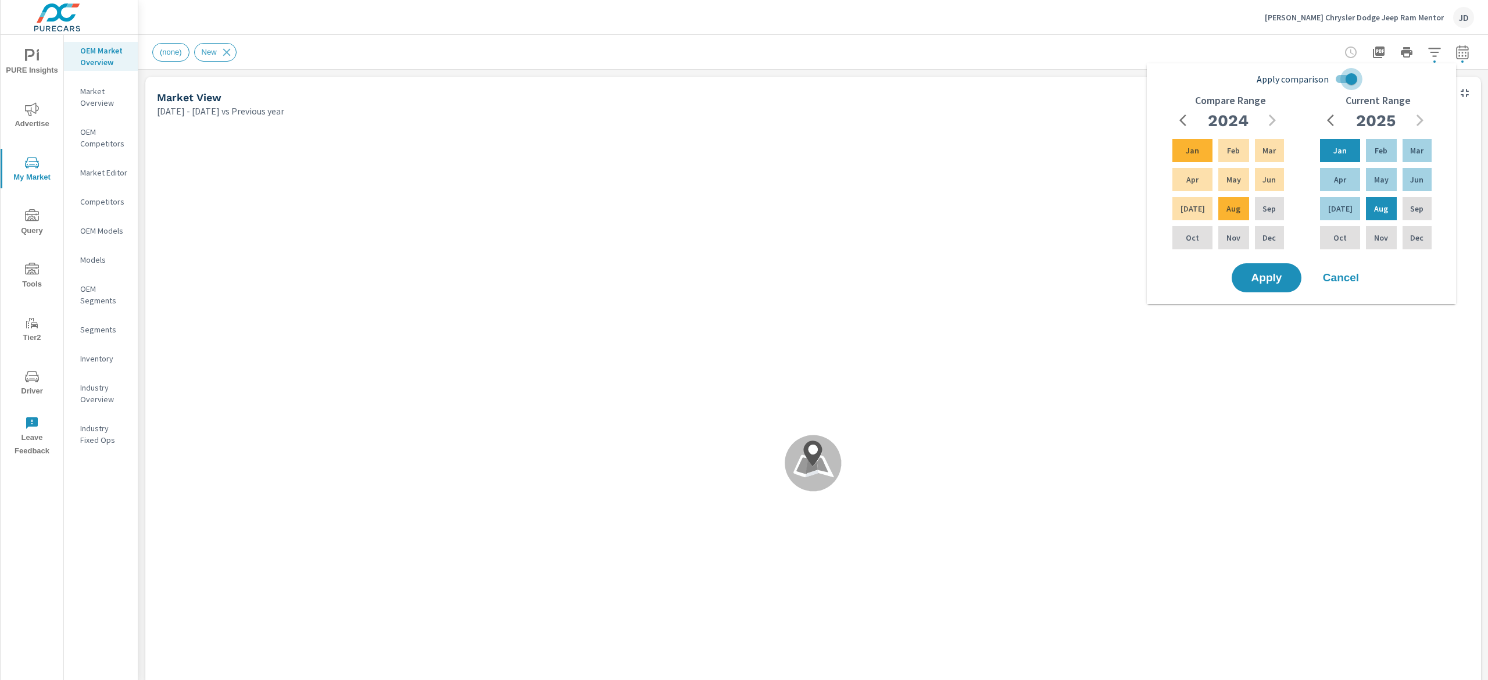
click at [1352, 77] on input "Apply comparison" at bounding box center [1351, 79] width 66 height 22
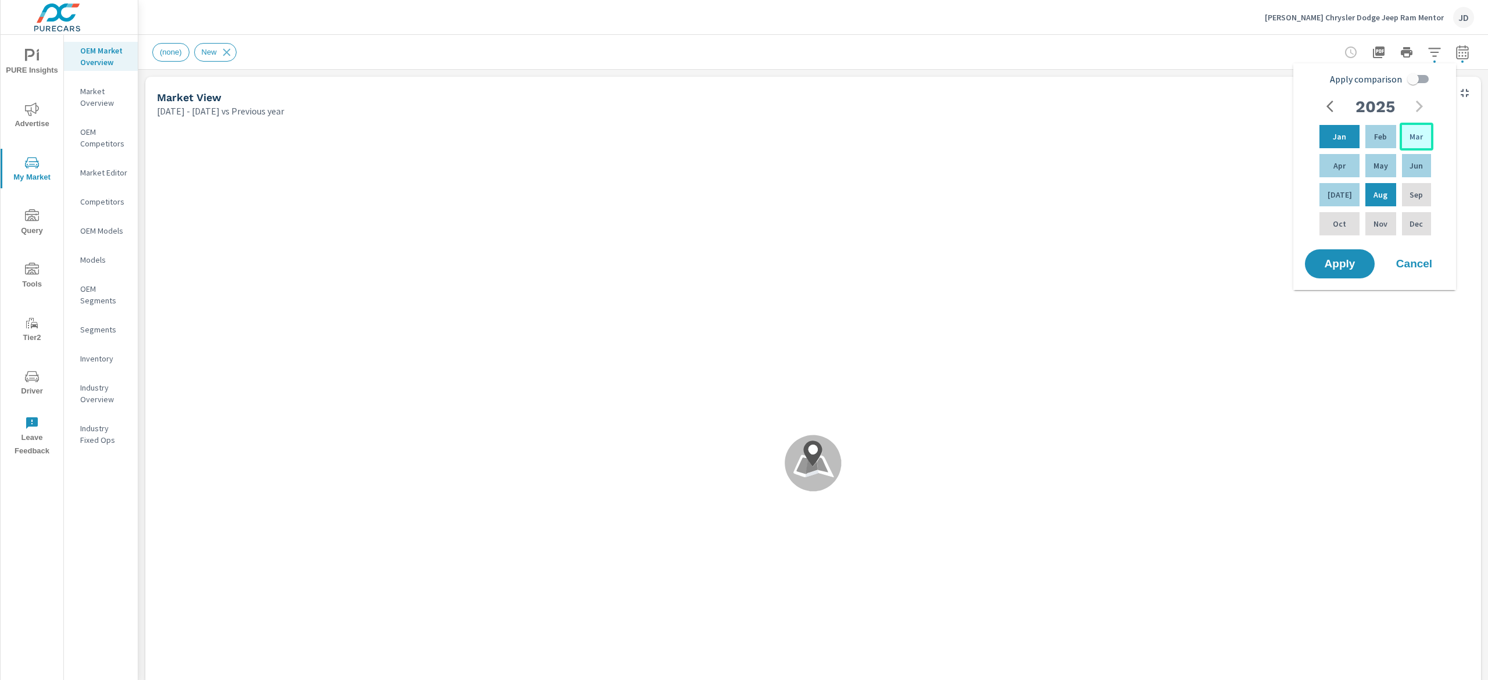
click at [1405, 141] on div "Mar" at bounding box center [1416, 137] width 34 height 28
click at [1377, 191] on p "Aug" at bounding box center [1380, 195] width 14 height 12
click at [1373, 198] on p "Aug" at bounding box center [1380, 195] width 14 height 12
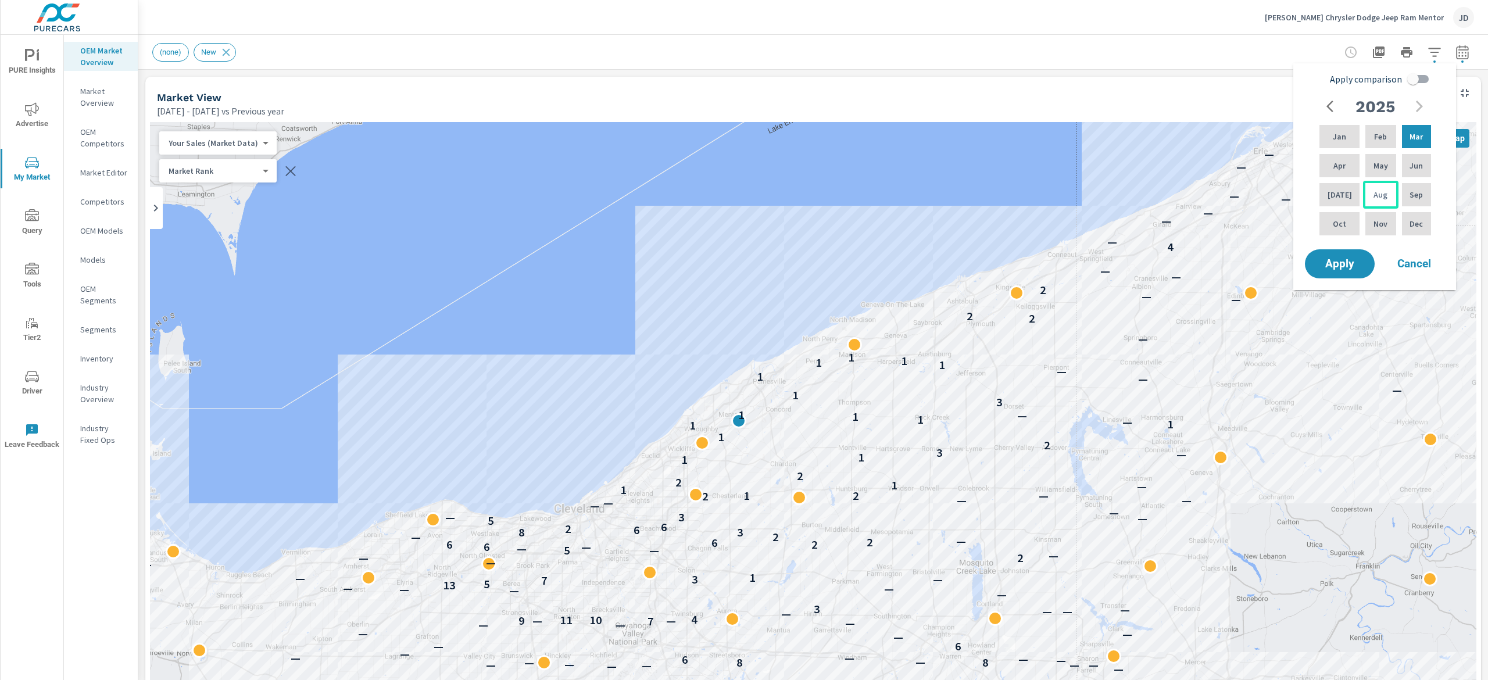
click at [1367, 187] on div "Aug" at bounding box center [1380, 195] width 35 height 28
click at [1412, 137] on p "Mar" at bounding box center [1415, 137] width 13 height 12
click at [1420, 73] on input "Apply comparison" at bounding box center [1413, 79] width 66 height 22
checkbox input "true"
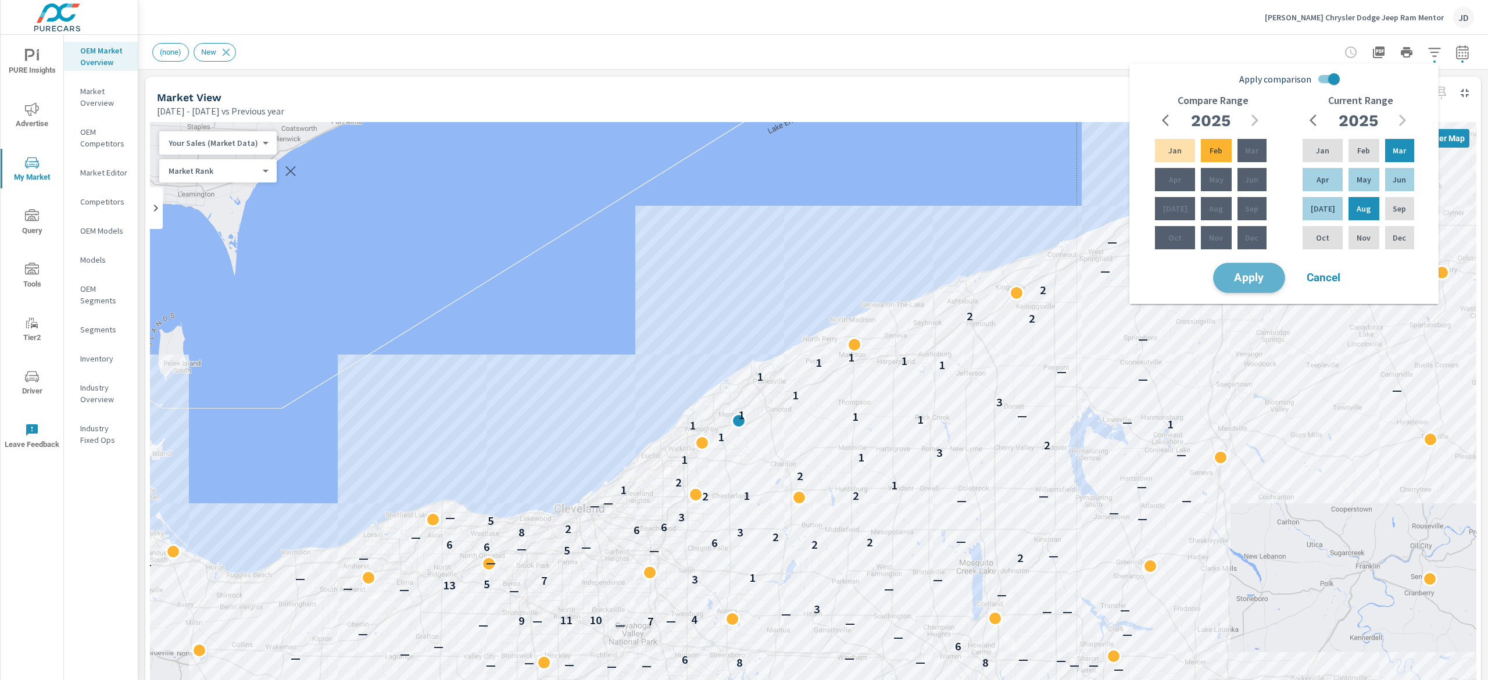
click at [1268, 267] on button "Apply" at bounding box center [1249, 278] width 72 height 30
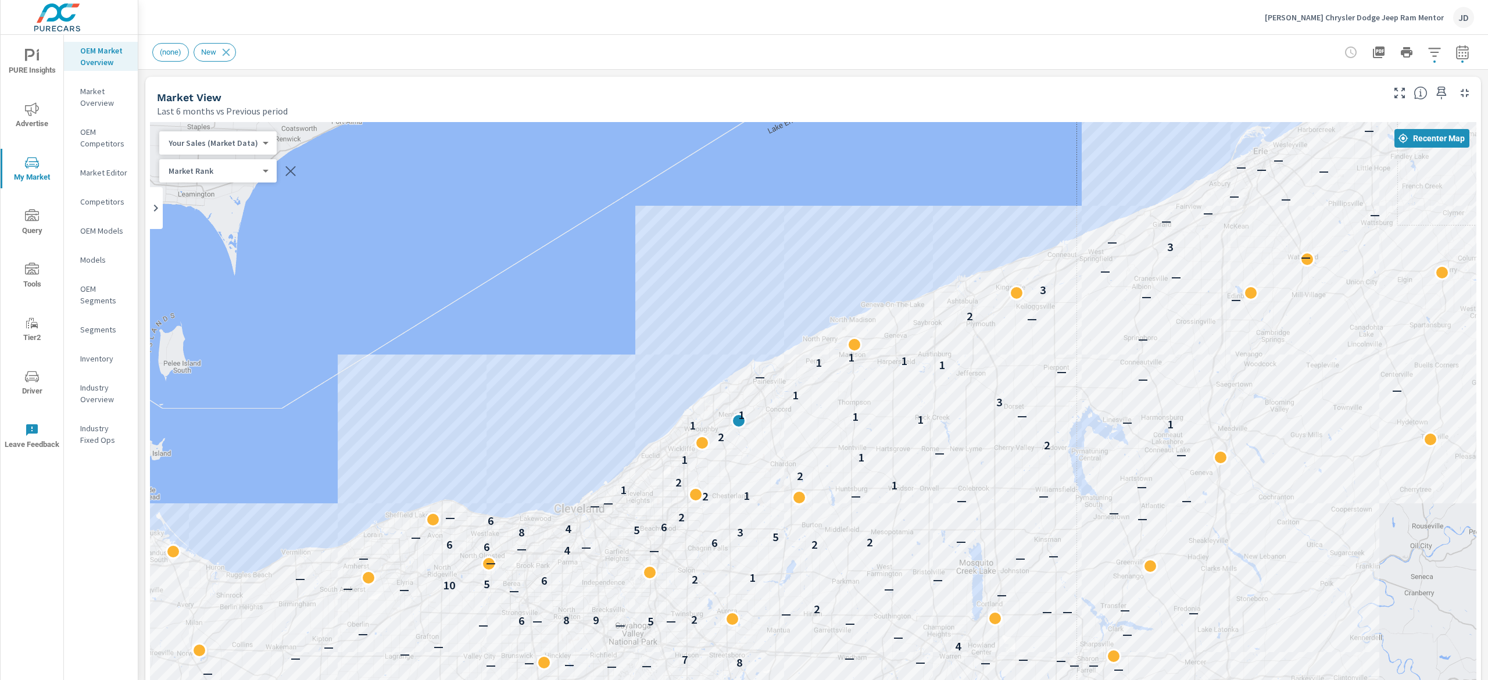
click at [1456, 48] on icon "button" at bounding box center [1462, 52] width 12 height 14
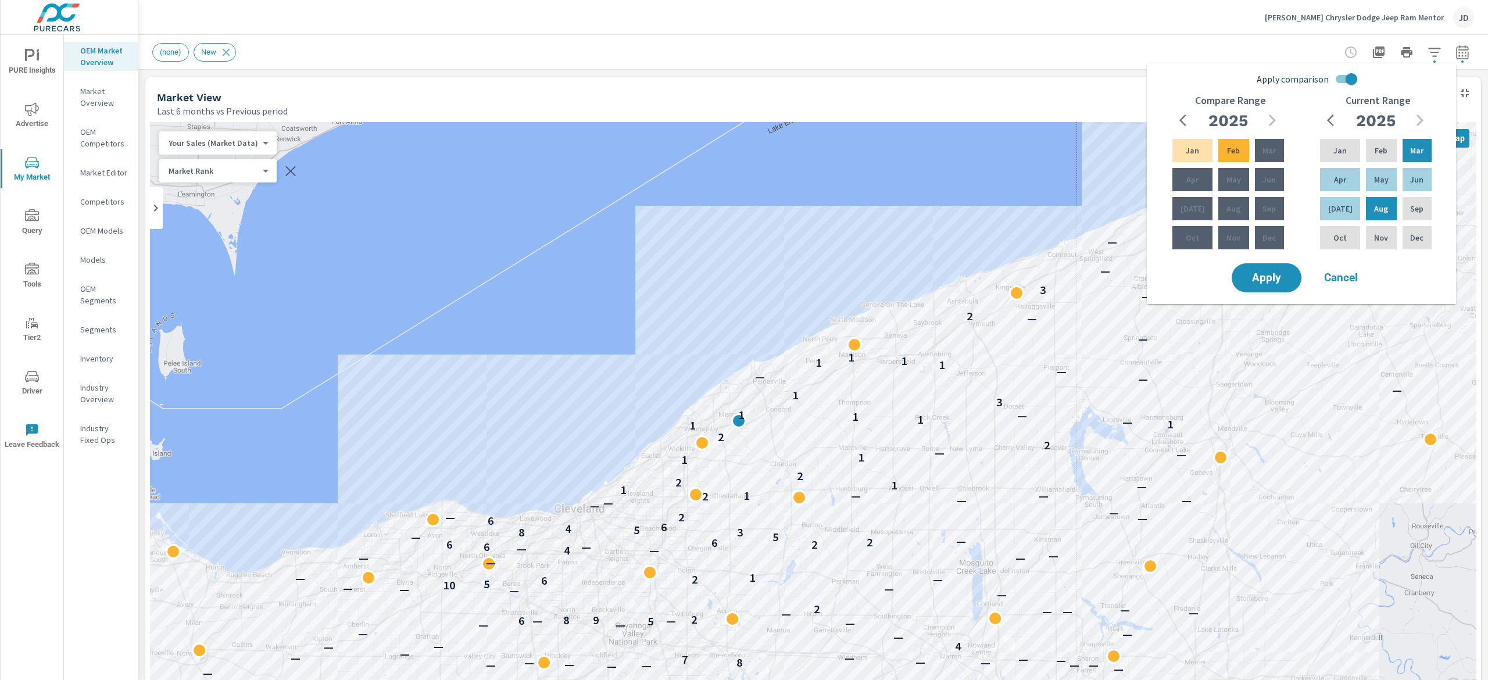
drag, startPoint x: 1108, startPoint y: 81, endPoint x: 1439, endPoint y: 134, distance: 335.4
click at [1109, 81] on div "Market View Last 6 months vs Previous period" at bounding box center [765, 97] width 1240 height 41
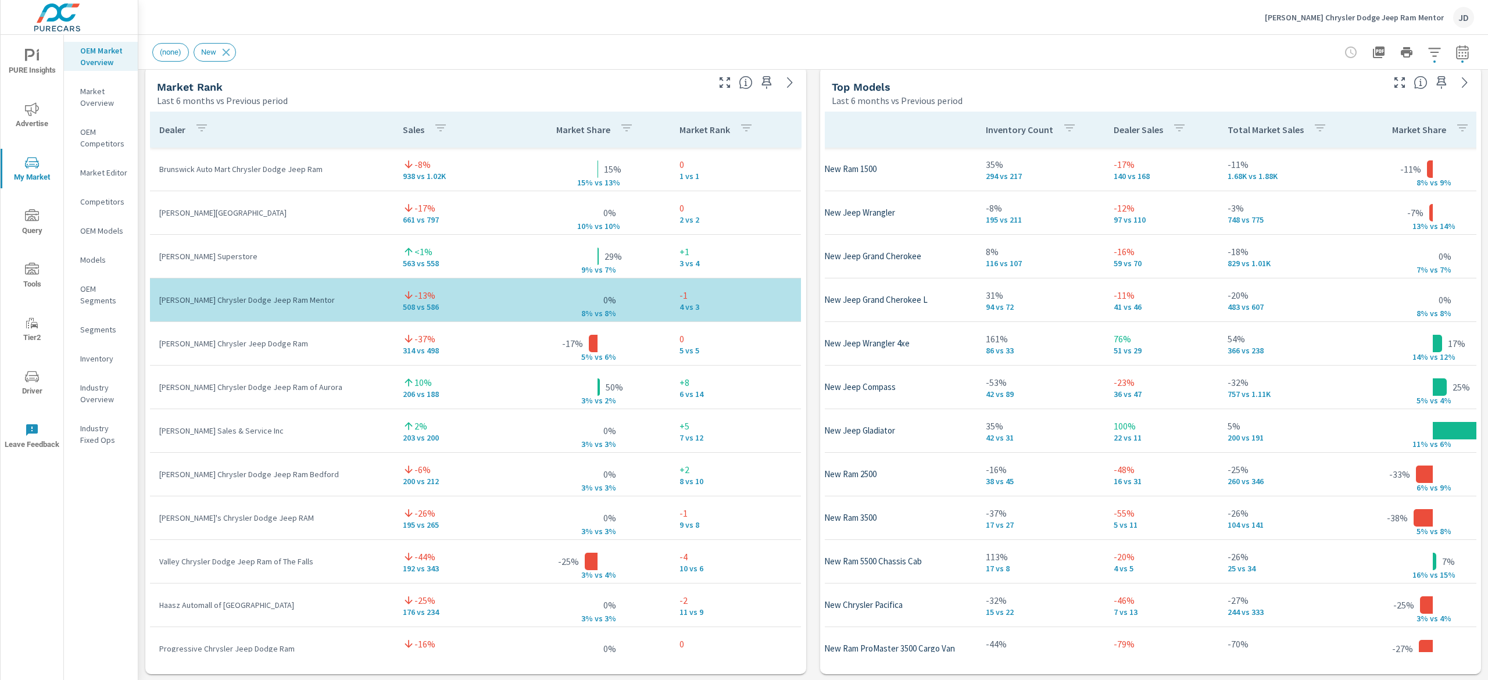
scroll to position [751, 0]
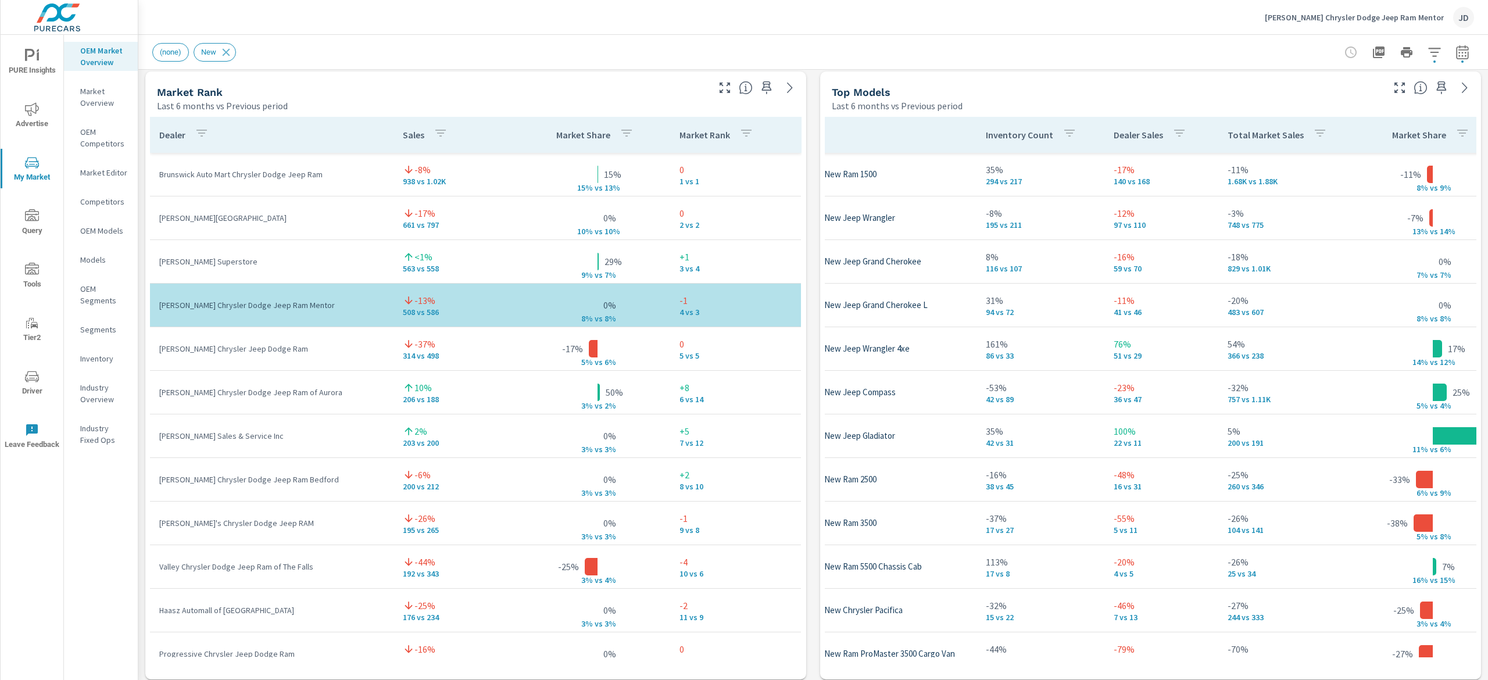
click at [805, 49] on div "(none) New" at bounding box center [731, 52] width 1159 height 19
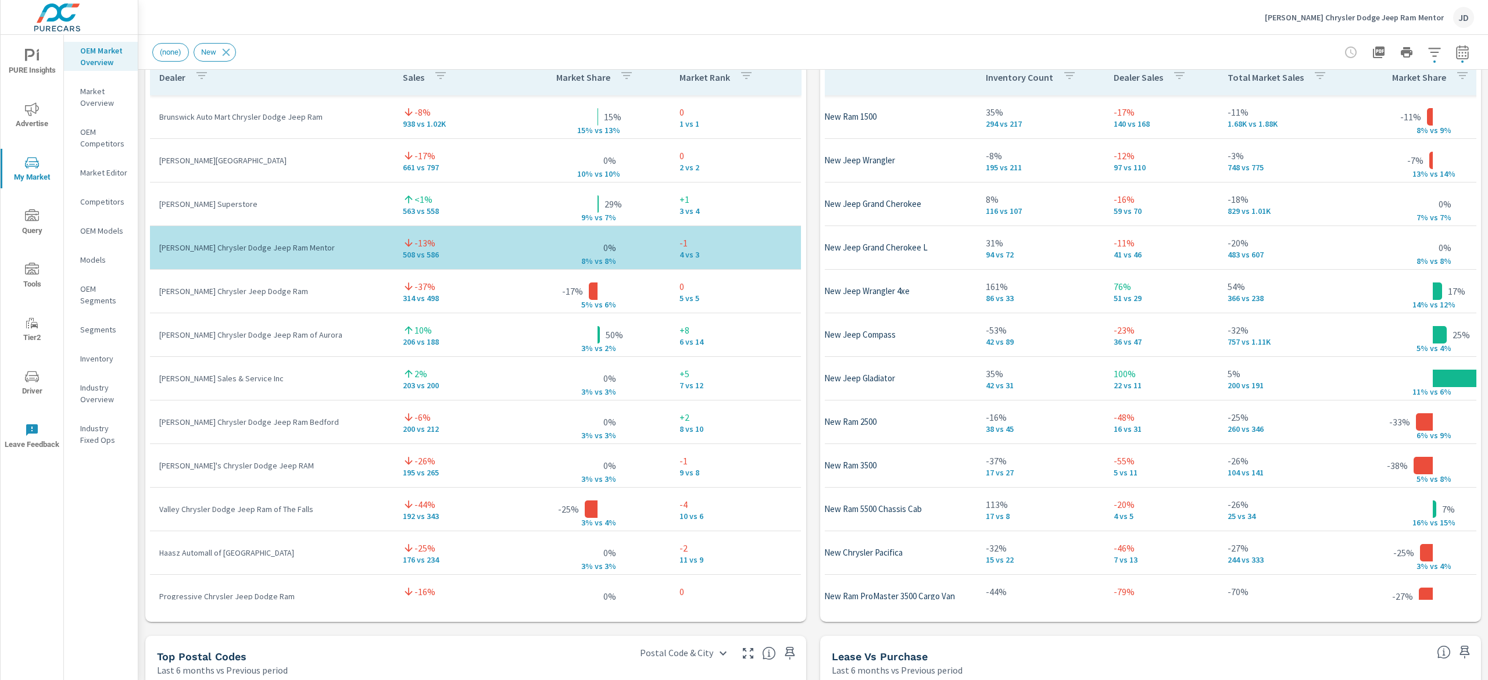
scroll to position [812, 0]
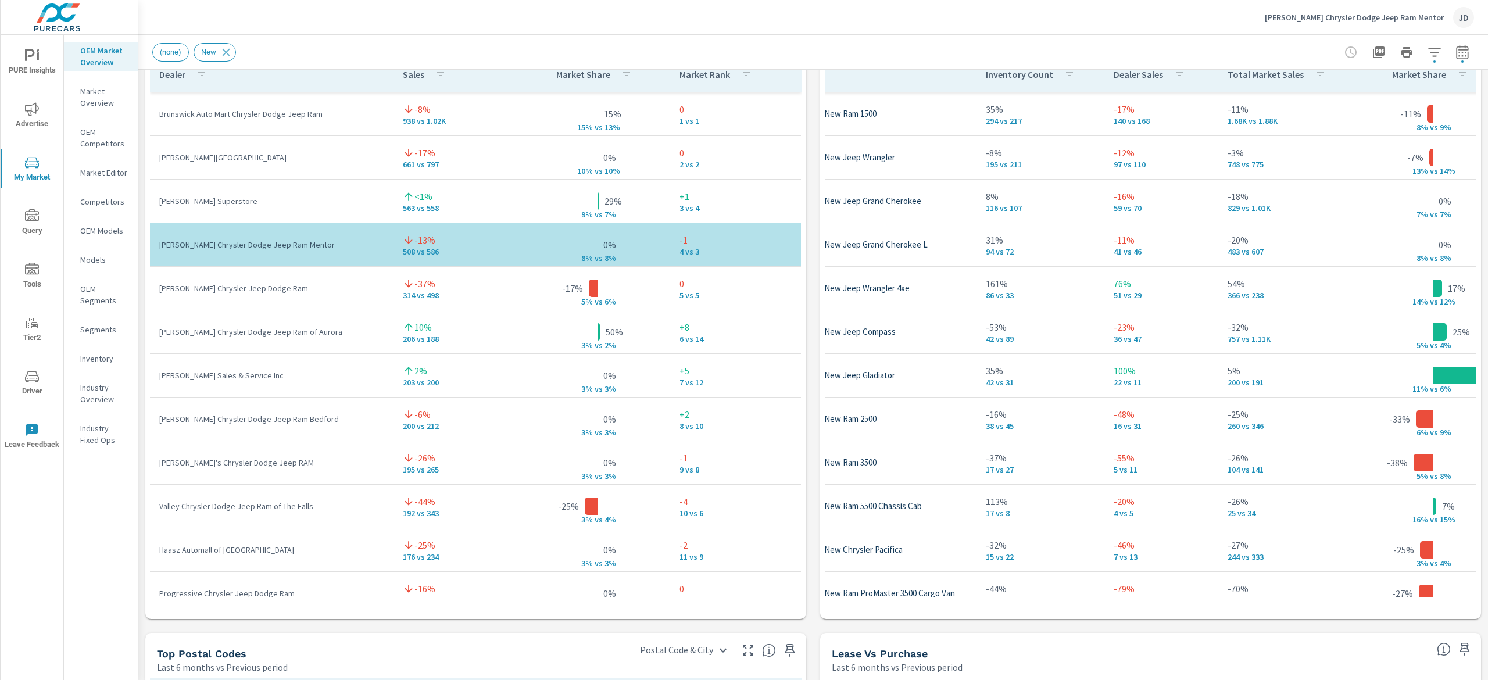
click at [161, 296] on td "[PERSON_NAME] Chrysler Jeep Dodge Ram" at bounding box center [271, 288] width 243 height 30
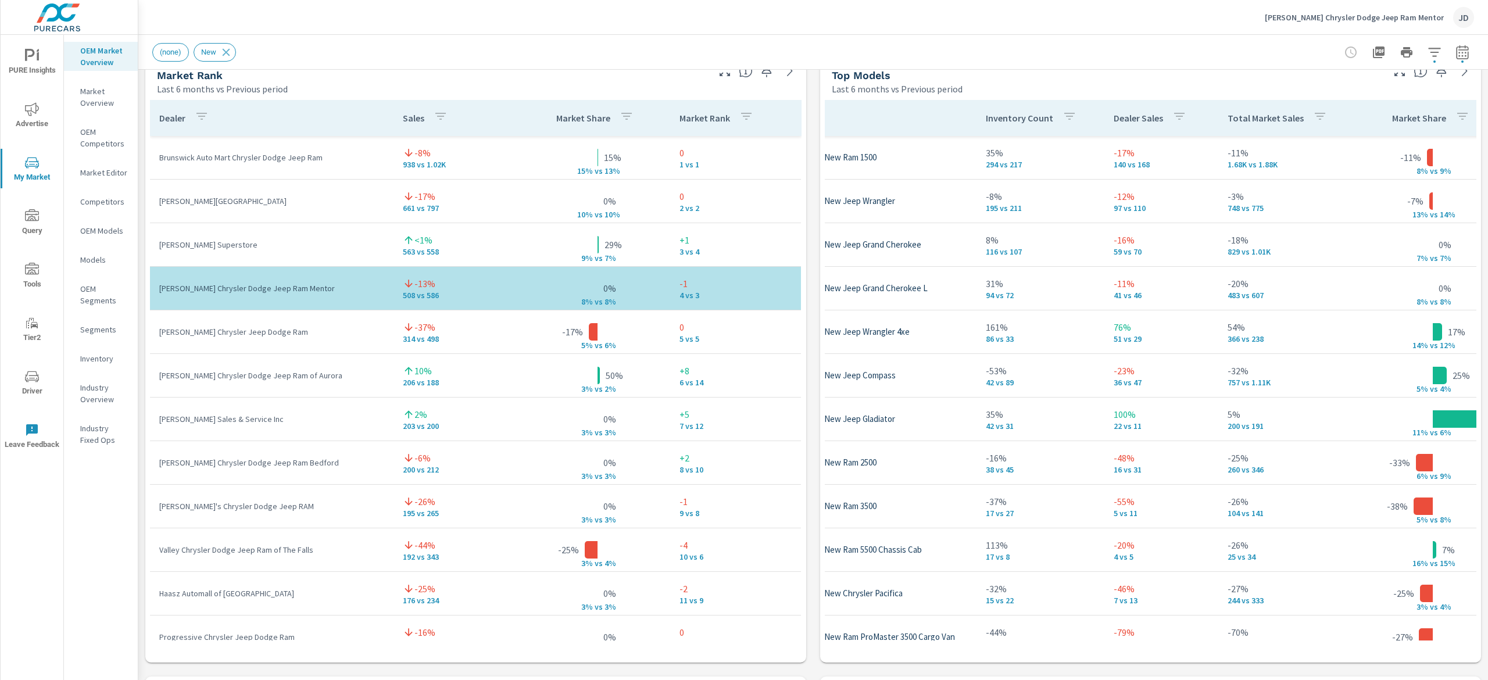
scroll to position [764, 0]
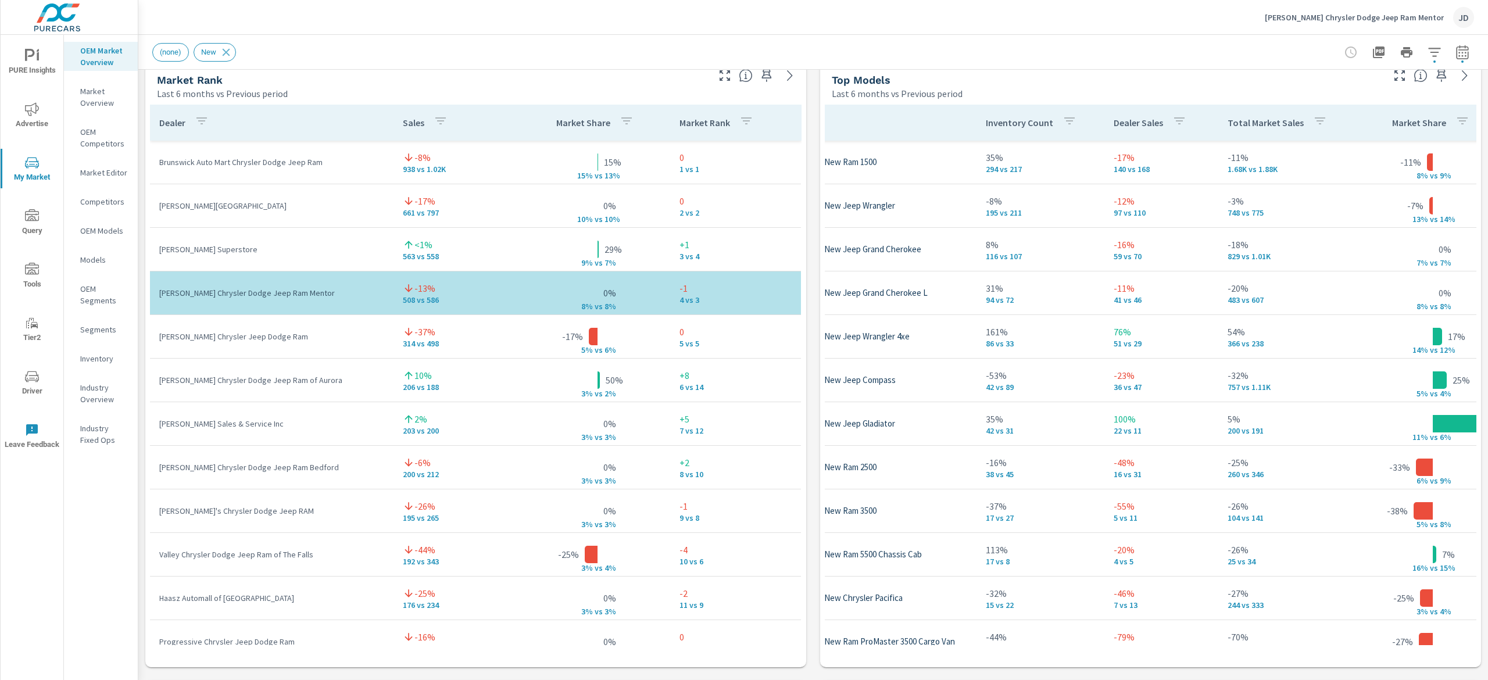
click at [704, 17] on div "[PERSON_NAME] Chrysler Dodge Jeep Ram Mentor JD" at bounding box center [813, 17] width 1322 height 34
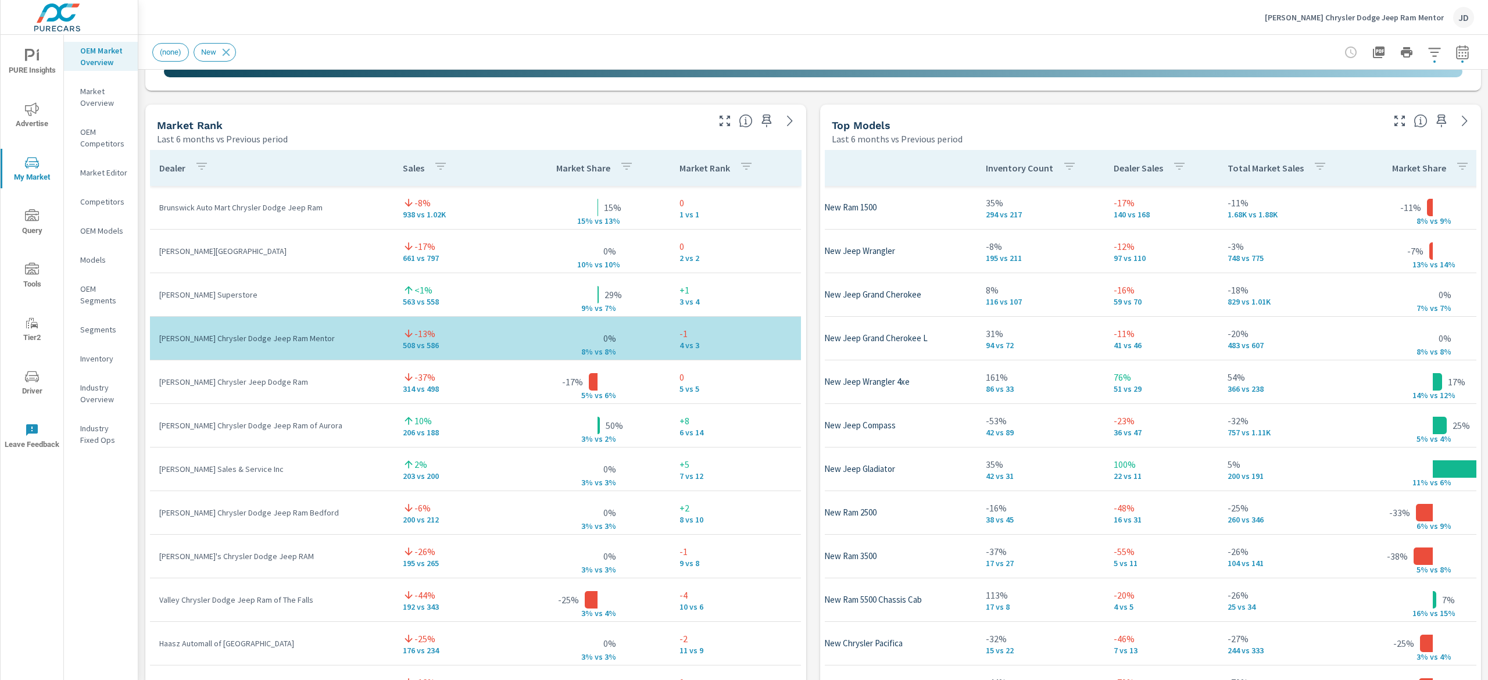
scroll to position [724, 0]
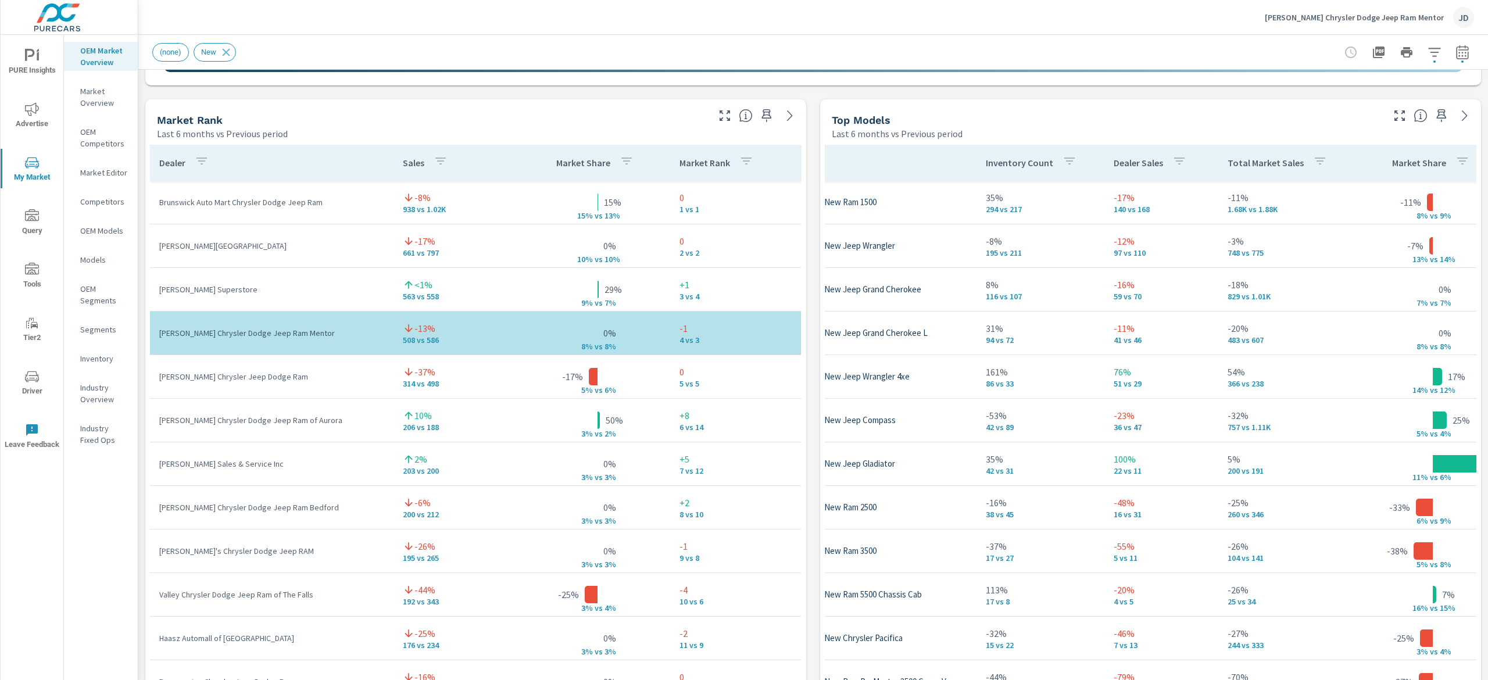
drag, startPoint x: 1487, startPoint y: 388, endPoint x: 1487, endPoint y: 377, distance: 11.6
click at [1487, 377] on div "Market Overview [PERSON_NAME] Chrysler Dodge Jeep Ram Mentor Report date range:…" at bounding box center [812, 357] width 1349 height 645
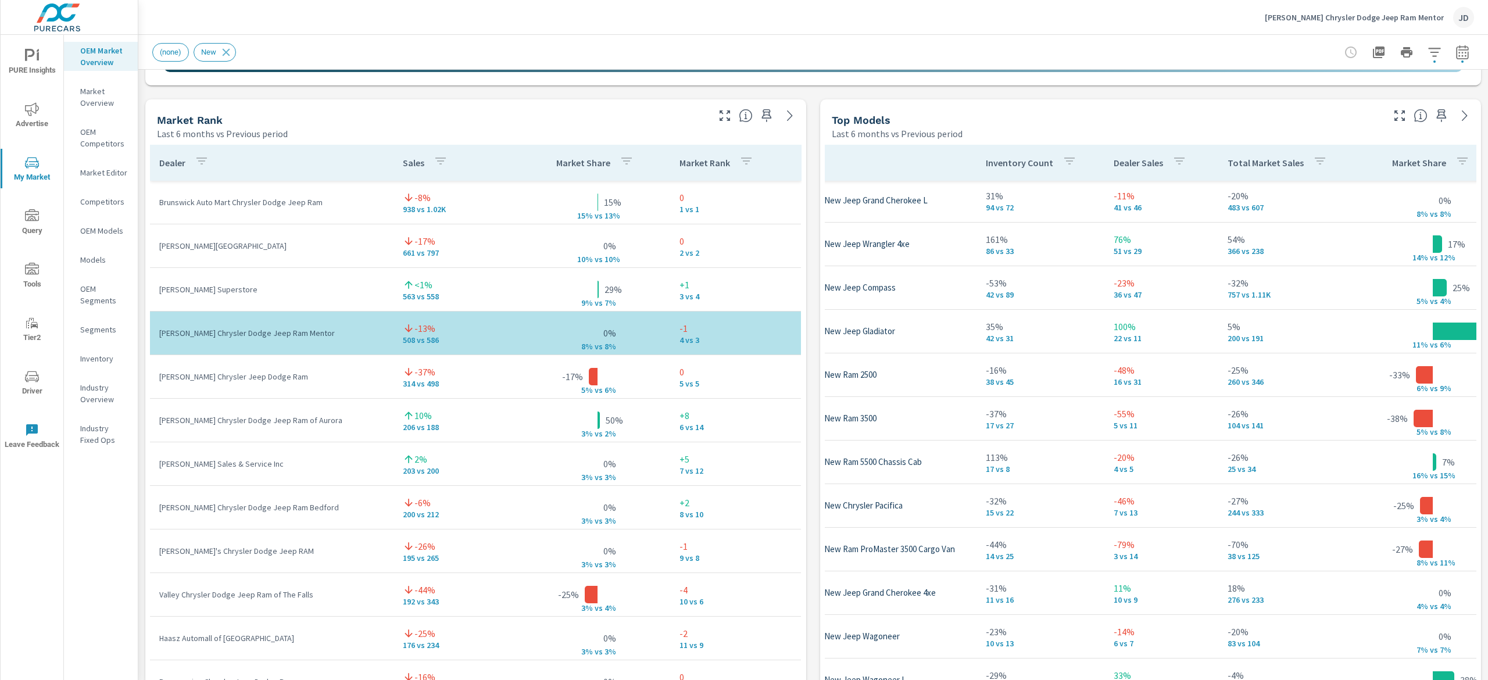
scroll to position [151, 75]
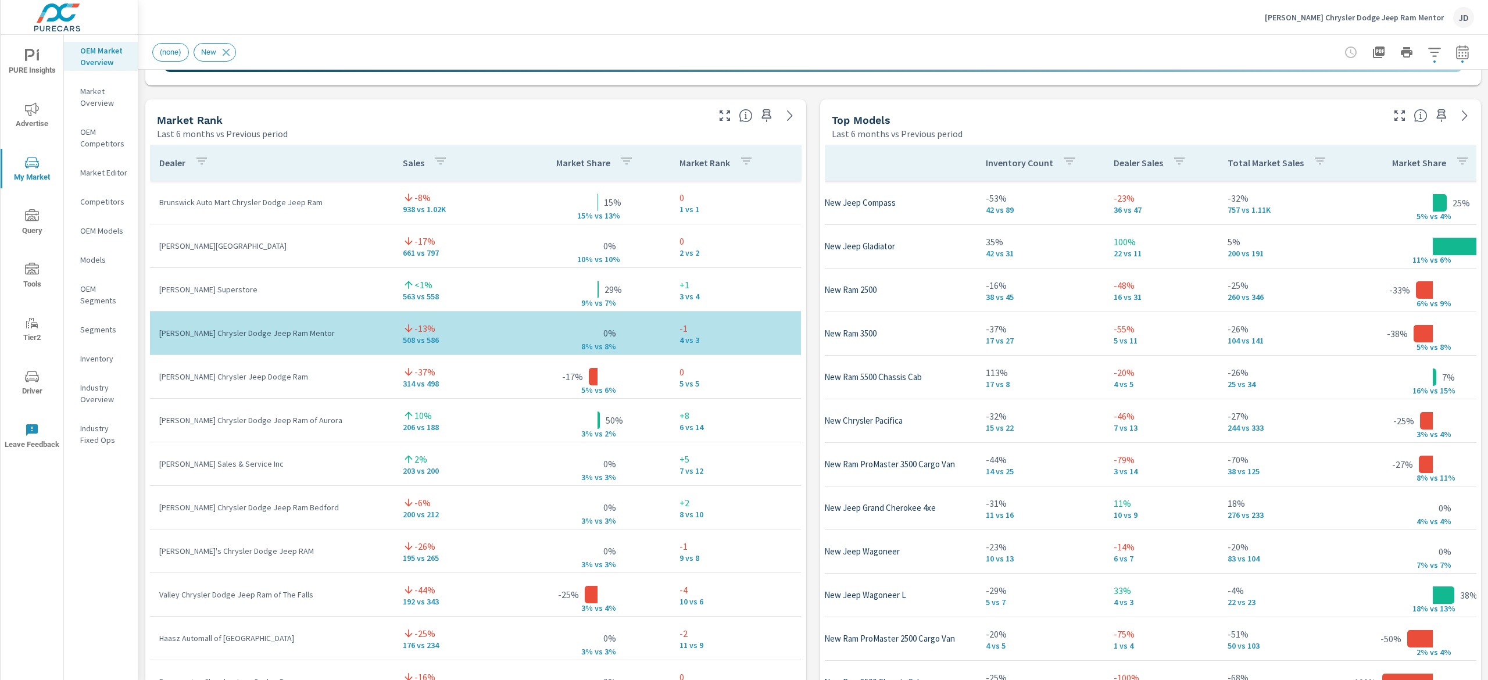
scroll to position [270, 75]
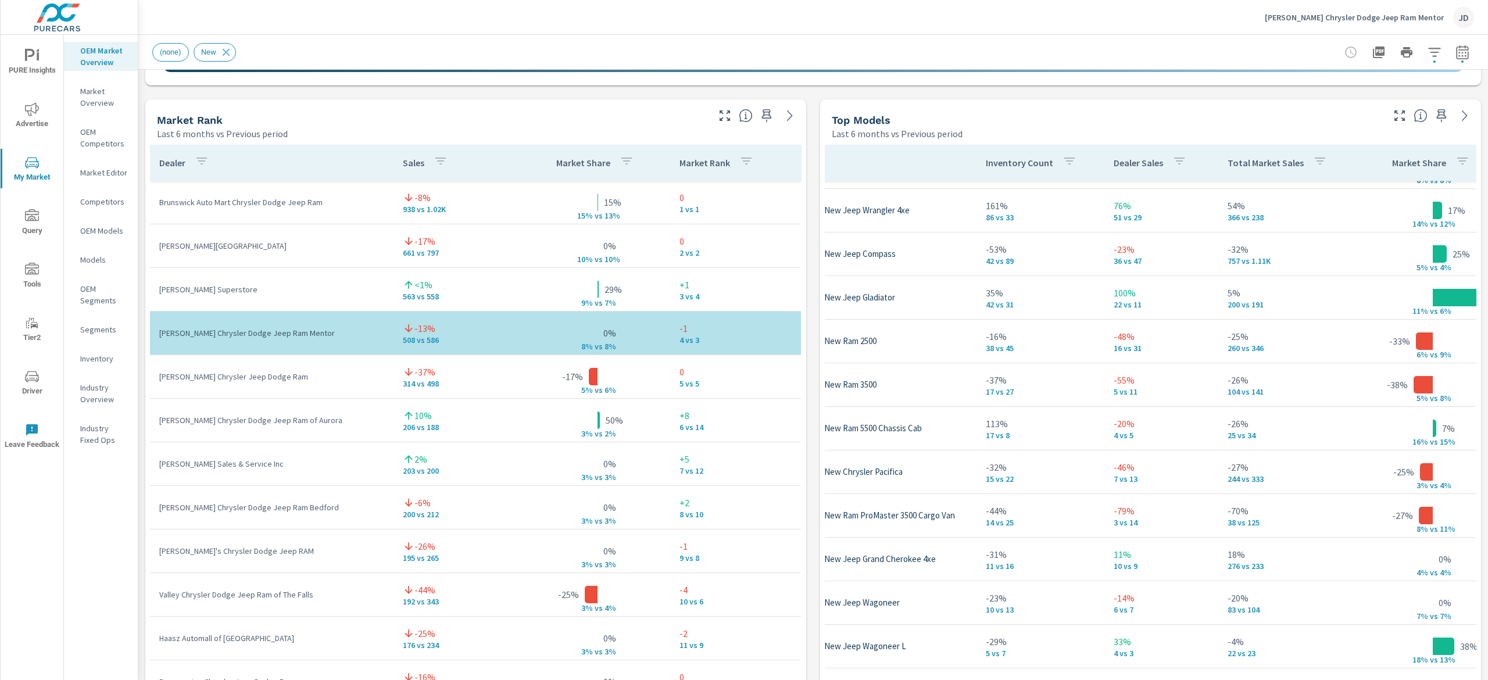
scroll to position [33, 75]
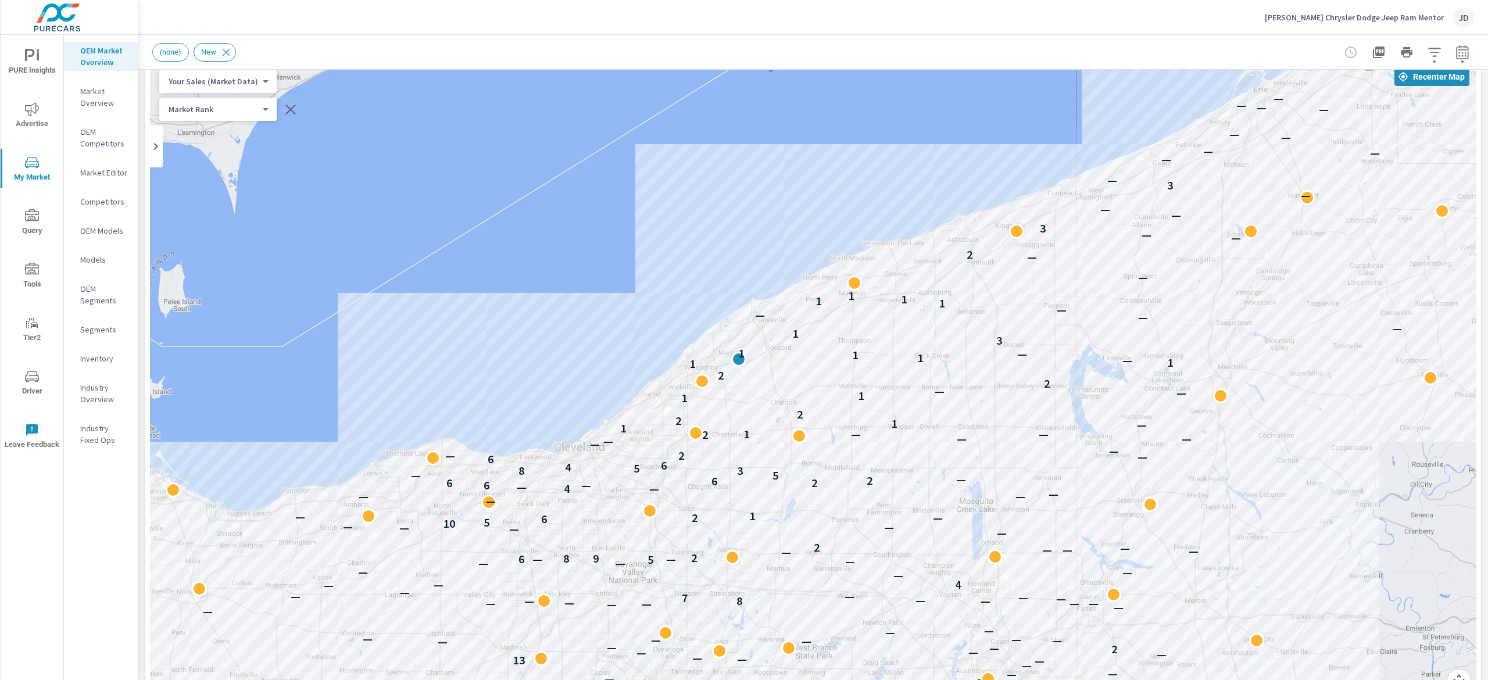
scroll to position [112, 0]
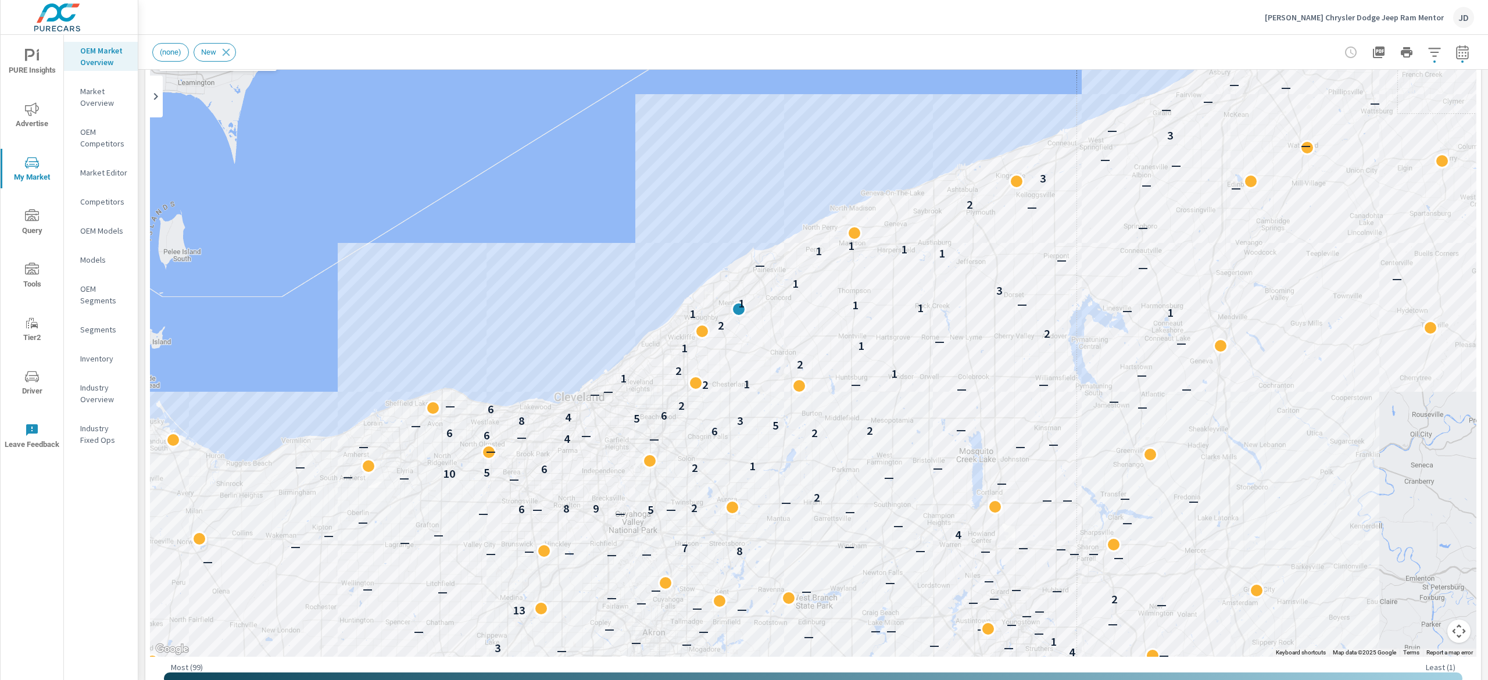
drag, startPoint x: 1487, startPoint y: 355, endPoint x: 1487, endPoint y: 159, distance: 195.8
click at [1487, 159] on div "Market Overview [PERSON_NAME] Chrysler Dodge Jeep Ram Mentor Report date range:…" at bounding box center [812, 357] width 1349 height 645
